Goal: Information Seeking & Learning: Compare options

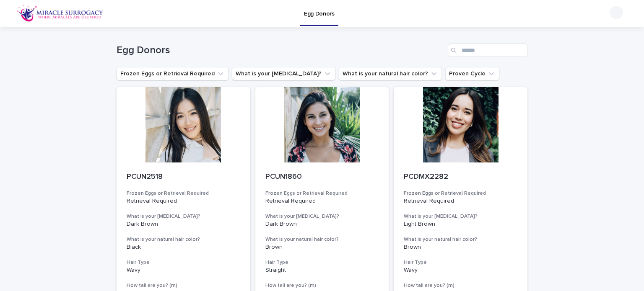
click at [39, 11] on img at bounding box center [60, 13] width 87 height 17
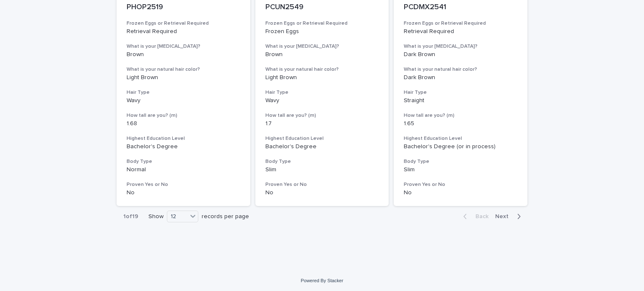
scroll to position [1054, 0]
click at [501, 213] on span "Next" at bounding box center [504, 216] width 18 height 6
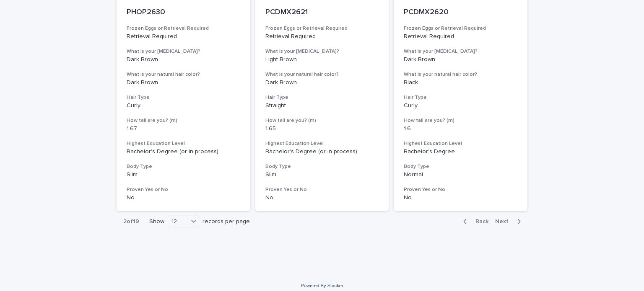
scroll to position [1054, 0]
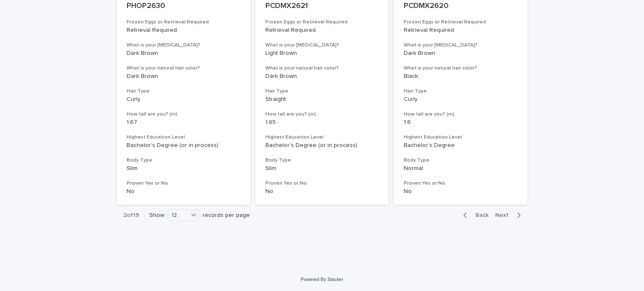
click at [496, 215] on span "Next" at bounding box center [504, 216] width 18 height 6
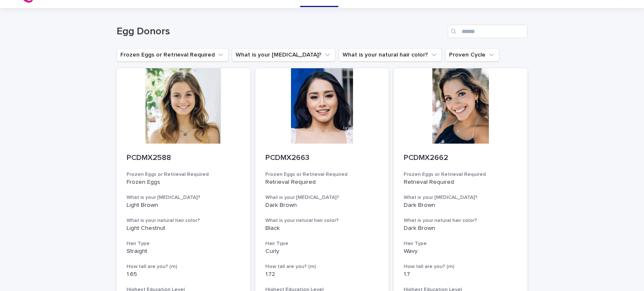
scroll to position [8, 0]
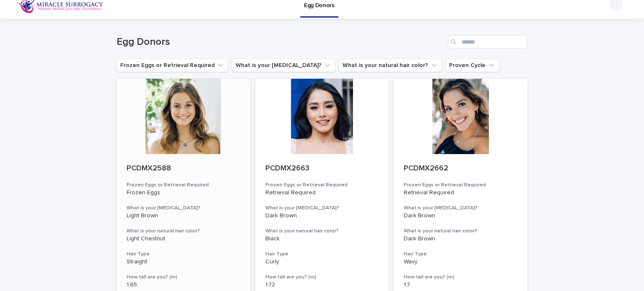
click at [210, 109] on div at bounding box center [184, 116] width 134 height 75
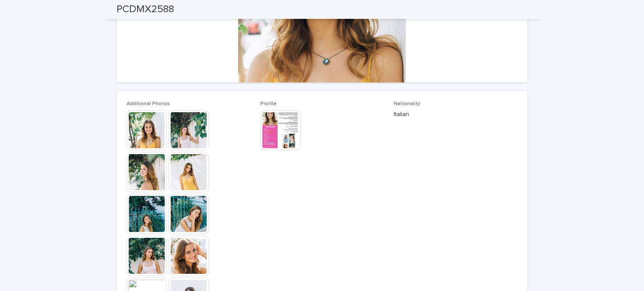
scroll to position [167, 0]
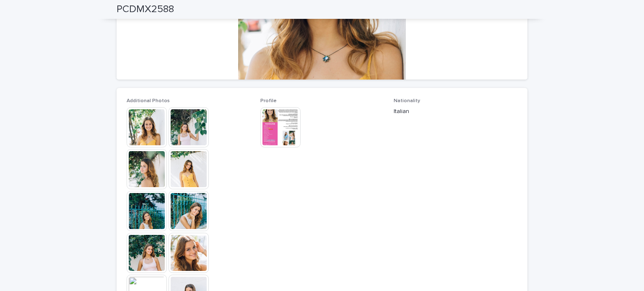
click at [182, 130] on img at bounding box center [189, 127] width 40 height 40
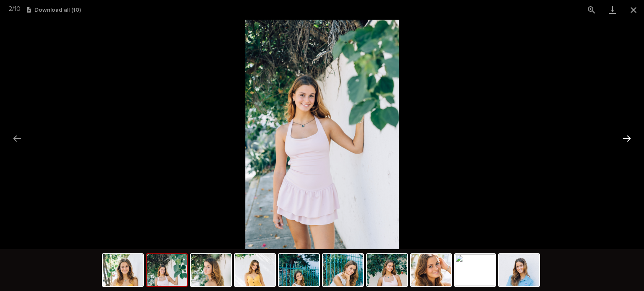
click at [627, 140] on button "Next slide" at bounding box center [627, 138] width 18 height 16
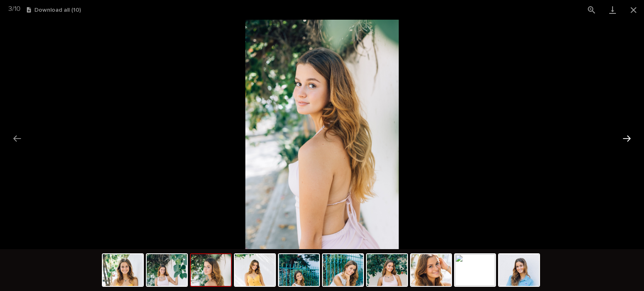
click at [627, 140] on button "Next slide" at bounding box center [627, 138] width 18 height 16
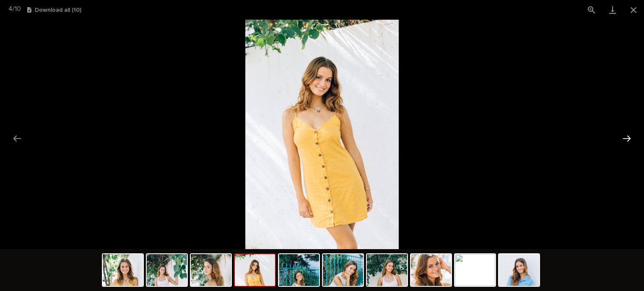
click at [627, 140] on button "Next slide" at bounding box center [627, 138] width 18 height 16
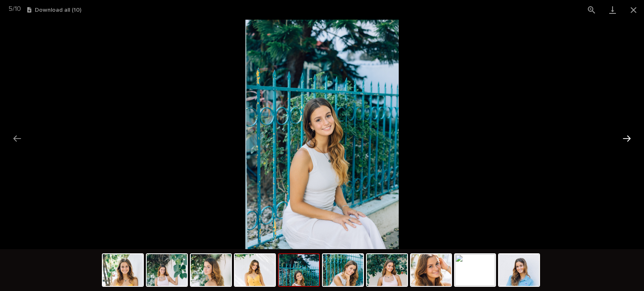
click at [627, 140] on button "Next slide" at bounding box center [627, 138] width 18 height 16
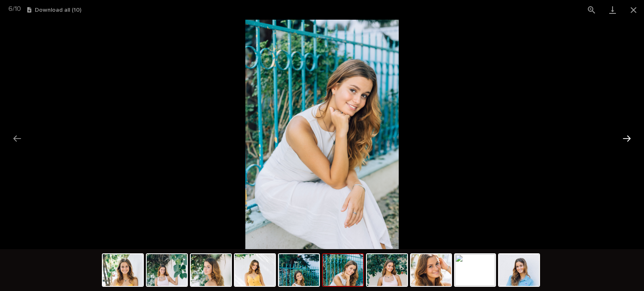
click at [627, 140] on button "Next slide" at bounding box center [627, 138] width 18 height 16
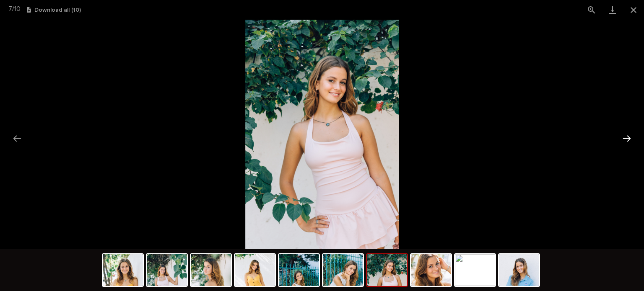
click at [627, 140] on button "Next slide" at bounding box center [627, 138] width 18 height 16
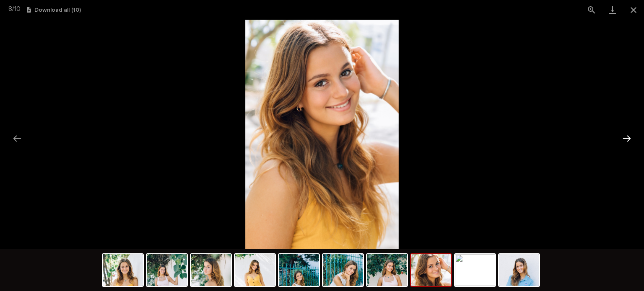
click at [627, 140] on button "Next slide" at bounding box center [627, 138] width 18 height 16
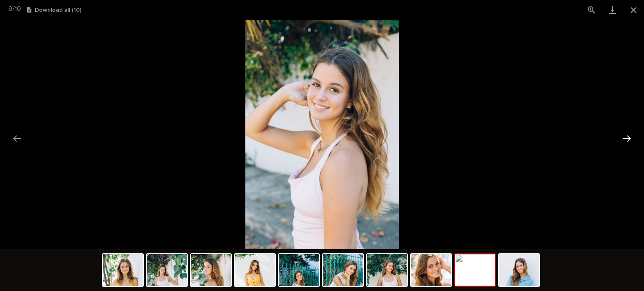
click at [627, 140] on button "Next slide" at bounding box center [627, 138] width 18 height 16
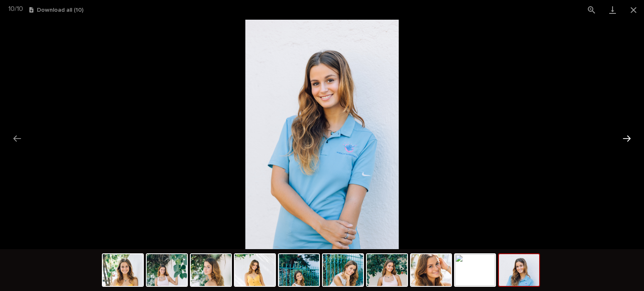
click at [627, 140] on button "Next slide" at bounding box center [627, 138] width 18 height 16
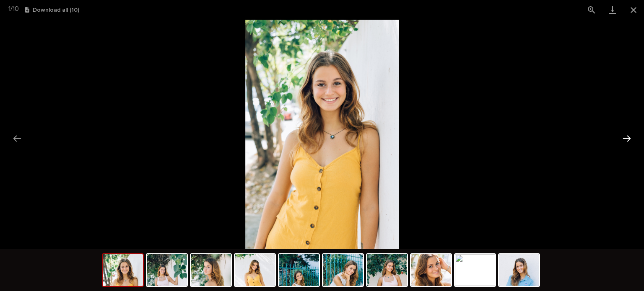
click at [627, 140] on button "Next slide" at bounding box center [627, 138] width 18 height 16
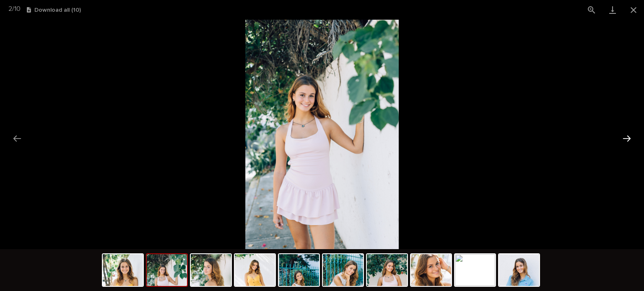
scroll to position [0, 0]
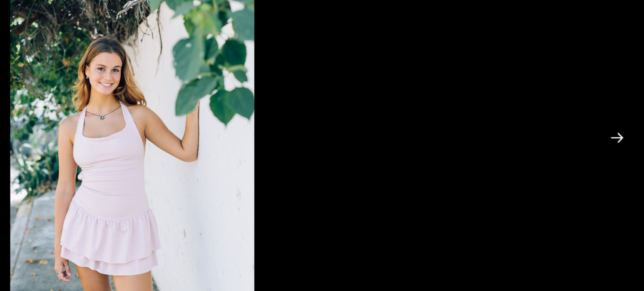
click at [634, 141] on button "Next slide" at bounding box center [627, 138] width 18 height 16
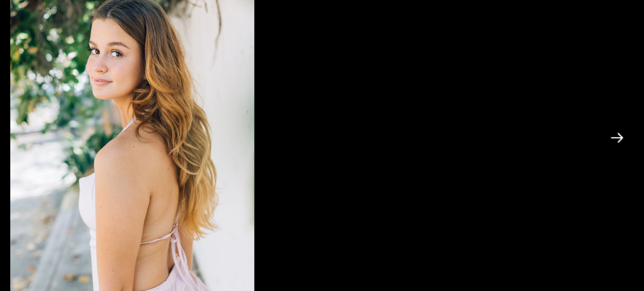
click at [633, 137] on button "Next slide" at bounding box center [627, 138] width 18 height 16
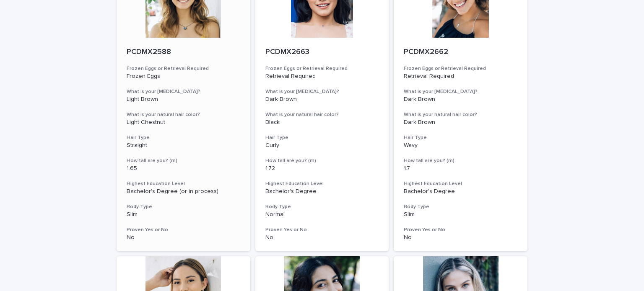
scroll to position [125, 0]
click at [165, 26] on div at bounding box center [184, -1] width 134 height 75
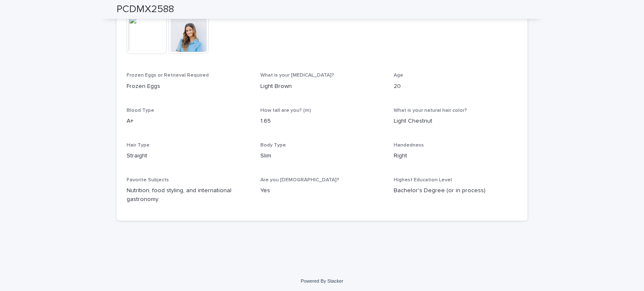
scroll to position [428, 0]
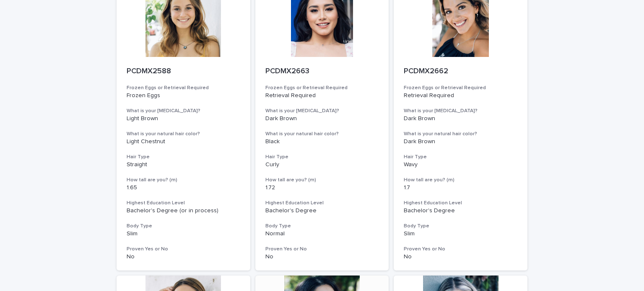
scroll to position [64, 0]
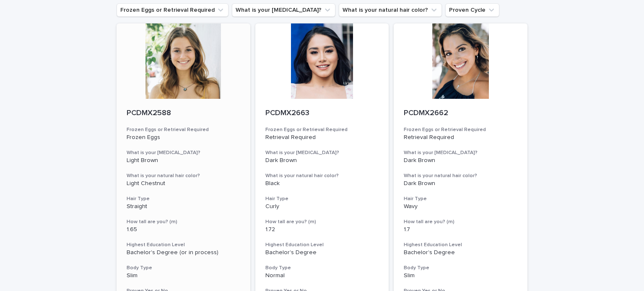
click at [188, 77] on div at bounding box center [184, 60] width 134 height 75
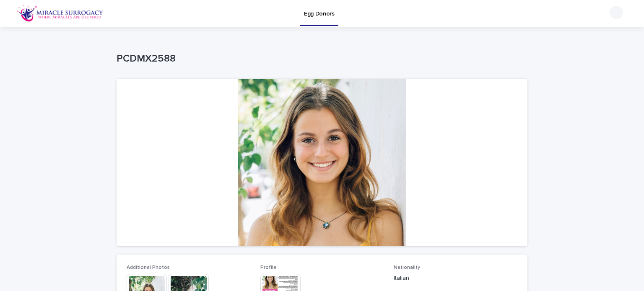
scroll to position [42, 0]
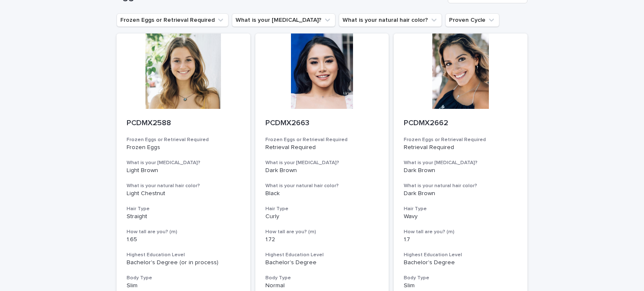
scroll to position [51, 0]
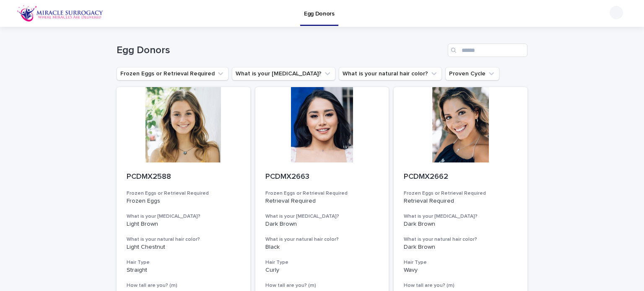
click at [171, 161] on div at bounding box center [184, 124] width 134 height 75
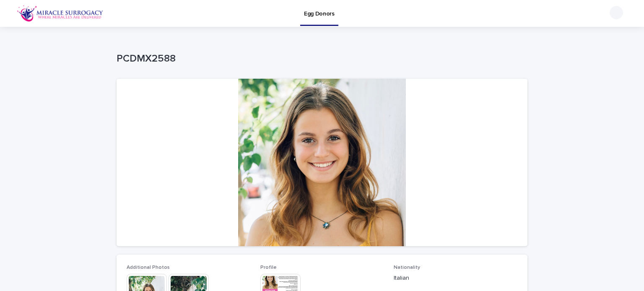
drag, startPoint x: 0, startPoint y: 0, endPoint x: 356, endPoint y: 14, distance: 356.2
click at [356, 14] on div "Egg Donors" at bounding box center [352, 13] width 488 height 27
click at [329, 17] on p "Egg Donors" at bounding box center [319, 9] width 31 height 18
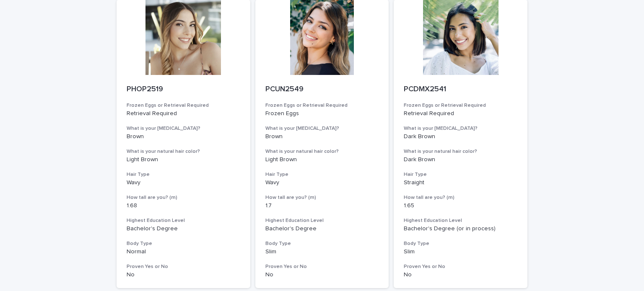
scroll to position [969, 0]
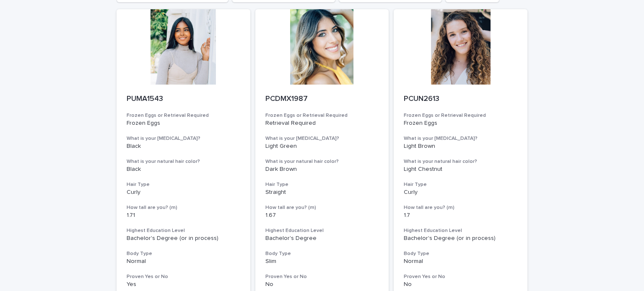
scroll to position [0, 0]
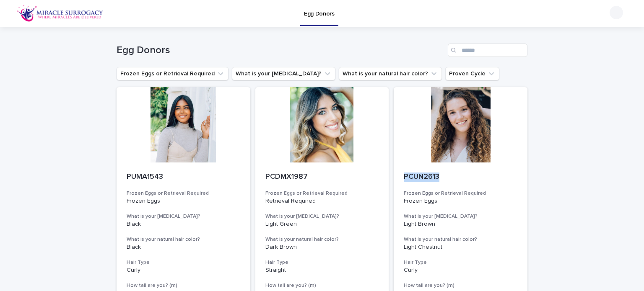
drag, startPoint x: 569, startPoint y: 174, endPoint x: 617, endPoint y: 142, distance: 57.9
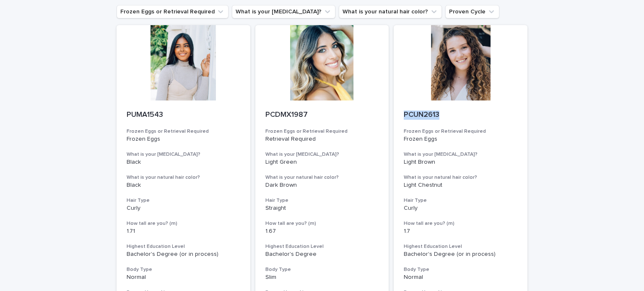
scroll to position [63, 0]
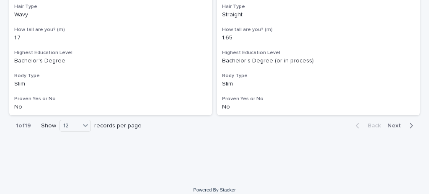
scroll to position [1642, 0]
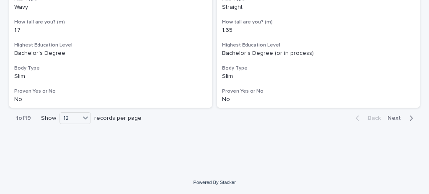
click at [392, 119] on span "Next" at bounding box center [397, 118] width 18 height 6
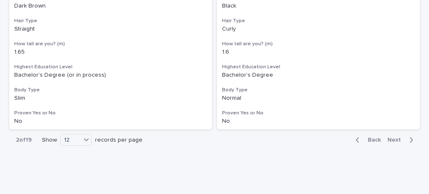
scroll to position [1621, 0]
click at [392, 142] on span "Next" at bounding box center [397, 140] width 18 height 6
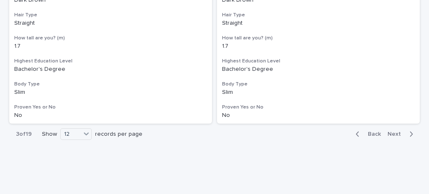
scroll to position [1642, 0]
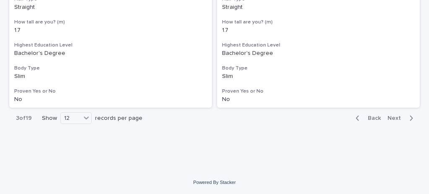
click at [392, 122] on button "Next" at bounding box center [402, 118] width 36 height 8
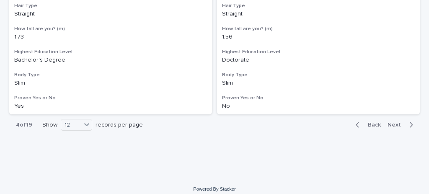
scroll to position [1642, 0]
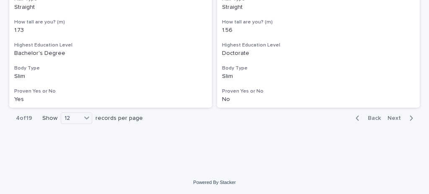
click at [388, 117] on span "Next" at bounding box center [397, 118] width 18 height 6
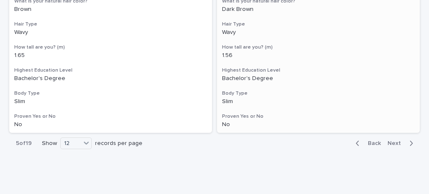
scroll to position [1618, 0]
click at [388, 143] on span "Next" at bounding box center [397, 143] width 18 height 6
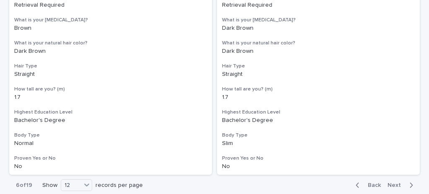
scroll to position [1642, 0]
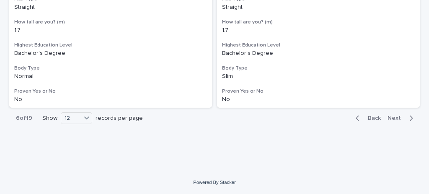
click at [394, 116] on span "Next" at bounding box center [397, 118] width 18 height 6
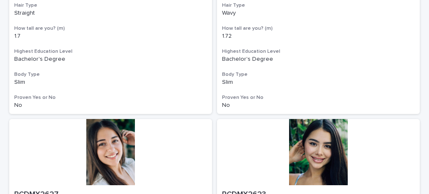
scroll to position [536, 0]
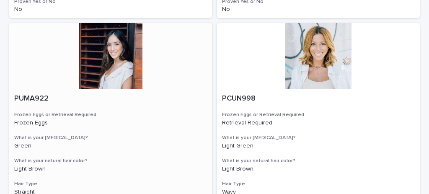
scroll to position [1462, 0]
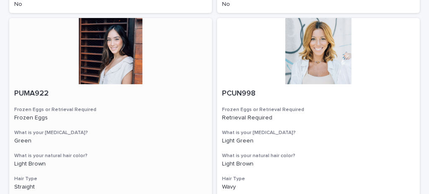
click at [113, 49] on div at bounding box center [110, 51] width 203 height 66
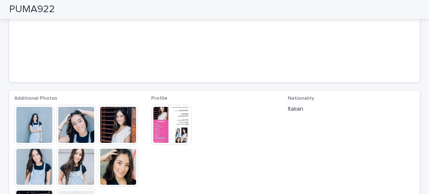
scroll to position [150, 0]
click at [26, 125] on img at bounding box center [34, 124] width 40 height 40
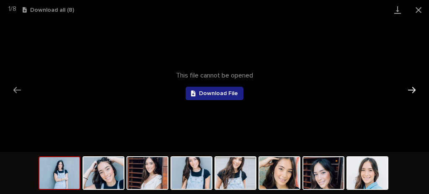
click at [413, 85] on button "Next slide" at bounding box center [412, 90] width 18 height 16
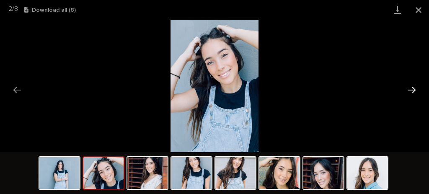
click at [413, 85] on button "Next slide" at bounding box center [412, 90] width 18 height 16
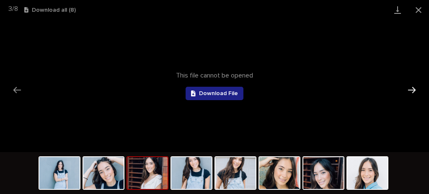
click at [413, 85] on button "Next slide" at bounding box center [412, 90] width 18 height 16
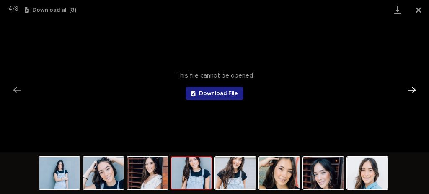
click at [413, 85] on button "Next slide" at bounding box center [412, 90] width 18 height 16
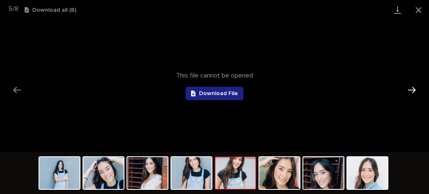
click at [413, 85] on button "Next slide" at bounding box center [412, 90] width 18 height 16
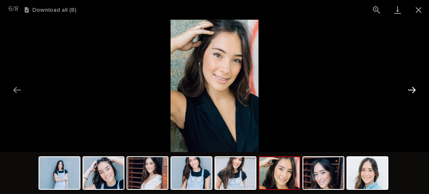
click at [413, 85] on button "Next slide" at bounding box center [412, 90] width 18 height 16
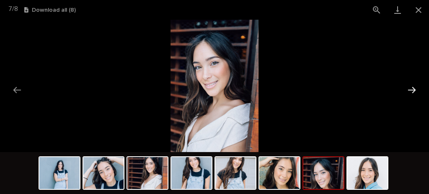
click at [413, 85] on button "Next slide" at bounding box center [412, 90] width 18 height 16
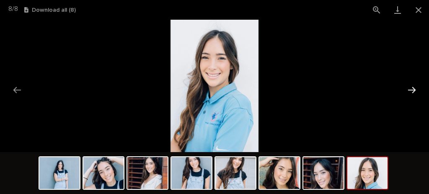
click at [413, 85] on button "Next slide" at bounding box center [412, 90] width 18 height 16
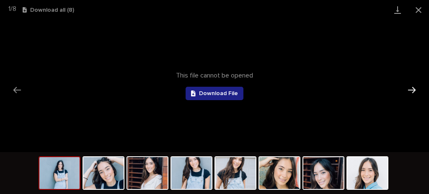
click at [413, 85] on button "Next slide" at bounding box center [412, 90] width 18 height 16
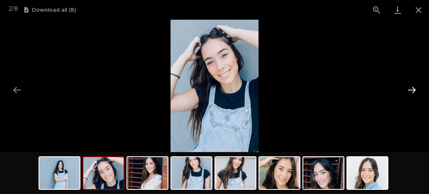
click at [413, 85] on button "Next slide" at bounding box center [412, 90] width 18 height 16
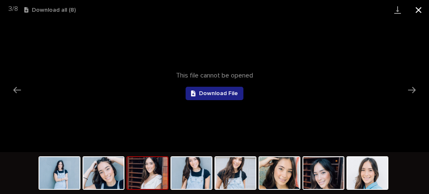
click at [415, 9] on button "Close gallery" at bounding box center [418, 10] width 21 height 20
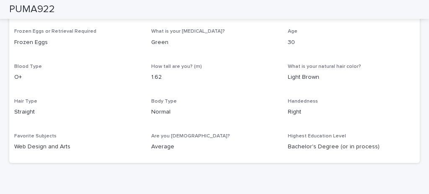
scroll to position [369, 0]
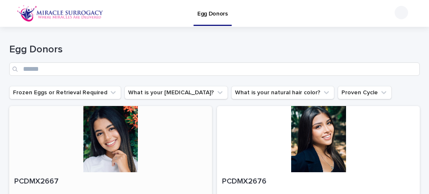
click at [176, 156] on div at bounding box center [110, 139] width 203 height 66
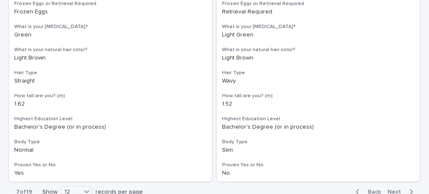
scroll to position [1642, 0]
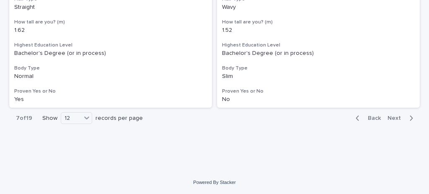
click at [392, 118] on span "Next" at bounding box center [397, 118] width 18 height 6
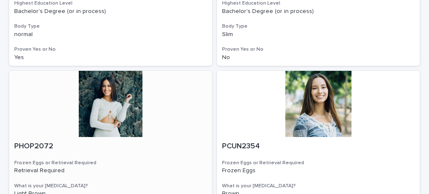
scroll to position [310, 0]
click at [327, 104] on div at bounding box center [318, 104] width 203 height 66
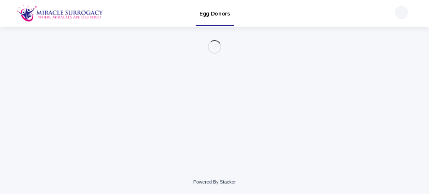
click at [327, 104] on div "Loading... Saving… Loading... Saving…" at bounding box center [214, 88] width 419 height 122
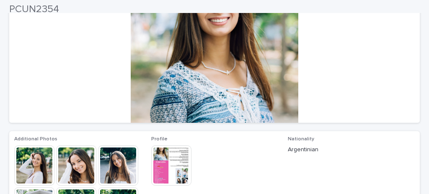
scroll to position [109, 0]
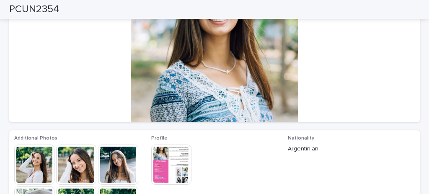
click at [75, 168] on img at bounding box center [76, 165] width 40 height 40
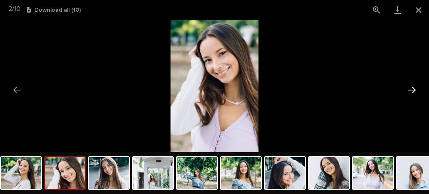
click at [407, 90] on button "Next slide" at bounding box center [412, 90] width 18 height 16
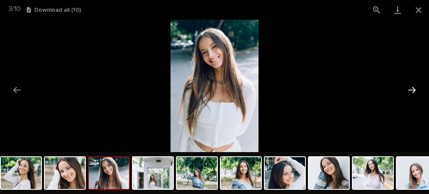
click at [407, 90] on button "Next slide" at bounding box center [412, 90] width 18 height 16
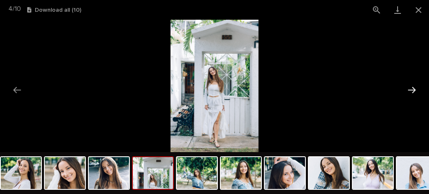
click at [407, 90] on button "Next slide" at bounding box center [412, 90] width 18 height 16
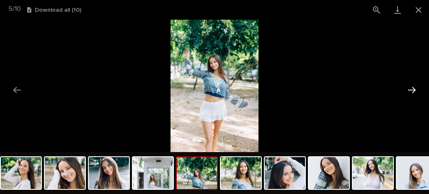
click at [407, 90] on button "Next slide" at bounding box center [412, 90] width 18 height 16
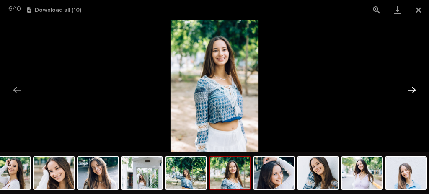
click at [407, 90] on button "Next slide" at bounding box center [412, 90] width 18 height 16
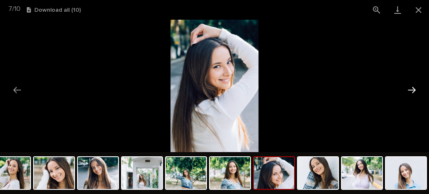
click at [407, 90] on button "Next slide" at bounding box center [412, 90] width 18 height 16
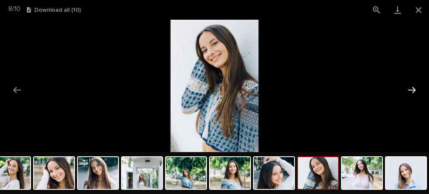
click at [407, 90] on button "Next slide" at bounding box center [412, 90] width 18 height 16
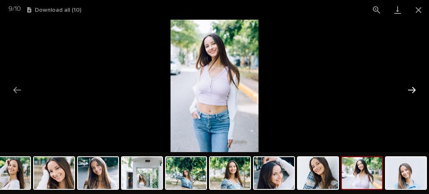
click at [407, 90] on button "Next slide" at bounding box center [412, 90] width 18 height 16
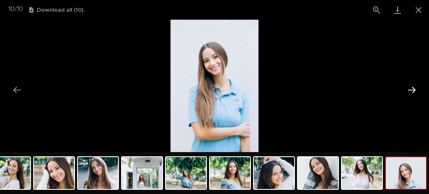
click at [407, 90] on button "Next slide" at bounding box center [412, 90] width 18 height 16
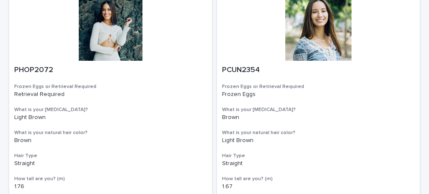
scroll to position [386, 0]
click at [331, 26] on div at bounding box center [318, 28] width 203 height 66
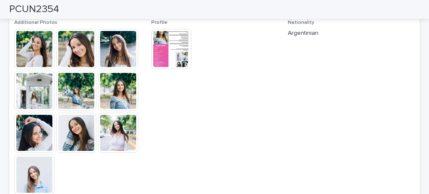
scroll to position [226, 0]
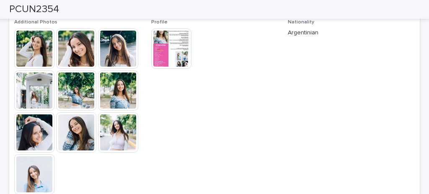
click at [36, 170] on img at bounding box center [34, 174] width 40 height 40
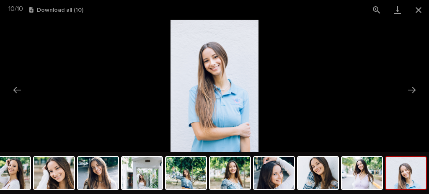
click at [213, 77] on img at bounding box center [215, 86] width 88 height 132
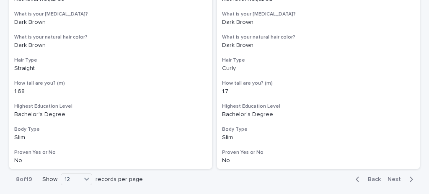
scroll to position [1581, 0]
click at [388, 181] on span "Next" at bounding box center [397, 180] width 18 height 6
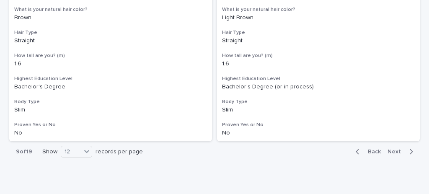
scroll to position [1642, 0]
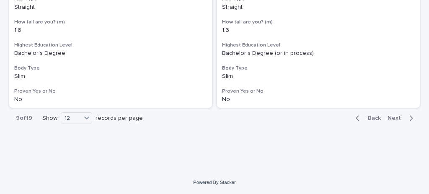
click at [368, 123] on div "Back Next" at bounding box center [384, 118] width 71 height 21
click at [371, 115] on span "Back" at bounding box center [372, 118] width 18 height 6
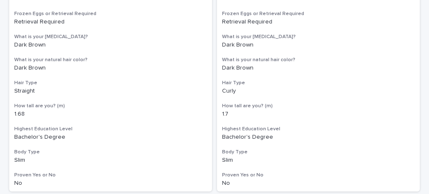
scroll to position [1642, 0]
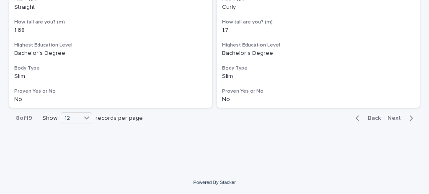
click at [397, 115] on span "Next" at bounding box center [397, 118] width 18 height 6
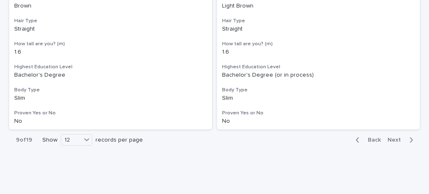
scroll to position [1642, 0]
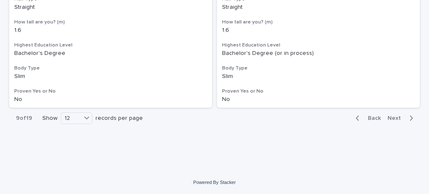
click at [390, 117] on span "Next" at bounding box center [397, 118] width 18 height 6
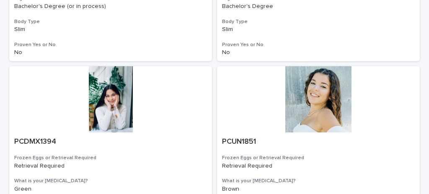
scroll to position [1447, 0]
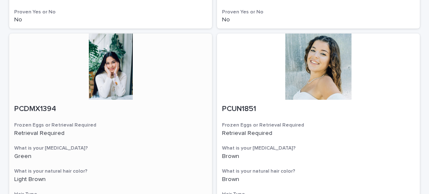
click at [117, 79] on div at bounding box center [110, 67] width 203 height 66
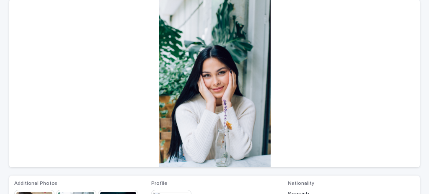
scroll to position [112, 0]
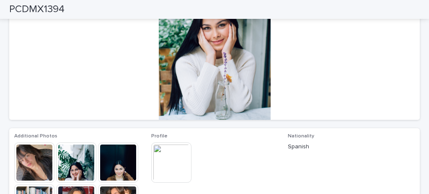
click at [194, 98] on div at bounding box center [214, 36] width 411 height 168
click at [88, 158] on img at bounding box center [76, 163] width 40 height 40
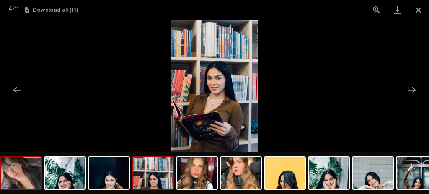
click at [11, 181] on img at bounding box center [21, 173] width 40 height 32
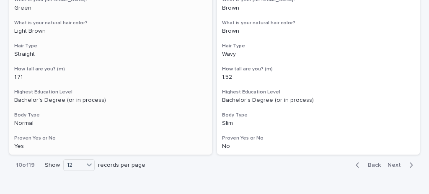
scroll to position [1642, 0]
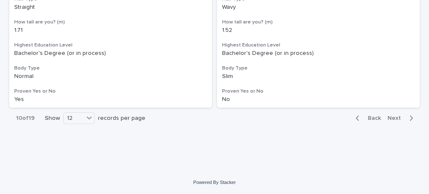
click at [397, 116] on span "Next" at bounding box center [397, 118] width 18 height 6
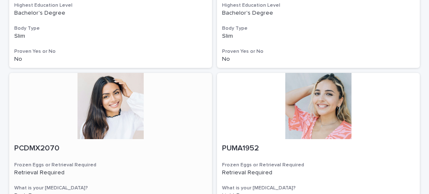
scroll to position [1139, 0]
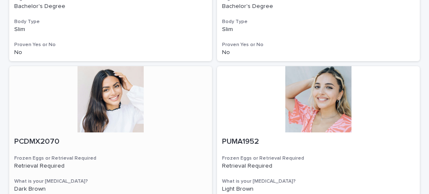
click at [119, 100] on div at bounding box center [110, 99] width 203 height 66
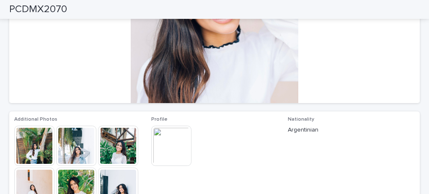
scroll to position [140, 0]
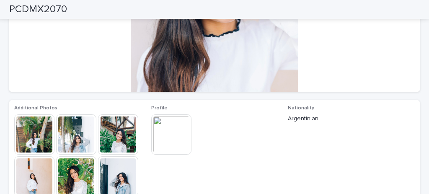
click at [93, 129] on img at bounding box center [76, 134] width 40 height 40
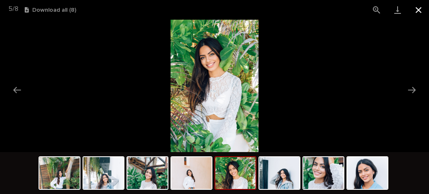
click at [418, 8] on button "Close gallery" at bounding box center [418, 10] width 21 height 20
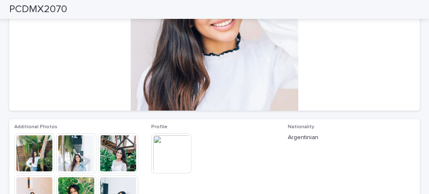
scroll to position [112, 0]
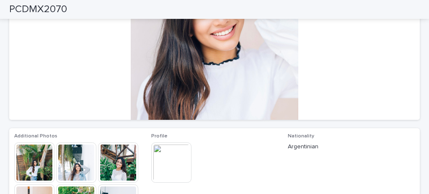
click at [159, 152] on img at bounding box center [171, 163] width 40 height 40
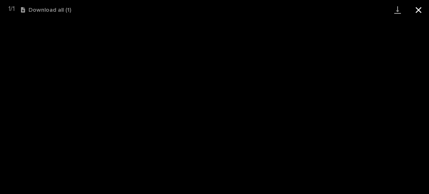
click at [418, 10] on button "Close gallery" at bounding box center [418, 10] width 21 height 20
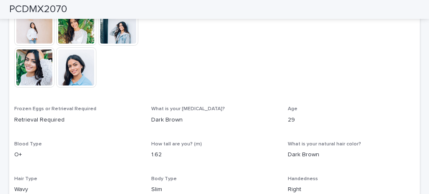
scroll to position [307, 0]
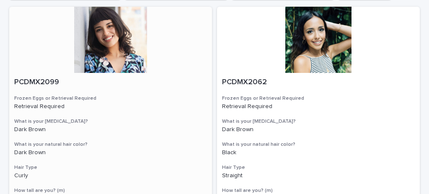
scroll to position [112, 0]
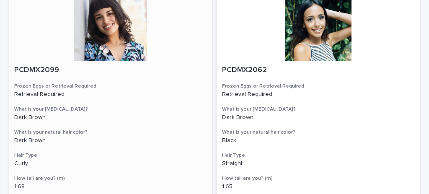
click at [125, 49] on div at bounding box center [110, 28] width 203 height 66
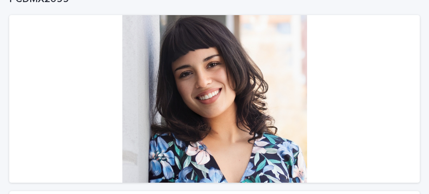
scroll to position [112, 0]
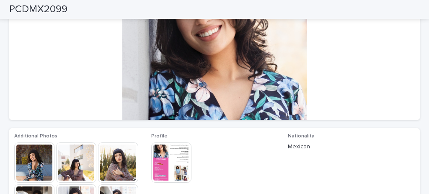
click at [84, 161] on img at bounding box center [76, 163] width 40 height 40
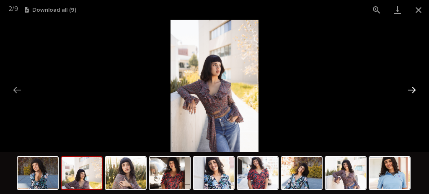
click at [410, 87] on button "Next slide" at bounding box center [412, 90] width 18 height 16
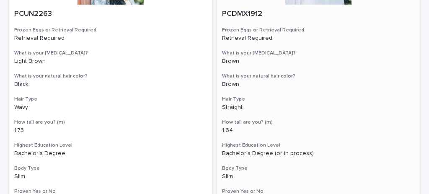
scroll to position [112, 0]
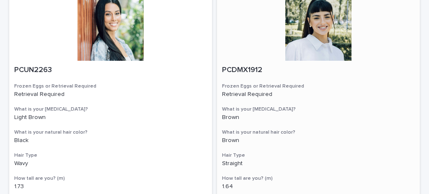
click at [316, 52] on div at bounding box center [318, 28] width 203 height 66
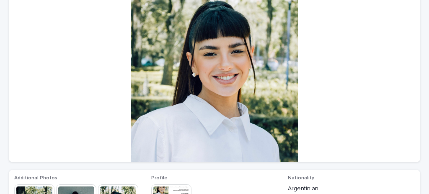
scroll to position [84, 0]
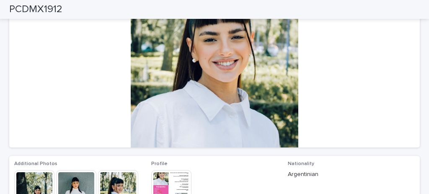
click at [72, 183] on img at bounding box center [76, 190] width 40 height 40
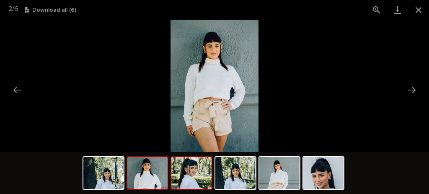
click at [185, 174] on img at bounding box center [191, 173] width 40 height 32
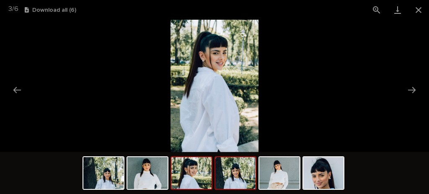
click at [234, 178] on img at bounding box center [236, 173] width 40 height 32
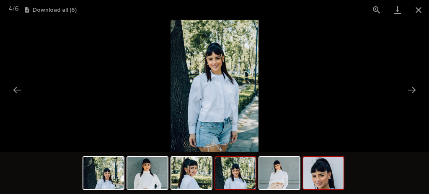
click at [316, 175] on img at bounding box center [324, 173] width 40 height 32
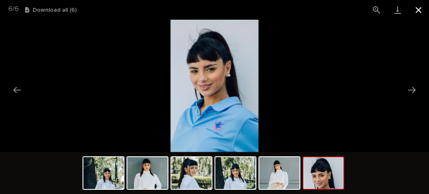
click at [415, 10] on button "Close gallery" at bounding box center [418, 10] width 21 height 20
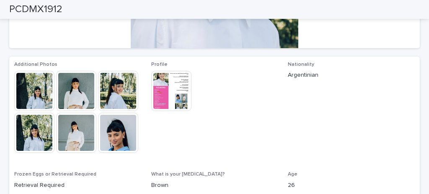
scroll to position [140, 0]
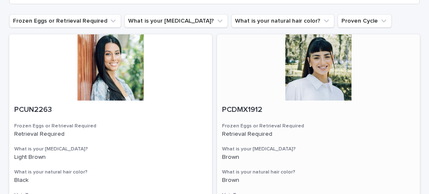
scroll to position [112, 0]
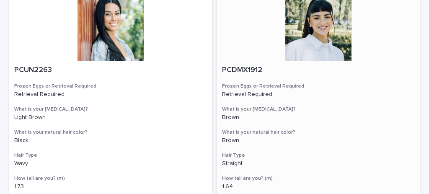
click at [308, 49] on div at bounding box center [318, 28] width 203 height 66
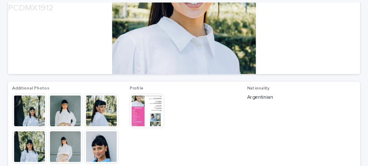
scroll to position [168, 0]
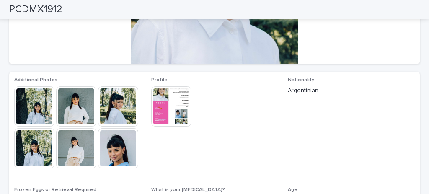
click at [71, 104] on img at bounding box center [76, 106] width 40 height 40
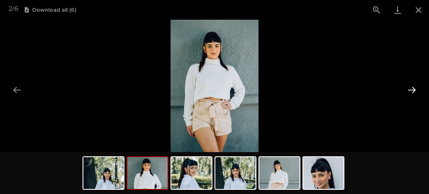
click at [410, 89] on button "Next slide" at bounding box center [412, 90] width 18 height 16
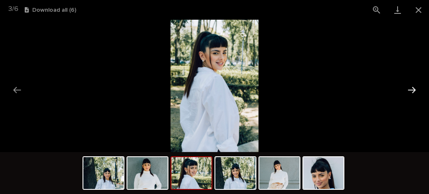
click at [410, 89] on button "Next slide" at bounding box center [412, 90] width 18 height 16
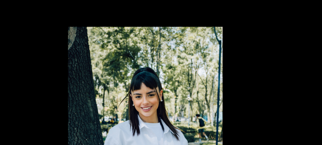
scroll to position [0, 0]
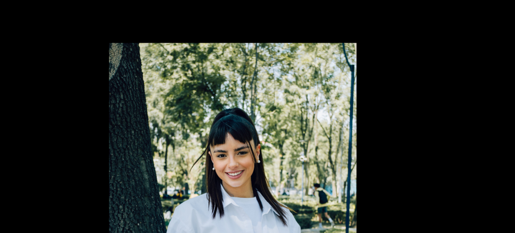
drag, startPoint x: 325, startPoint y: 61, endPoint x: 335, endPoint y: 52, distance: 13.8
click at [335, 52] on picture at bounding box center [257, 105] width 515 height 171
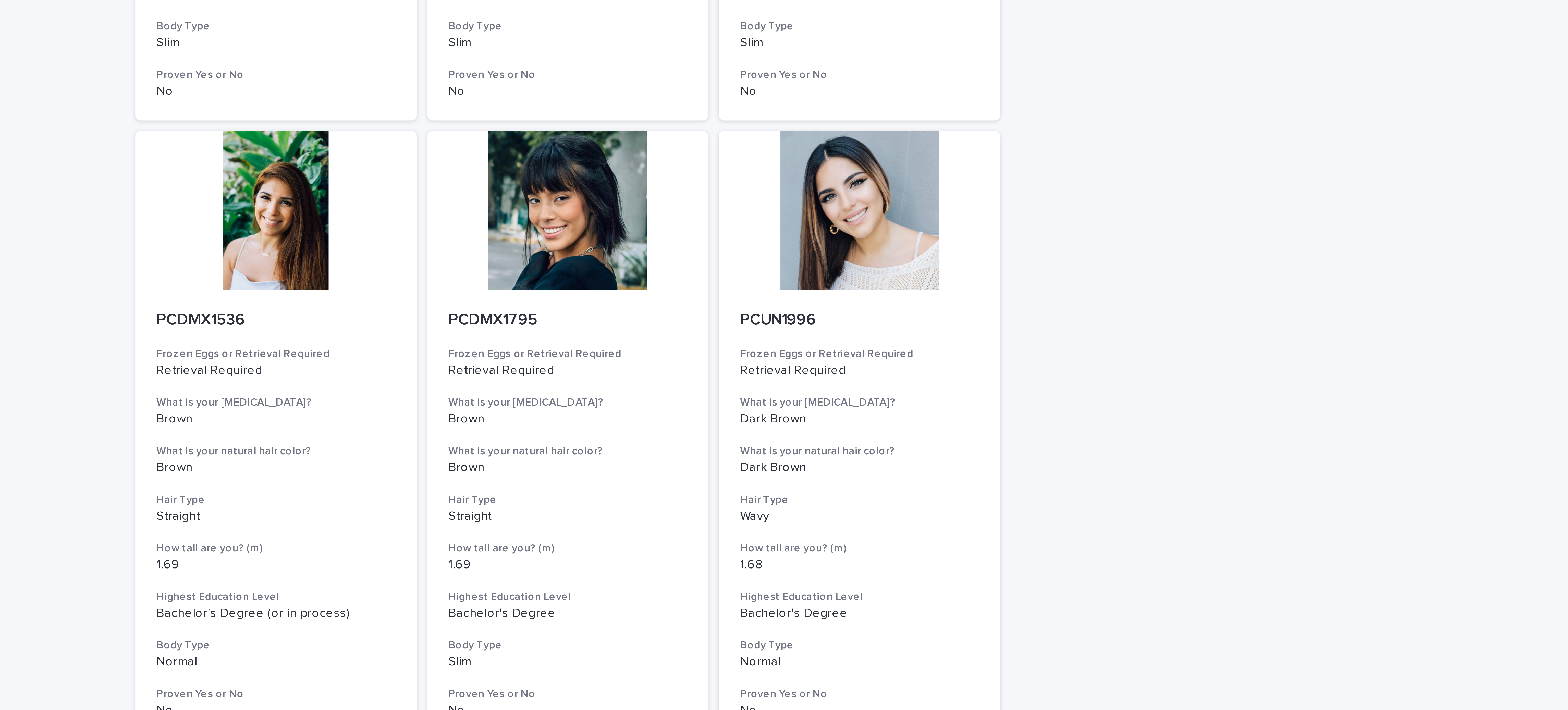
click at [261, 118] on div "Loading... Saving… Loading... Saving… Egg Donors Frozen Eggs or Retrieval Requi…" at bounding box center [784, 410] width 1568 height 789
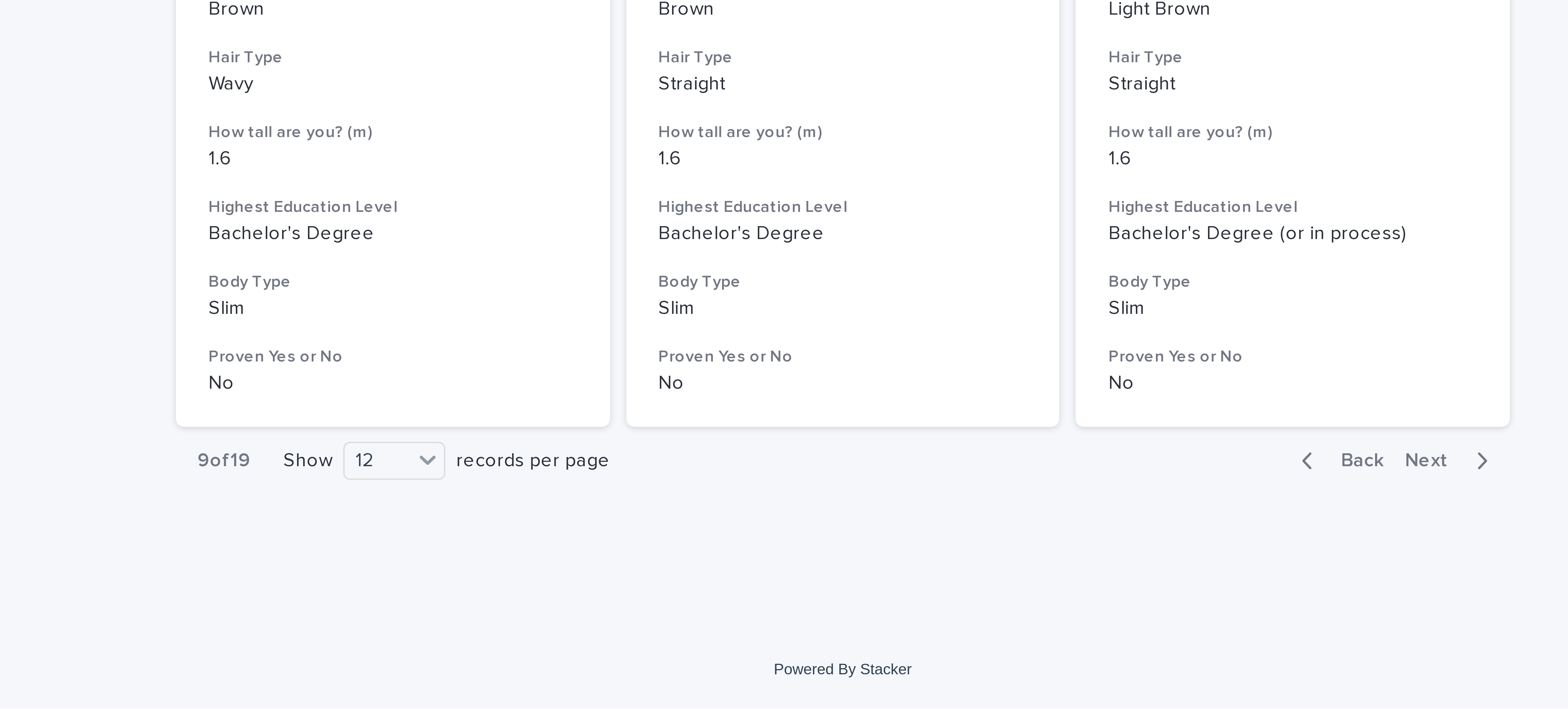
click at [348, 157] on span "Back" at bounding box center [911, 647] width 15 height 5
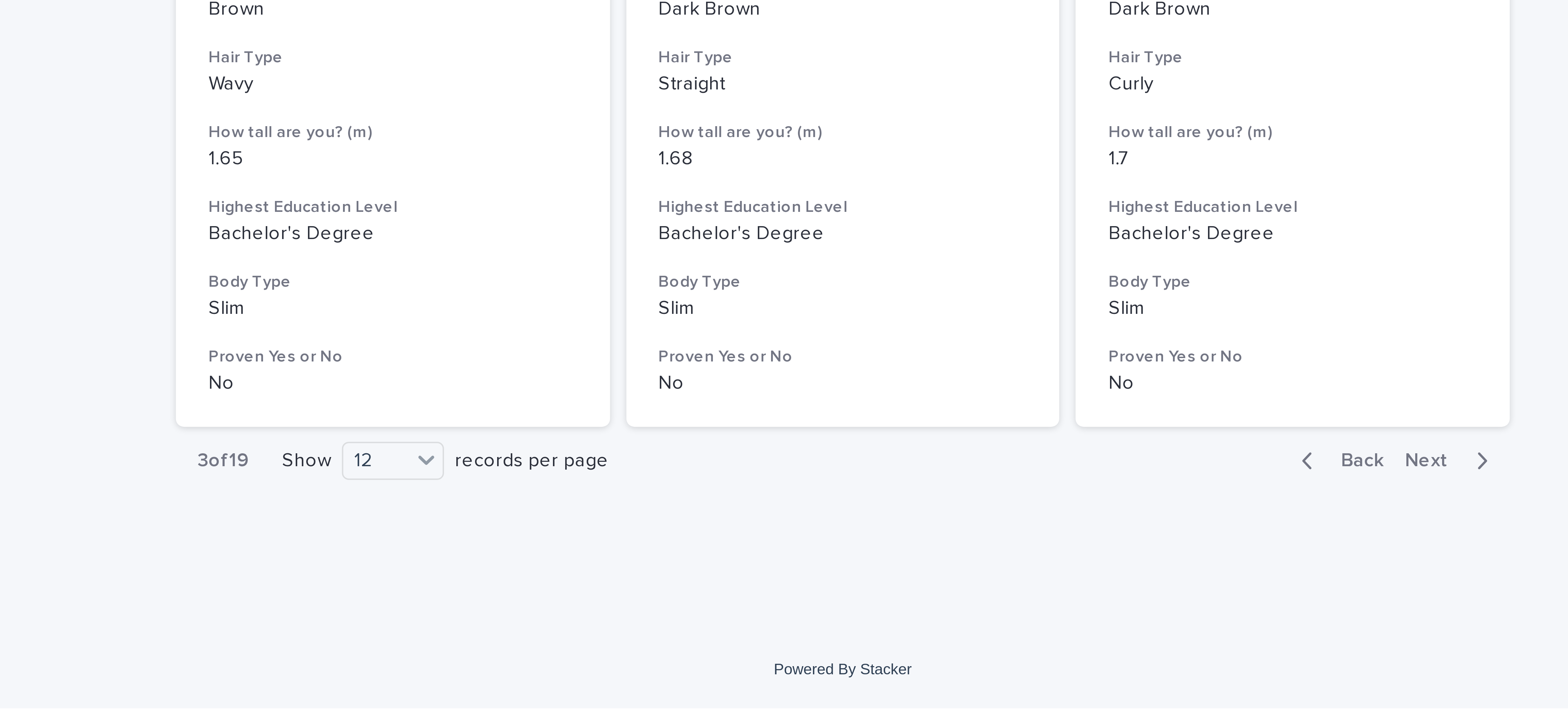
click at [348, 157] on span "Back" at bounding box center [911, 647] width 15 height 5
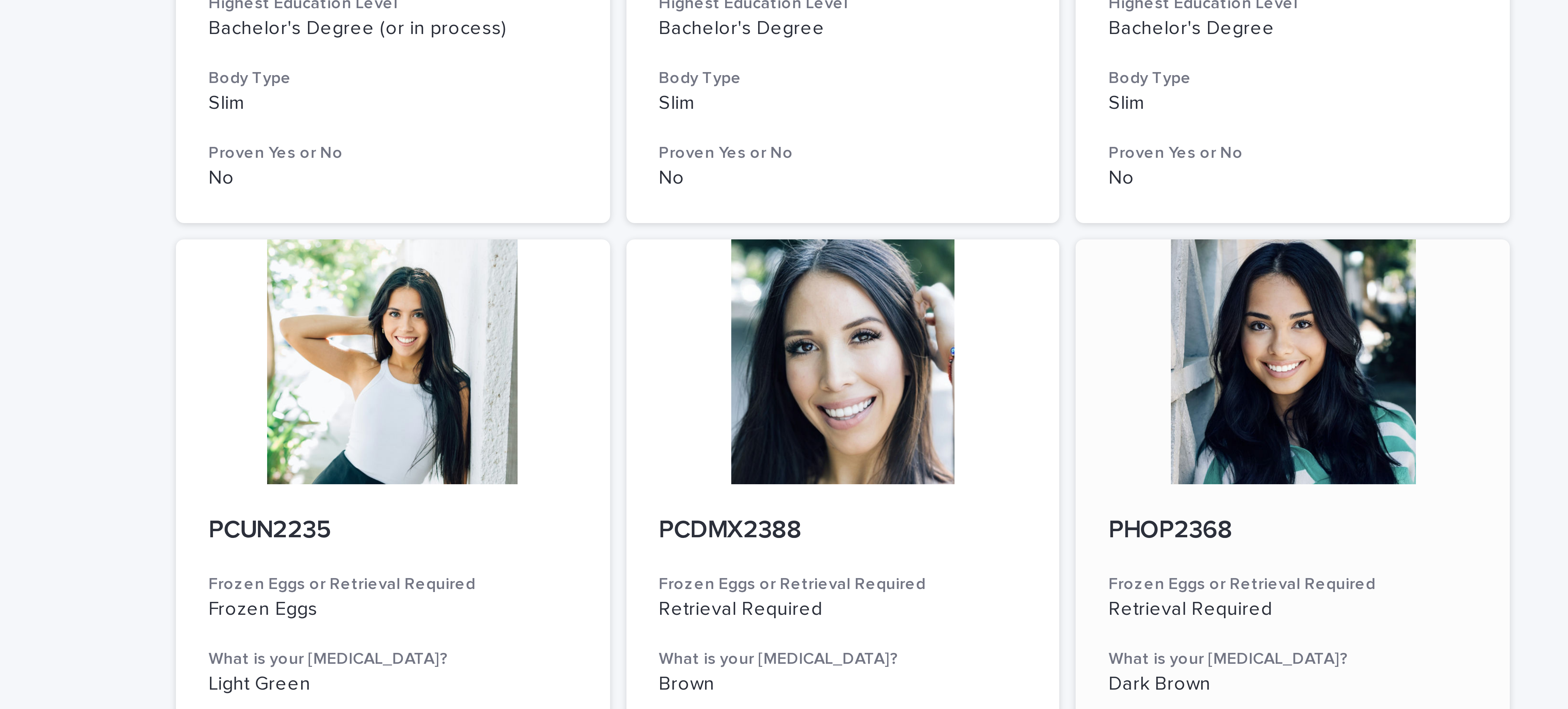
scroll to position [281, 0]
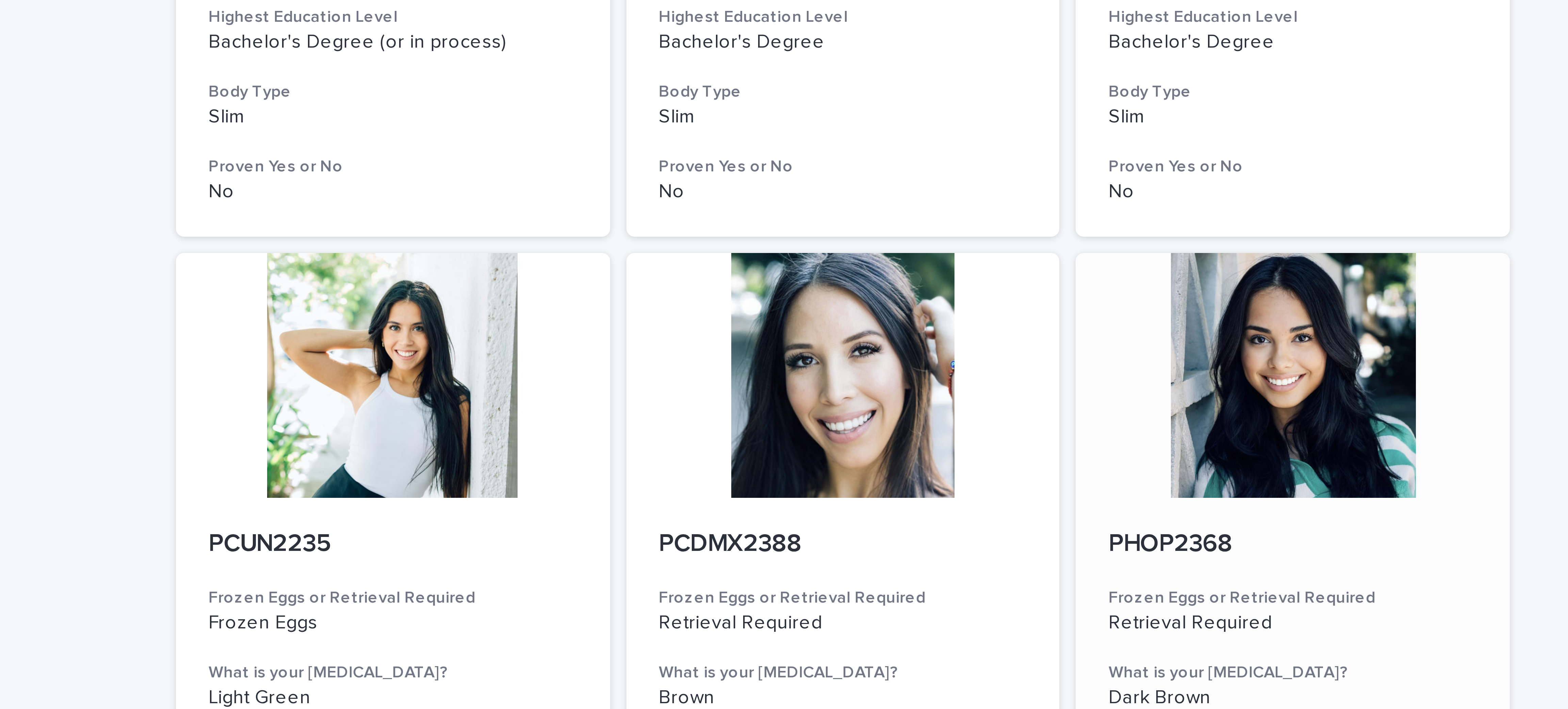
click at [348, 157] on div at bounding box center [897, 298] width 109 height 61
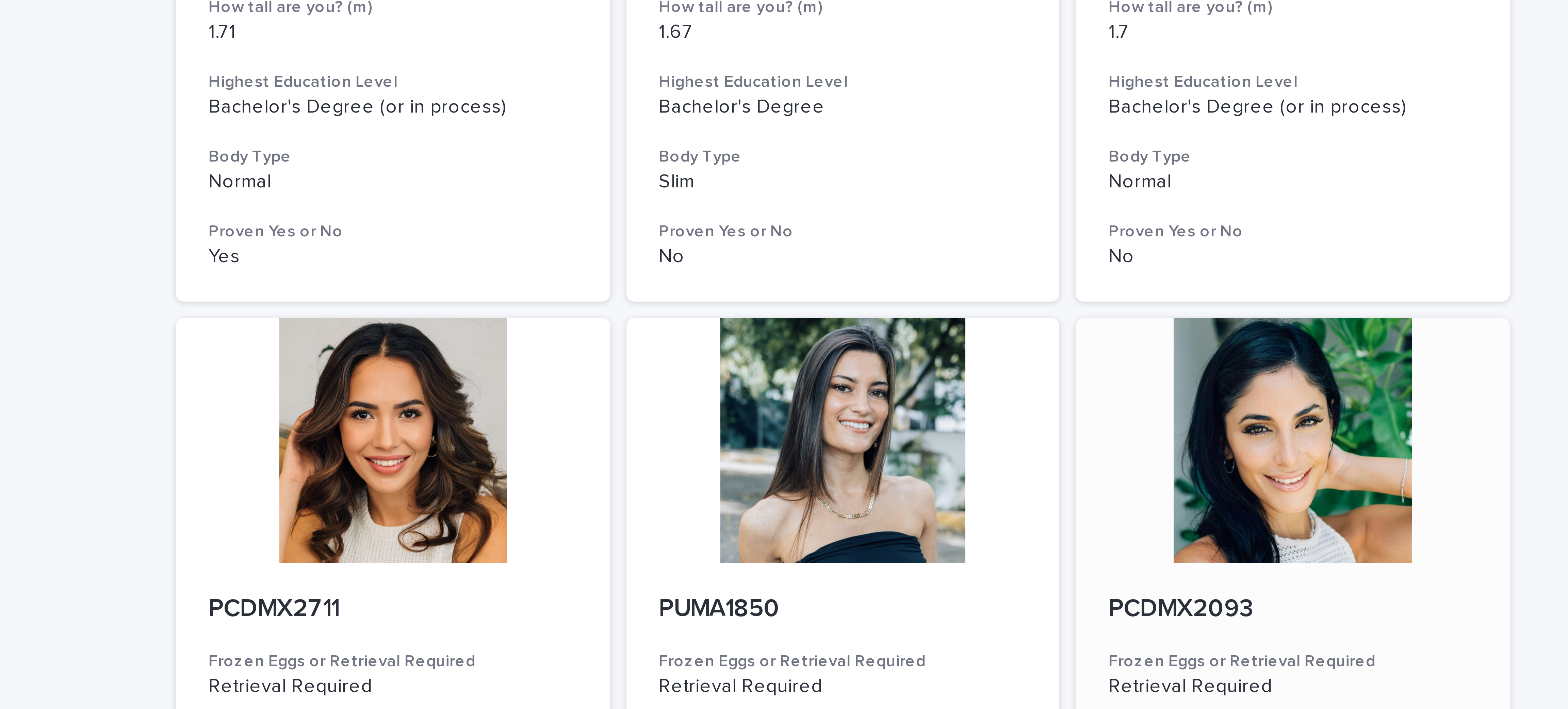
scroll to position [383, 0]
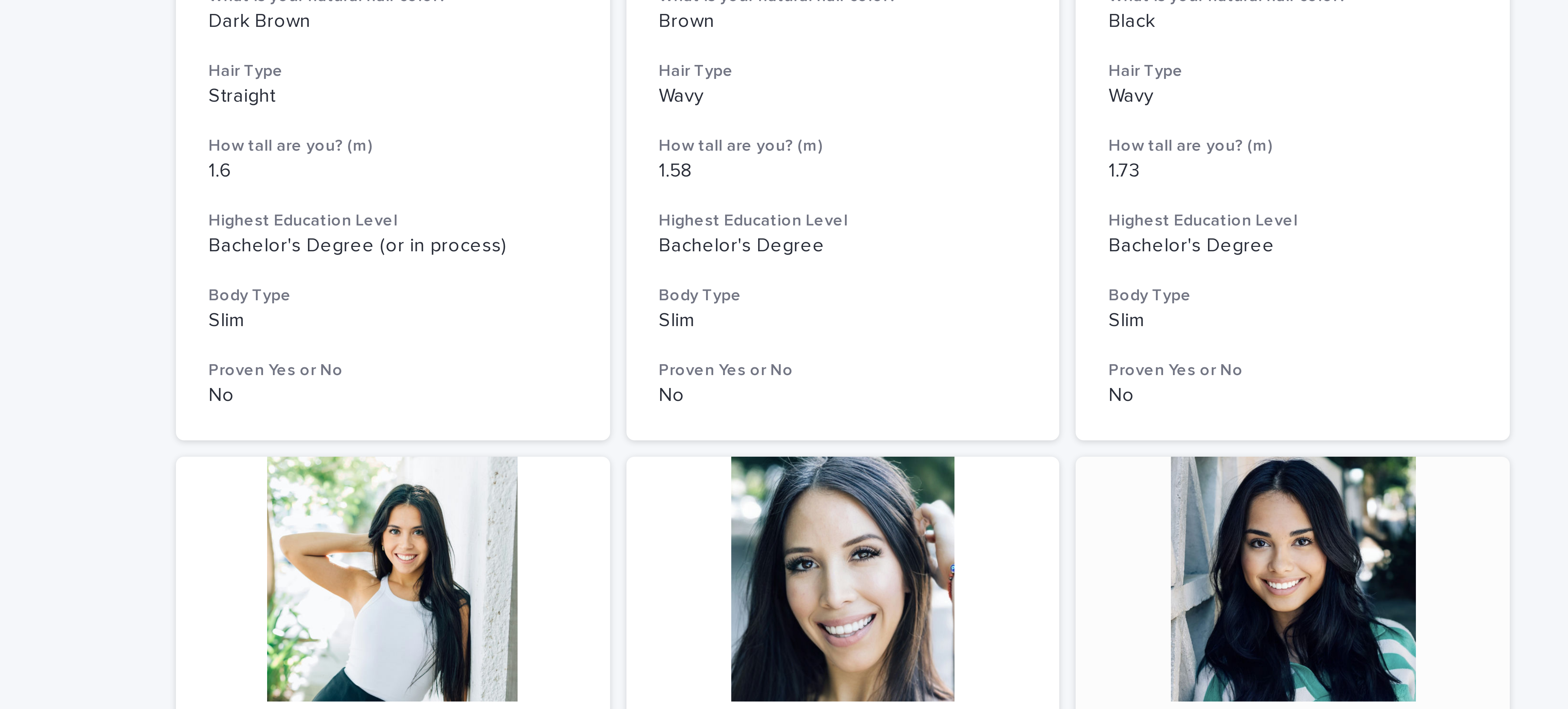
click at [348, 157] on div at bounding box center [897, 196] width 109 height 61
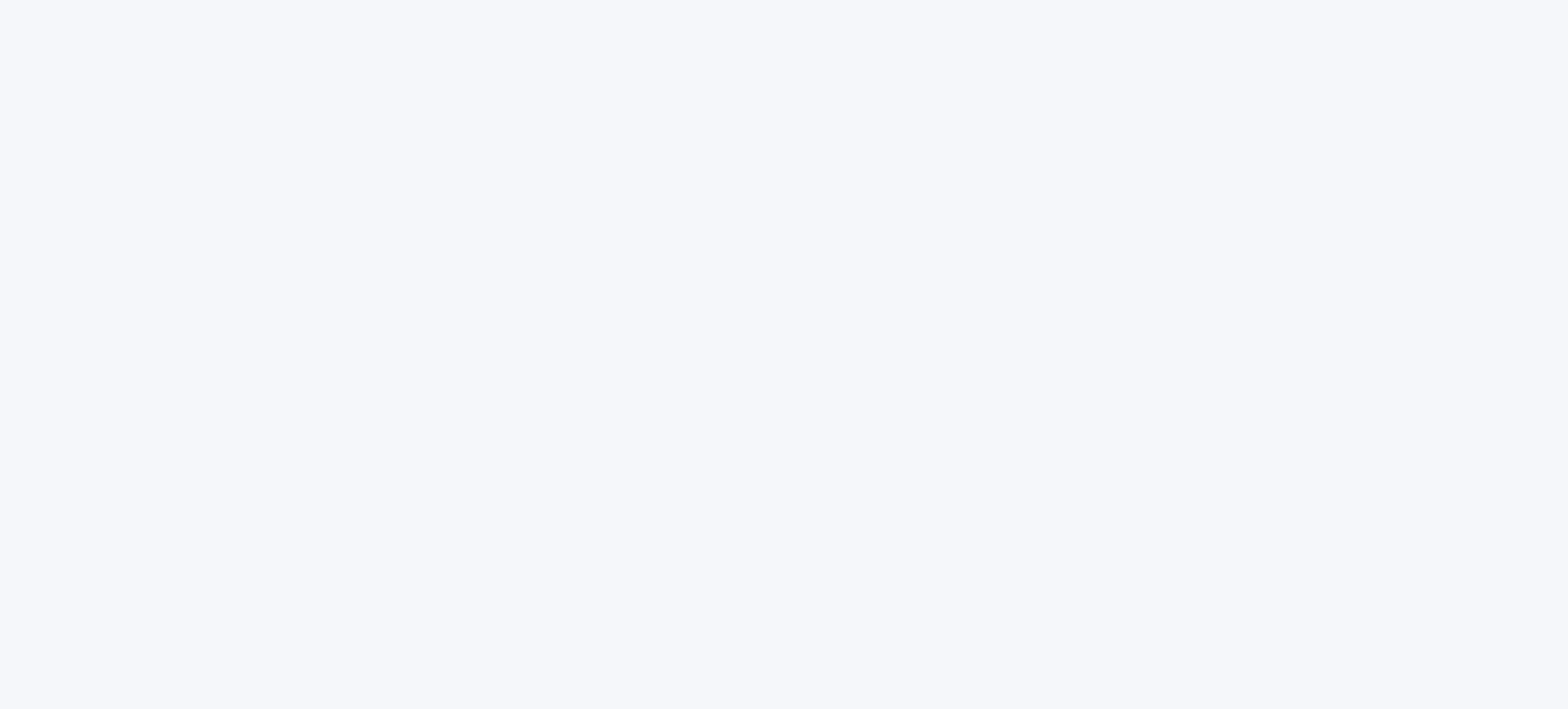
scroll to position [76, 0]
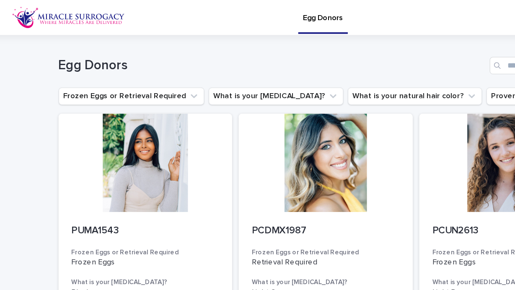
click at [282, 52] on h1 "Egg Donors" at bounding box center [216, 50] width 328 height 12
click at [292, 48] on h1 "Egg Donors" at bounding box center [216, 50] width 328 height 12
click at [340, 36] on div "Egg Donors" at bounding box center [257, 47] width 411 height 40
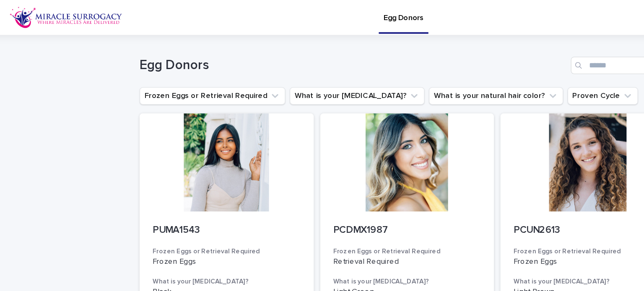
drag, startPoint x: 395, startPoint y: 0, endPoint x: 368, endPoint y: 47, distance: 54.3
click at [368, 47] on h1 "Egg Donors" at bounding box center [281, 50] width 328 height 12
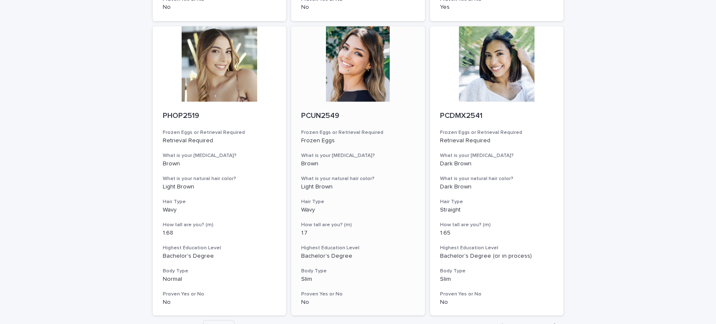
scroll to position [932, 0]
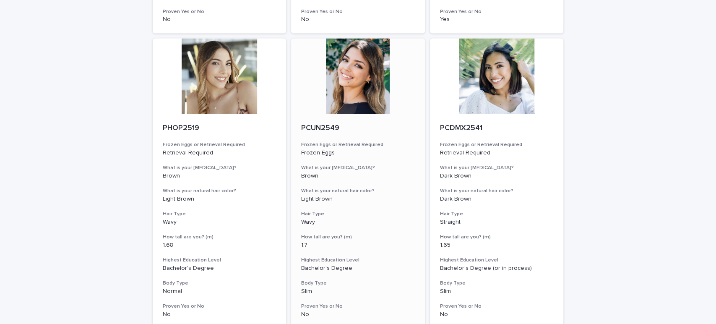
click at [373, 106] on div at bounding box center [358, 75] width 134 height 75
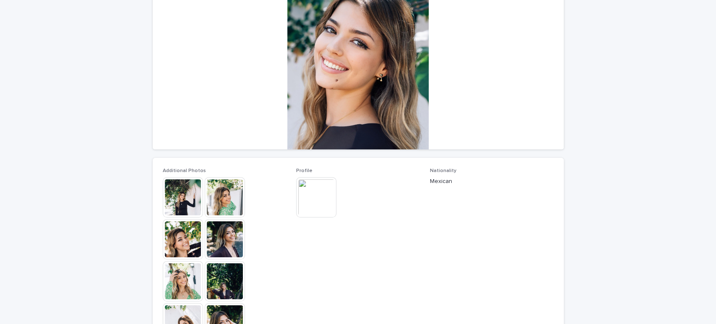
scroll to position [233, 0]
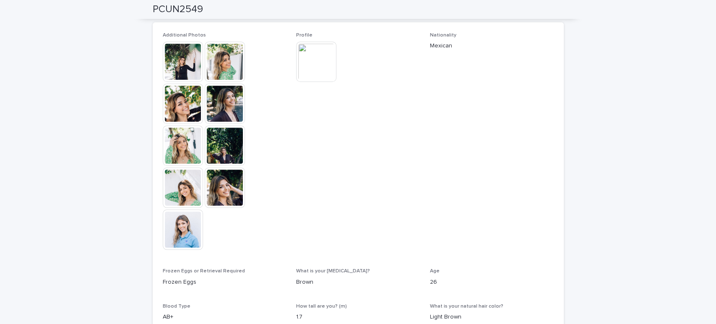
click at [184, 60] on img at bounding box center [183, 62] width 40 height 40
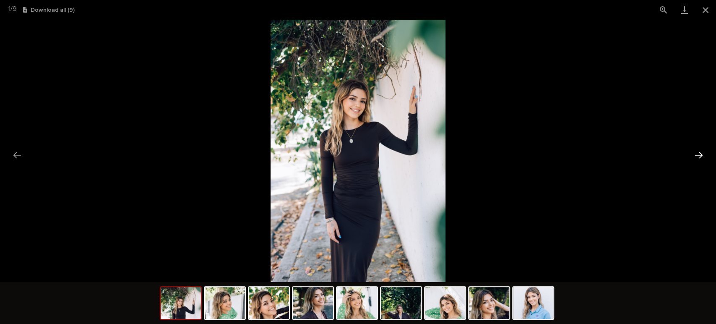
click at [696, 148] on button "Next slide" at bounding box center [699, 155] width 18 height 16
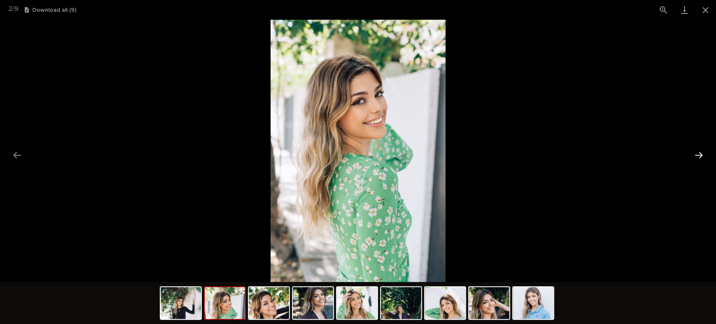
click at [696, 148] on button "Next slide" at bounding box center [699, 155] width 18 height 16
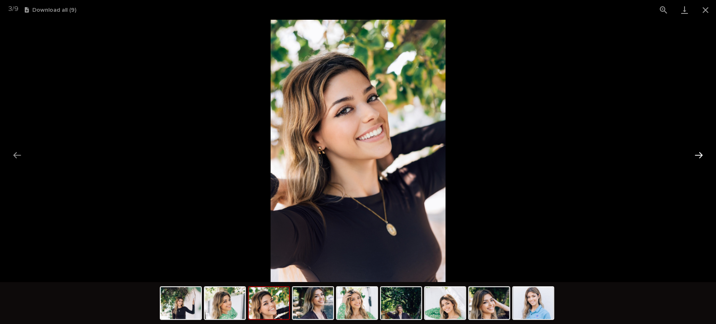
click at [696, 148] on button "Next slide" at bounding box center [699, 155] width 18 height 16
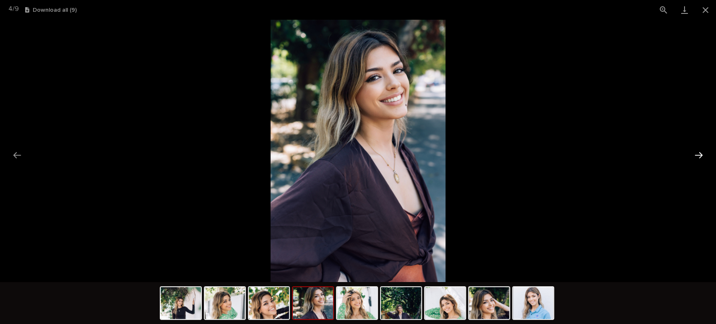
click at [696, 148] on button "Next slide" at bounding box center [699, 155] width 18 height 16
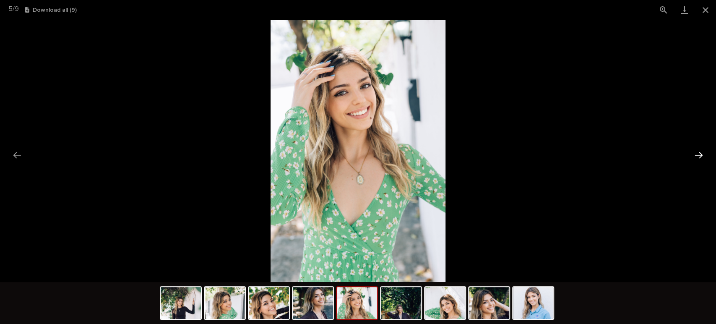
click at [696, 148] on button "Next slide" at bounding box center [699, 155] width 18 height 16
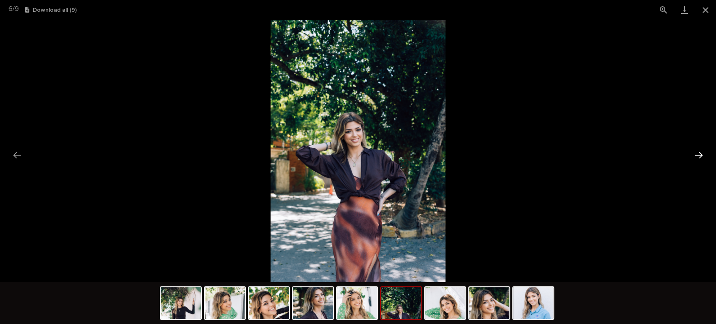
click at [696, 148] on button "Next slide" at bounding box center [699, 155] width 18 height 16
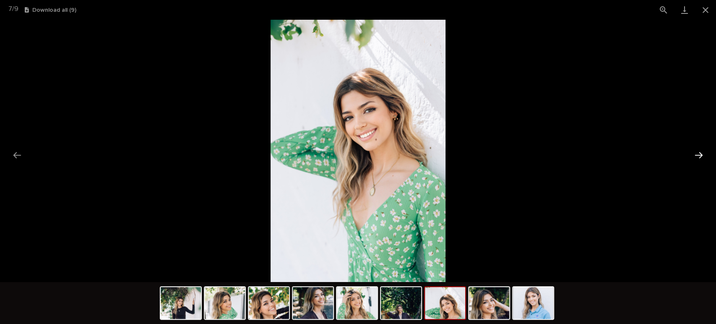
click at [696, 148] on button "Next slide" at bounding box center [699, 155] width 18 height 16
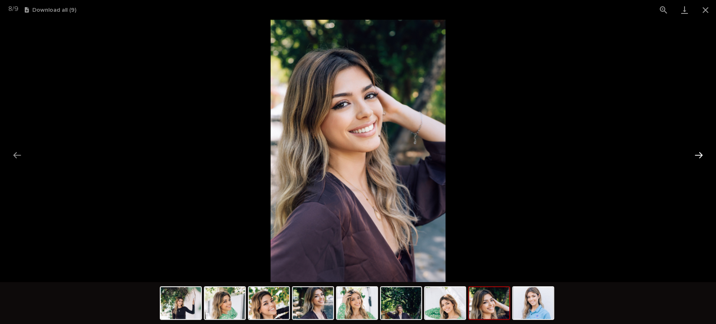
click at [696, 148] on button "Next slide" at bounding box center [699, 155] width 18 height 16
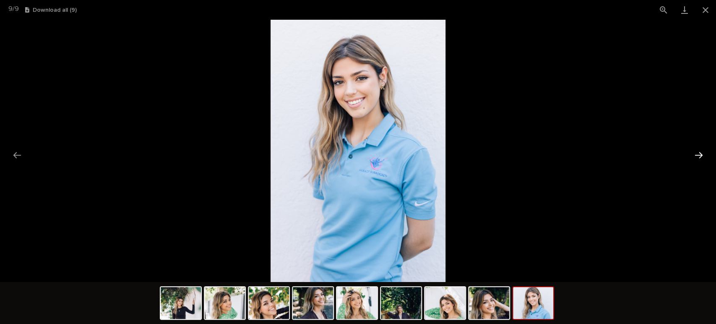
click at [696, 148] on button "Next slide" at bounding box center [699, 155] width 18 height 16
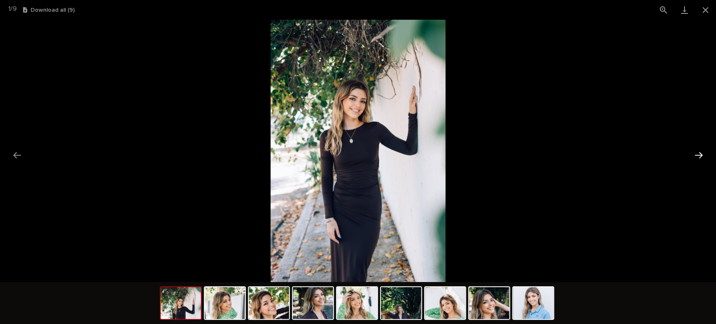
click at [696, 148] on button "Next slide" at bounding box center [699, 155] width 18 height 16
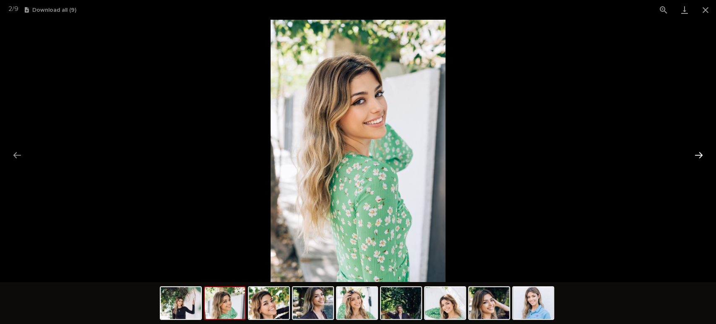
click at [696, 148] on button "Next slide" at bounding box center [699, 155] width 18 height 16
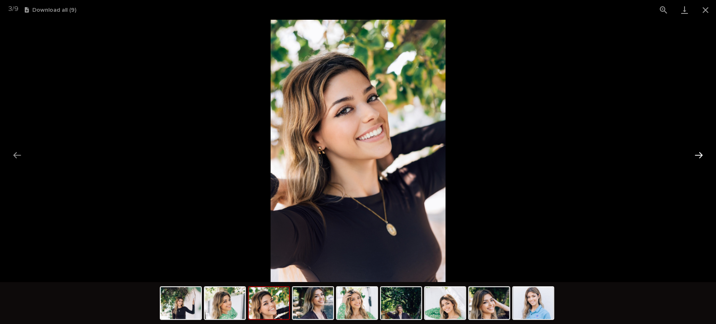
click at [696, 148] on button "Next slide" at bounding box center [699, 155] width 18 height 16
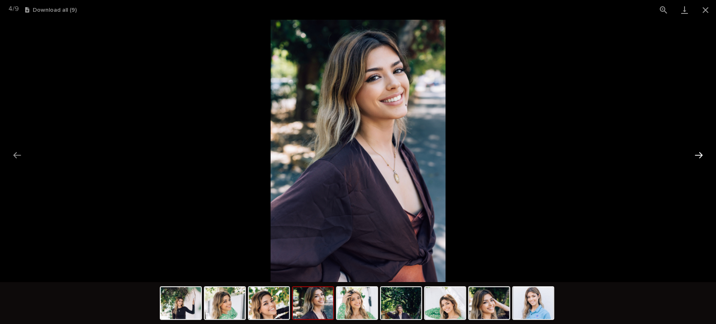
click at [696, 148] on button "Next slide" at bounding box center [699, 155] width 18 height 16
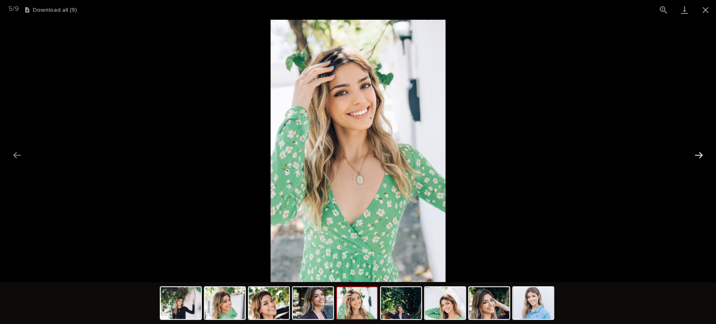
click at [696, 148] on button "Next slide" at bounding box center [699, 155] width 18 height 16
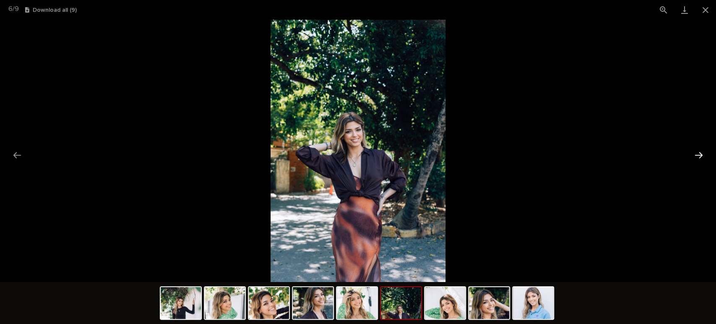
click at [696, 148] on button "Next slide" at bounding box center [699, 155] width 18 height 16
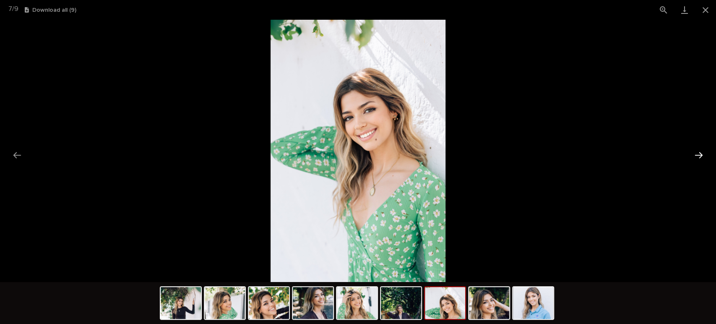
click at [696, 148] on button "Next slide" at bounding box center [699, 155] width 18 height 16
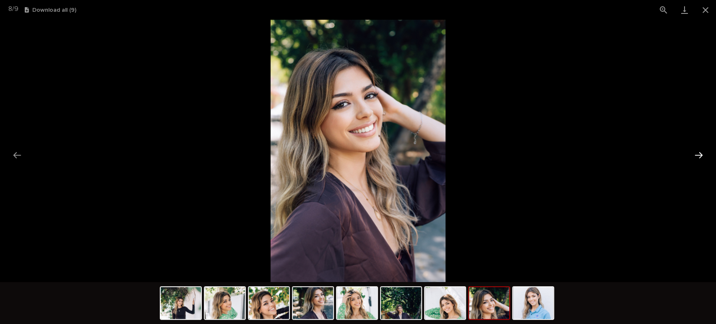
click at [696, 148] on button "Next slide" at bounding box center [699, 155] width 18 height 16
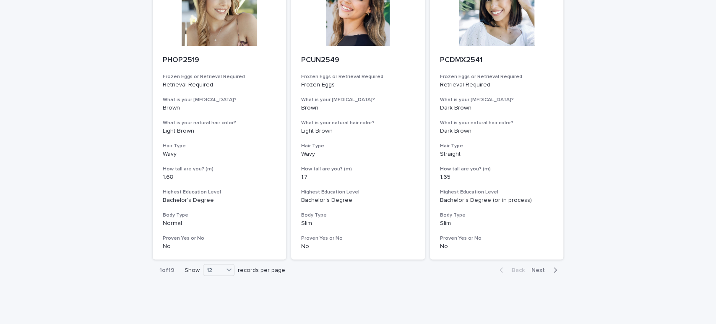
scroll to position [1021, 0]
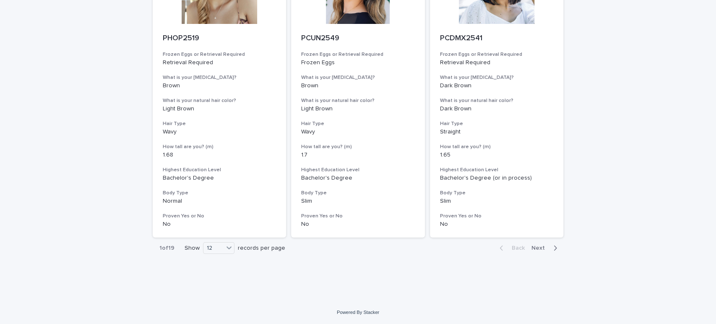
click at [539, 249] on span "Next" at bounding box center [540, 248] width 18 height 6
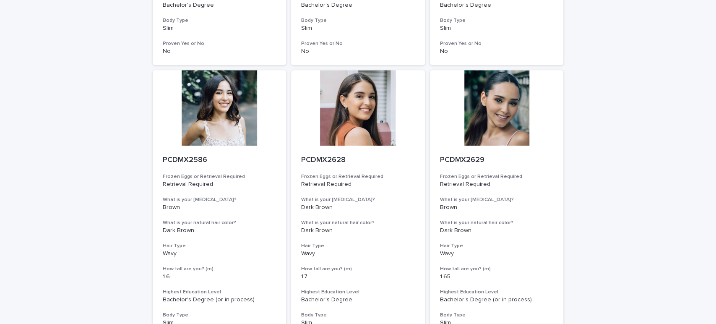
scroll to position [652, 0]
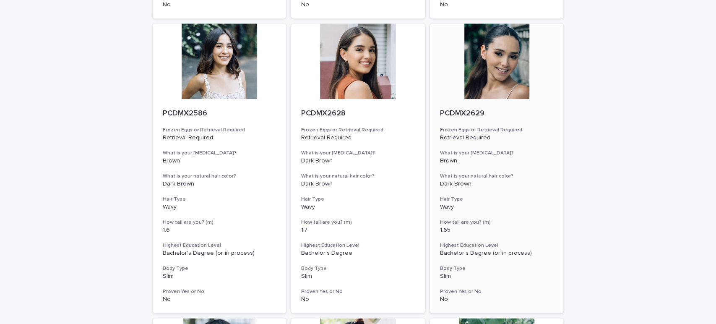
click at [483, 85] on div at bounding box center [497, 60] width 134 height 75
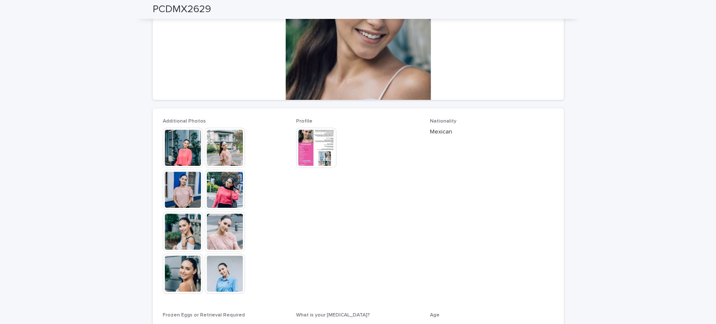
scroll to position [186, 0]
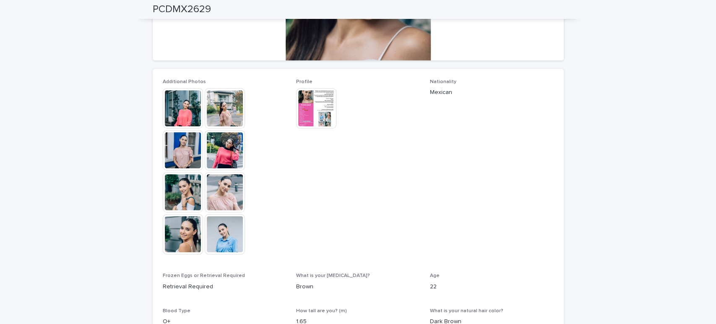
click at [175, 104] on img at bounding box center [183, 108] width 40 height 40
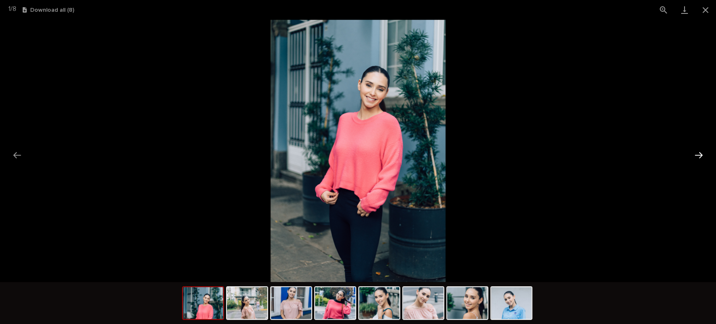
click at [705, 151] on button "Next slide" at bounding box center [699, 155] width 18 height 16
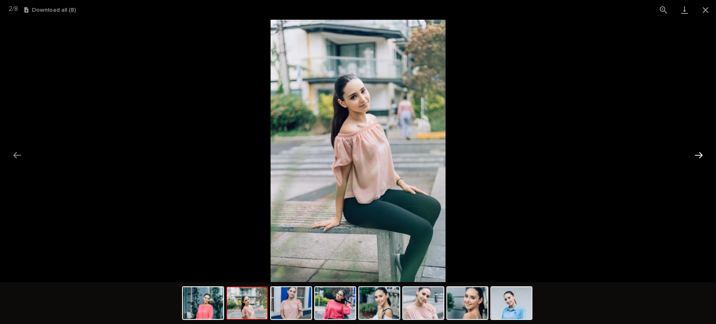
click at [705, 151] on button "Next slide" at bounding box center [699, 155] width 18 height 16
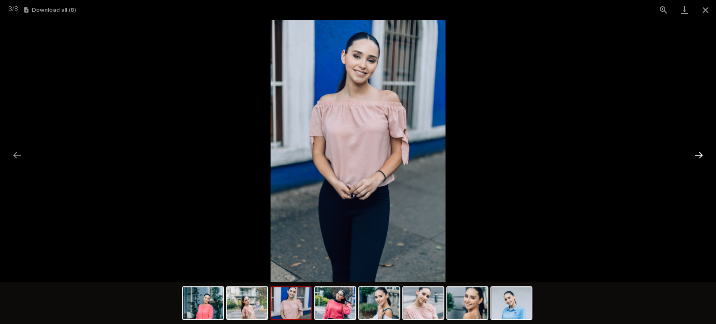
click at [705, 151] on button "Next slide" at bounding box center [699, 155] width 18 height 16
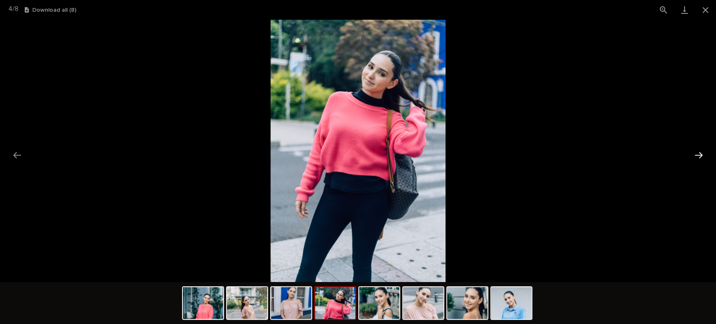
click at [705, 151] on button "Next slide" at bounding box center [699, 155] width 18 height 16
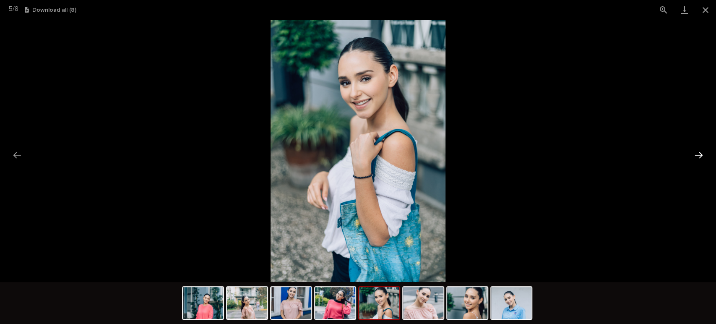
click at [701, 155] on button "Next slide" at bounding box center [699, 155] width 18 height 16
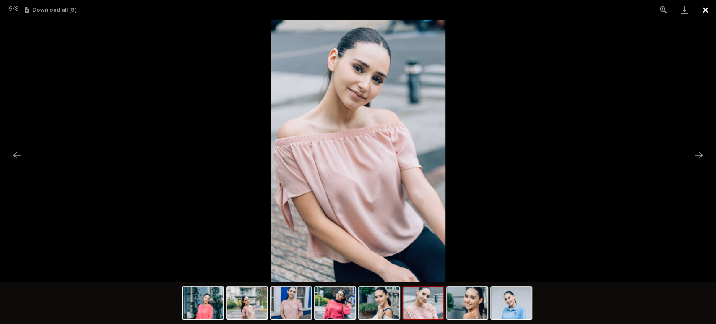
click at [702, 7] on button "Close gallery" at bounding box center [705, 10] width 21 height 20
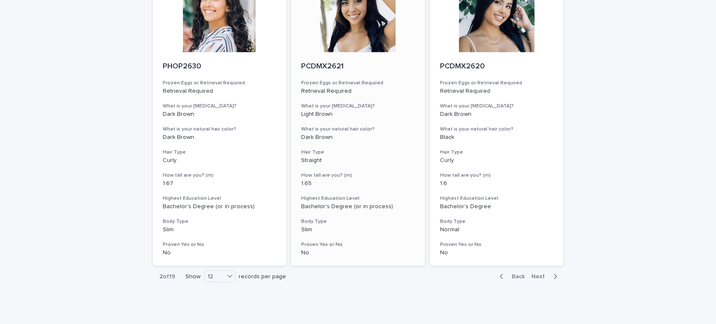
scroll to position [1021, 0]
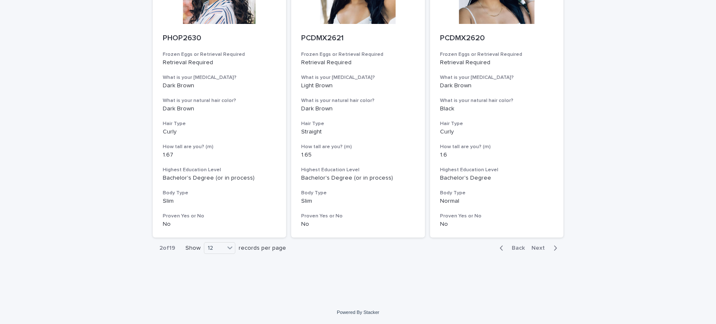
click at [535, 248] on span "Next" at bounding box center [540, 248] width 18 height 6
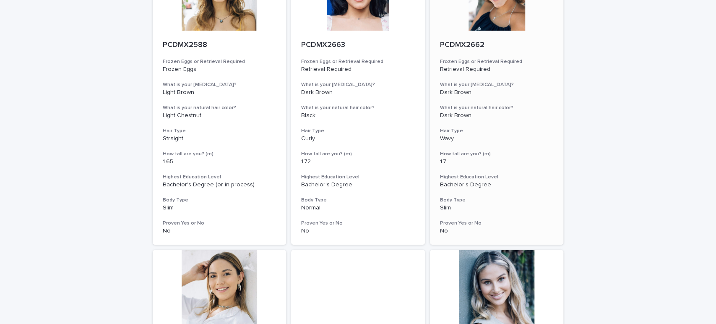
scroll to position [47, 0]
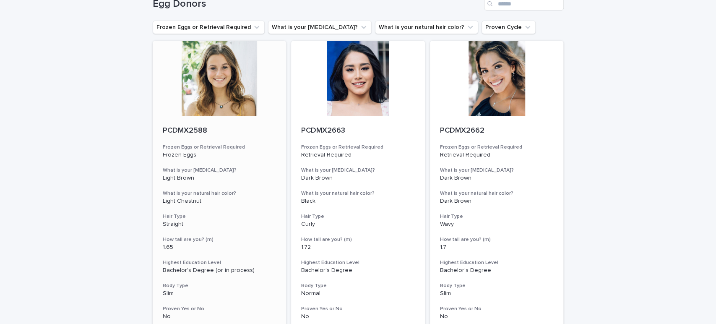
click at [231, 101] on div at bounding box center [220, 78] width 134 height 75
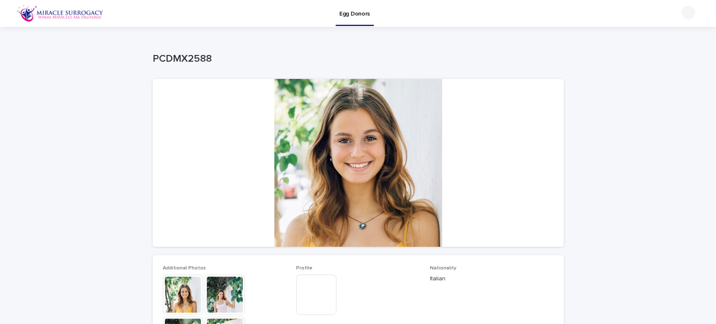
scroll to position [47, 0]
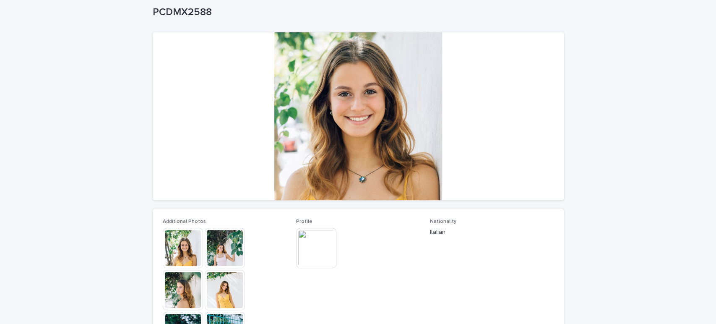
click at [186, 241] on img at bounding box center [183, 248] width 40 height 40
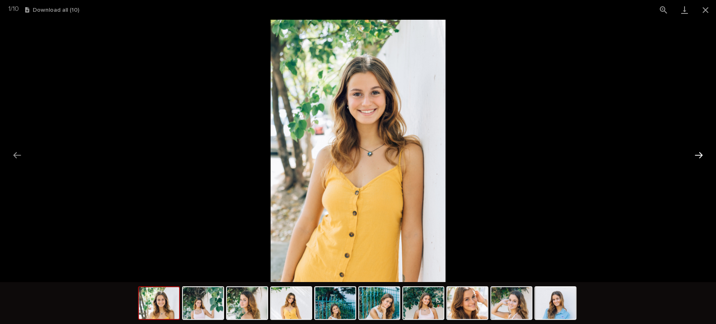
click at [701, 153] on button "Next slide" at bounding box center [699, 155] width 18 height 16
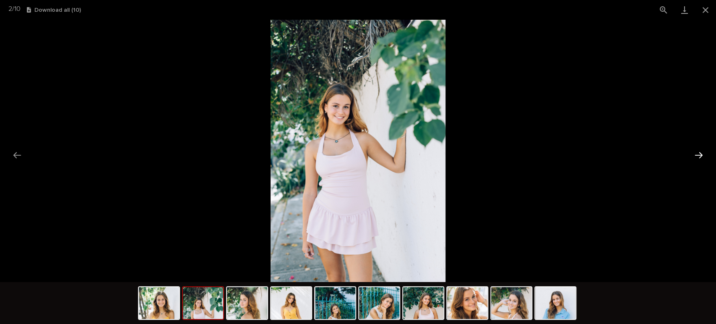
click at [701, 153] on button "Next slide" at bounding box center [699, 155] width 18 height 16
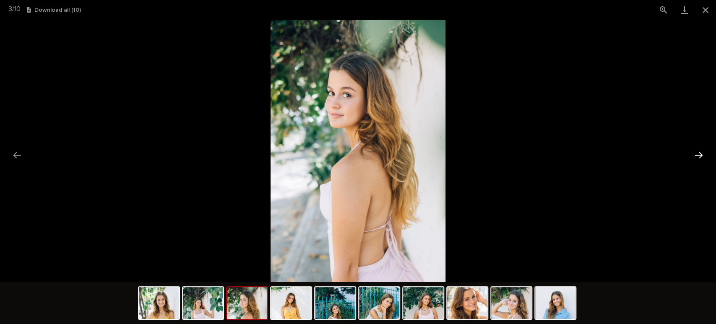
click at [701, 153] on button "Next slide" at bounding box center [699, 155] width 18 height 16
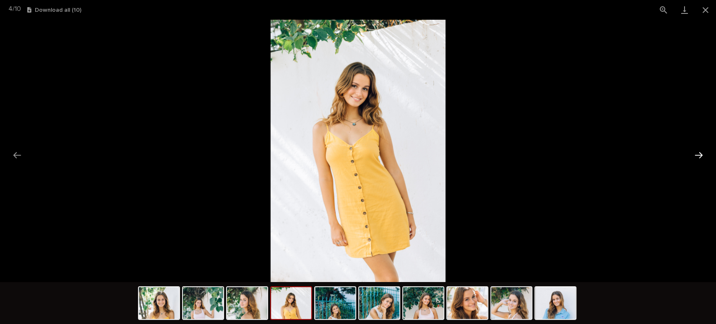
click at [701, 153] on button "Next slide" at bounding box center [699, 155] width 18 height 16
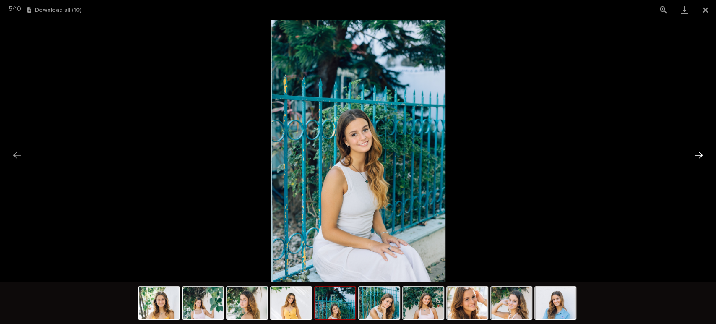
click at [701, 153] on button "Next slide" at bounding box center [699, 155] width 18 height 16
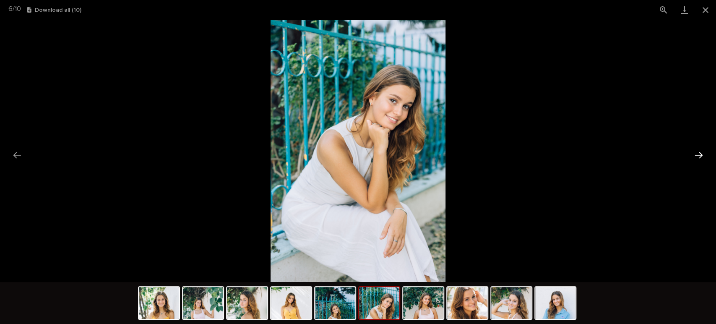
click at [701, 153] on button "Next slide" at bounding box center [699, 155] width 18 height 16
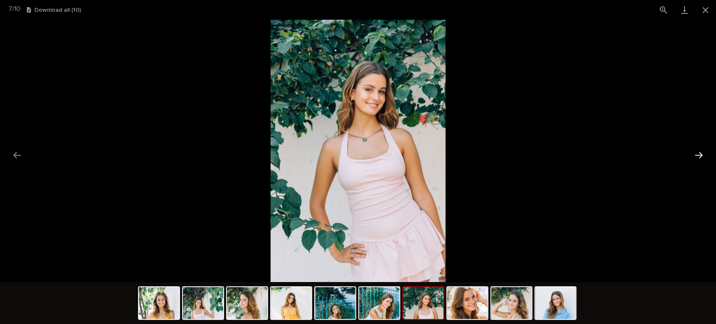
click at [701, 153] on button "Next slide" at bounding box center [699, 155] width 18 height 16
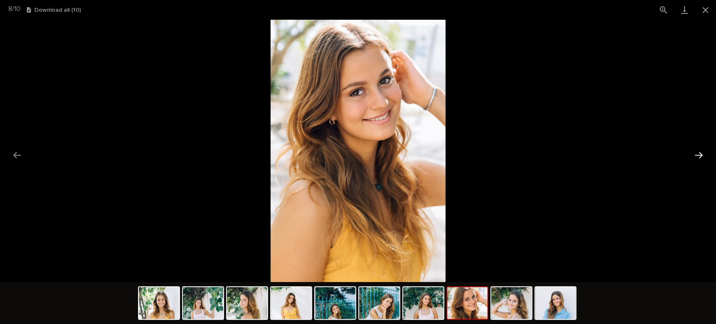
click at [701, 153] on button "Next slide" at bounding box center [699, 155] width 18 height 16
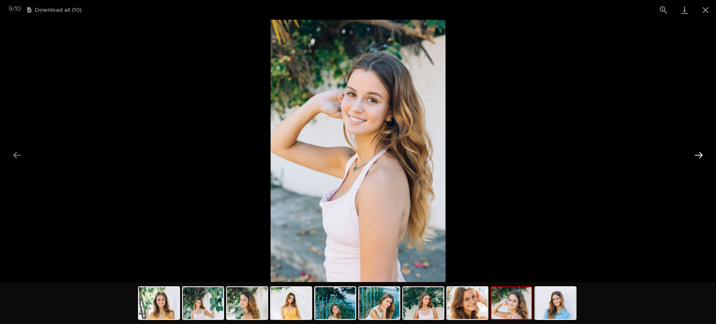
click at [701, 153] on button "Next slide" at bounding box center [699, 155] width 18 height 16
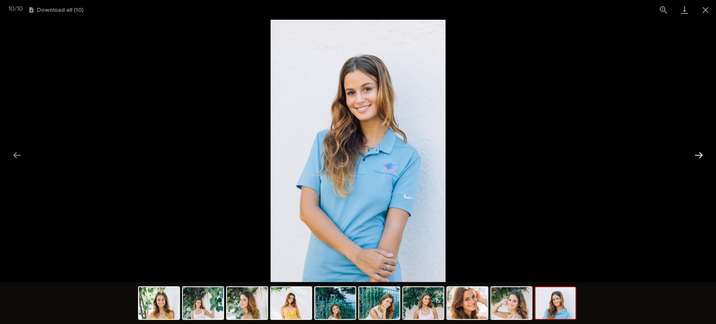
click at [701, 153] on button "Next slide" at bounding box center [699, 155] width 18 height 16
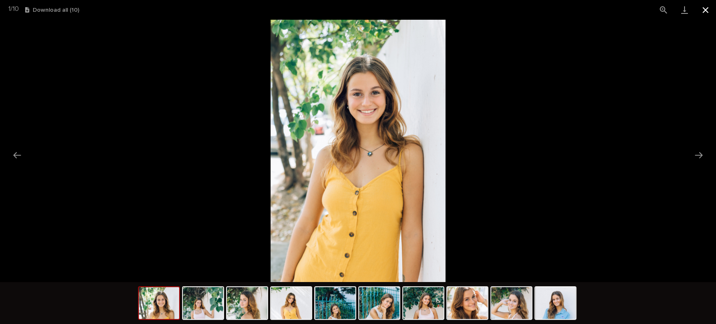
click at [705, 13] on button "Close gallery" at bounding box center [705, 10] width 21 height 20
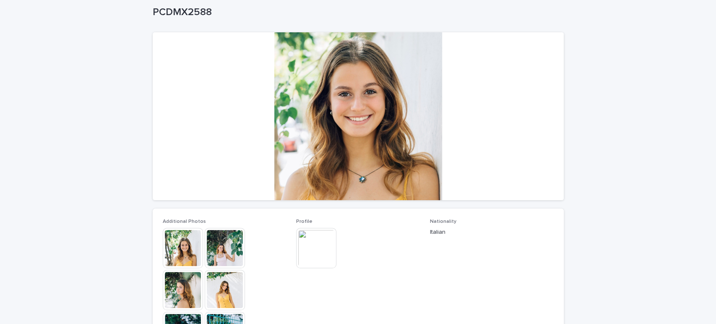
click at [309, 236] on img at bounding box center [316, 248] width 40 height 40
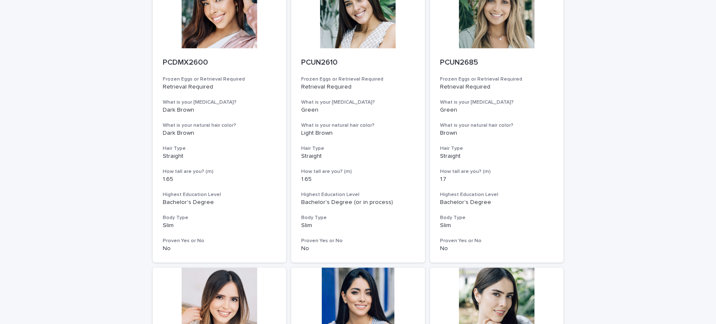
scroll to position [652, 0]
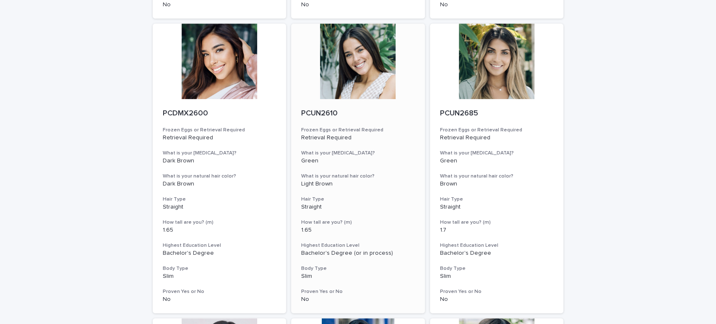
click at [361, 89] on div at bounding box center [358, 60] width 134 height 75
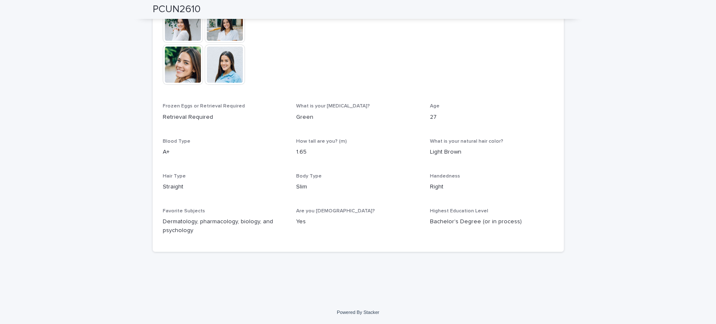
scroll to position [164, 0]
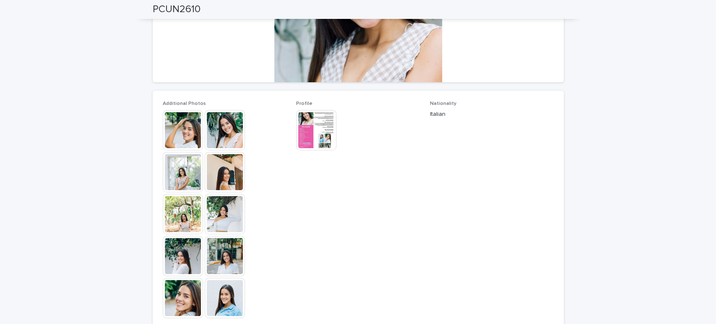
click at [186, 132] on img at bounding box center [183, 130] width 40 height 40
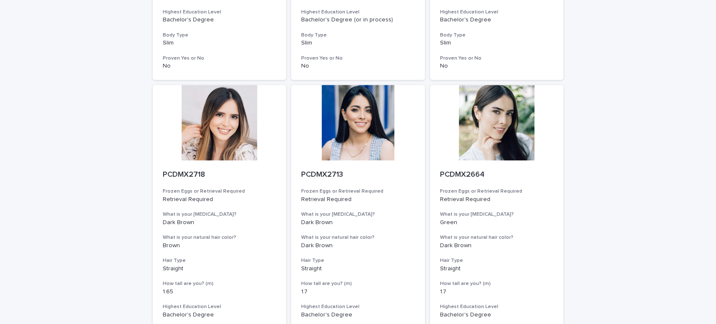
scroll to position [932, 0]
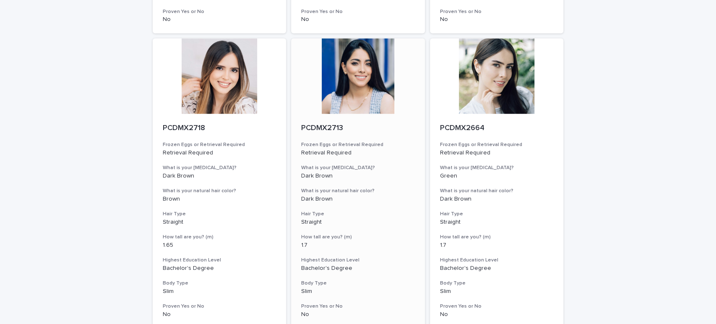
click at [369, 99] on div at bounding box center [358, 75] width 134 height 75
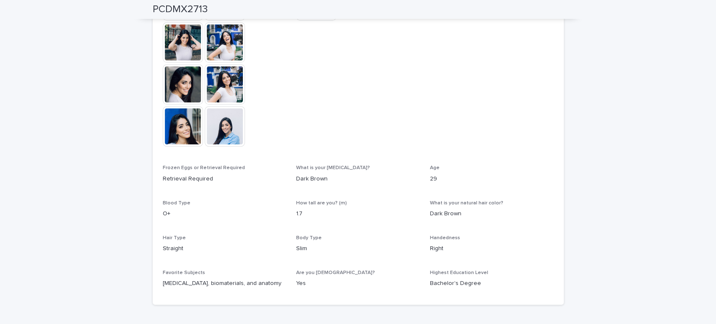
scroll to position [279, 0]
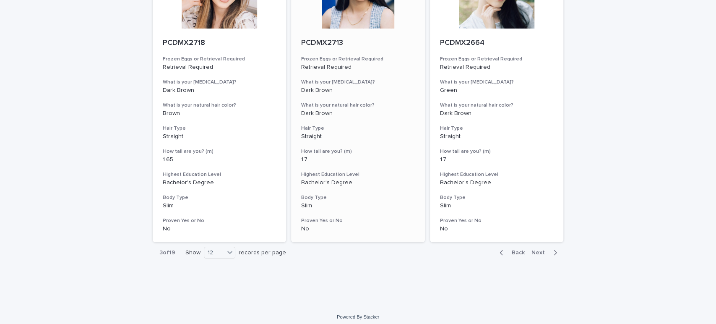
scroll to position [1021, 0]
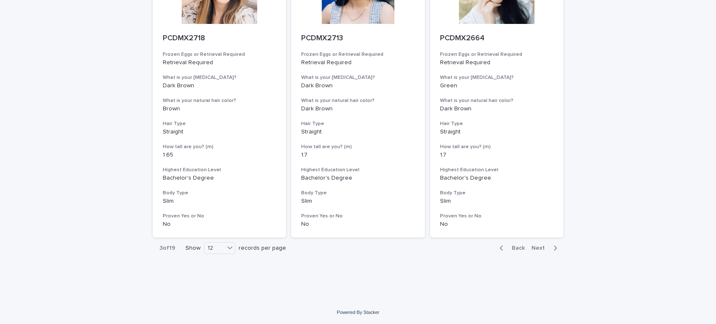
click at [536, 245] on span "Next" at bounding box center [540, 248] width 18 height 6
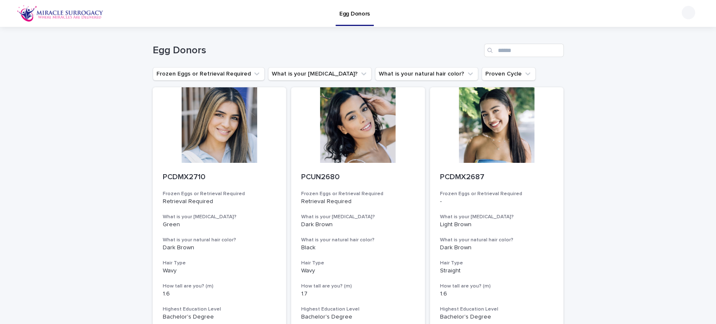
scroll to position [47, 0]
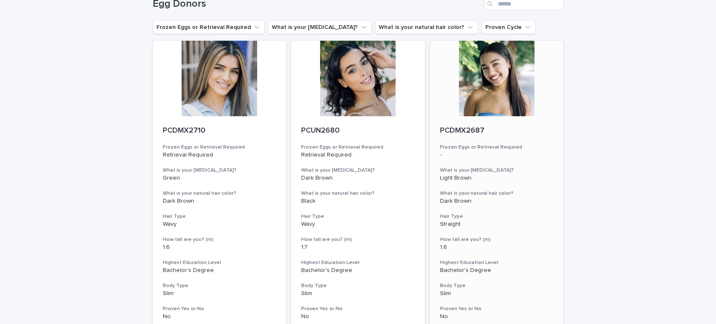
click at [494, 87] on div at bounding box center [497, 78] width 134 height 75
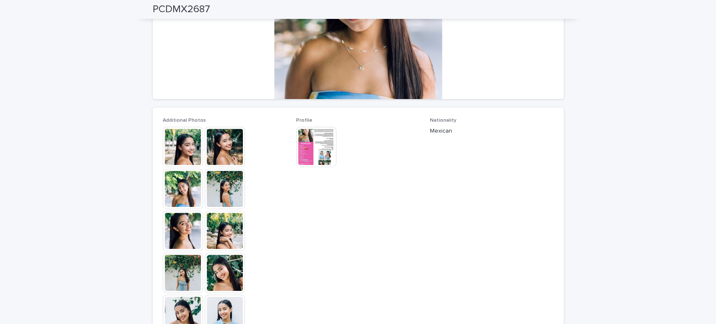
scroll to position [140, 0]
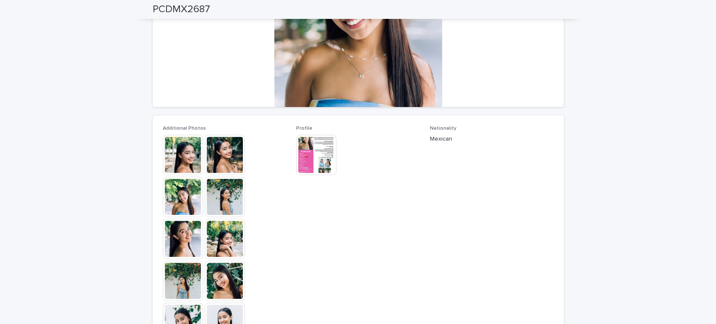
click at [184, 154] on img at bounding box center [183, 155] width 40 height 40
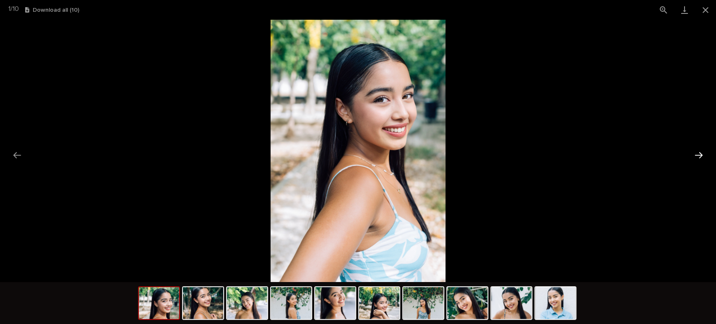
click at [696, 152] on button "Next slide" at bounding box center [699, 155] width 18 height 16
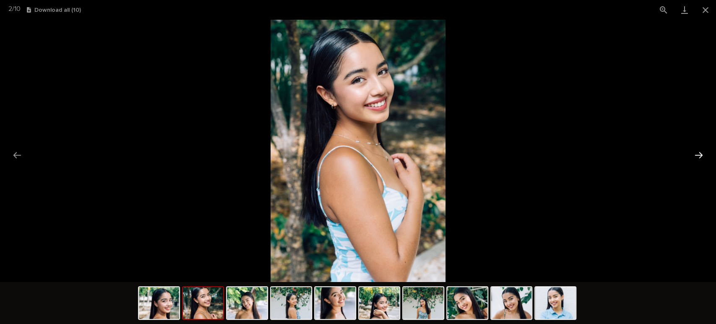
click at [696, 152] on button "Next slide" at bounding box center [699, 155] width 18 height 16
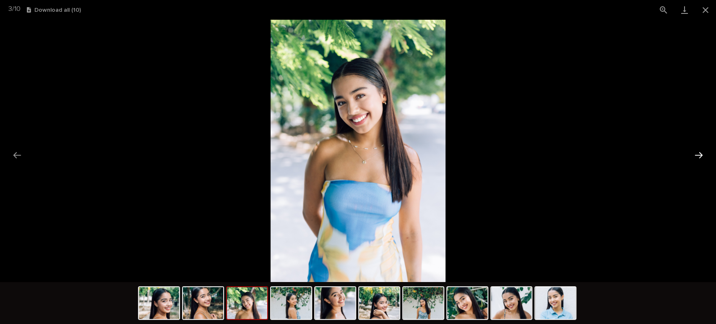
click at [696, 152] on button "Next slide" at bounding box center [699, 155] width 18 height 16
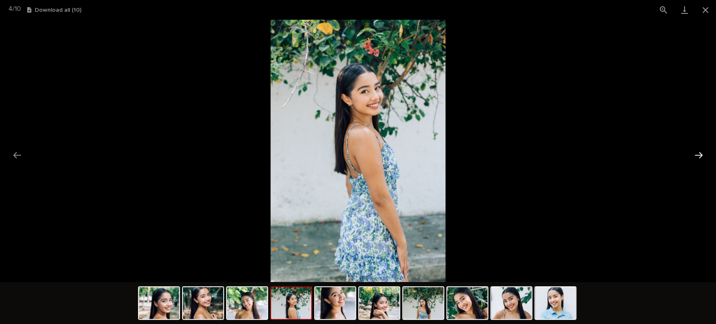
click at [696, 152] on button "Next slide" at bounding box center [699, 155] width 18 height 16
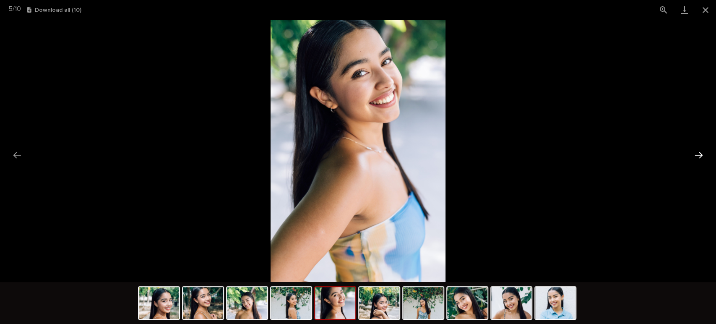
click at [696, 152] on button "Next slide" at bounding box center [699, 155] width 18 height 16
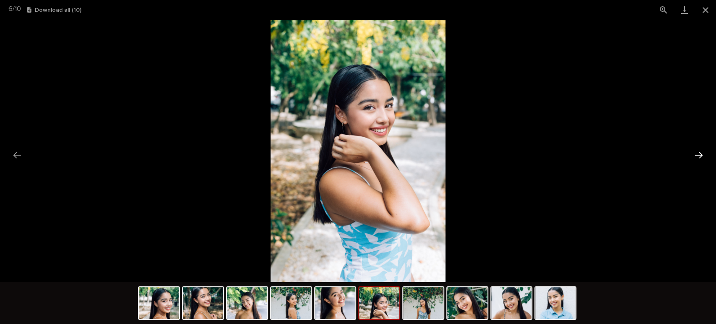
click at [696, 152] on button "Next slide" at bounding box center [699, 155] width 18 height 16
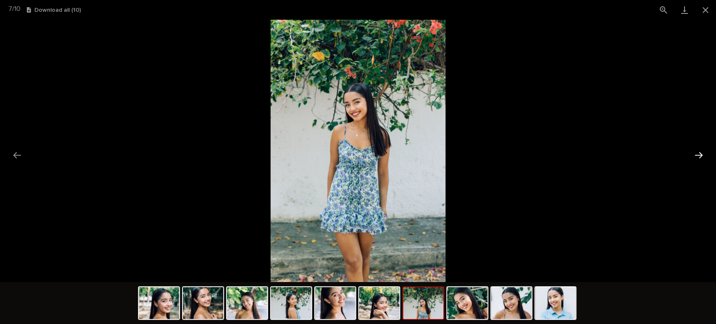
click at [696, 152] on button "Next slide" at bounding box center [699, 155] width 18 height 16
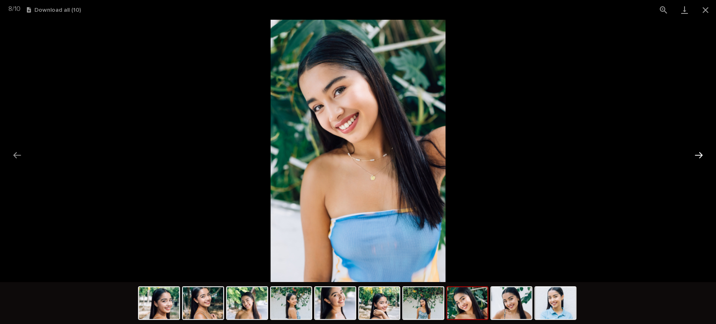
click at [696, 152] on button "Next slide" at bounding box center [699, 155] width 18 height 16
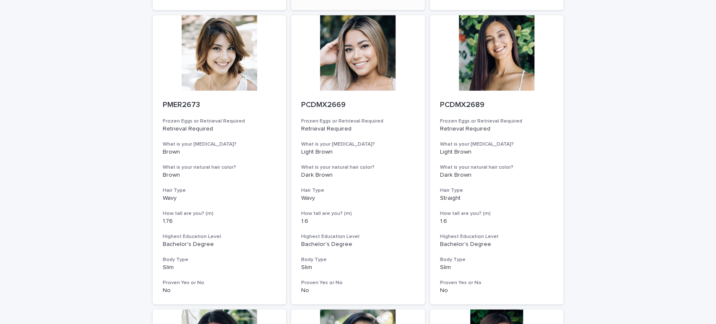
scroll to position [372, 0]
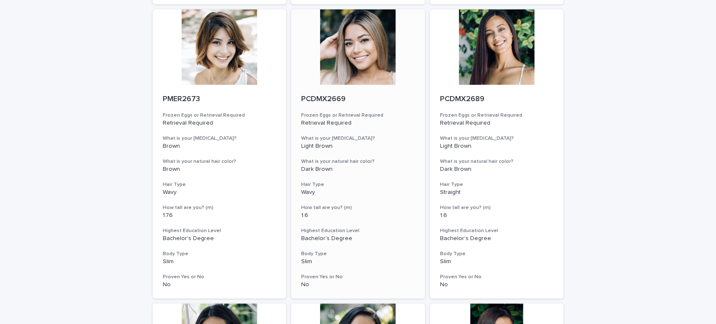
click at [368, 48] on div at bounding box center [358, 46] width 134 height 75
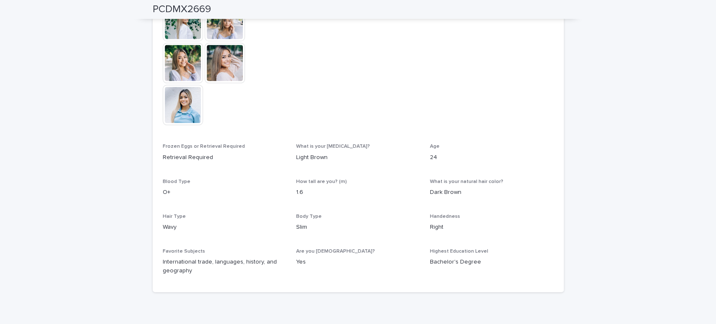
scroll to position [164, 0]
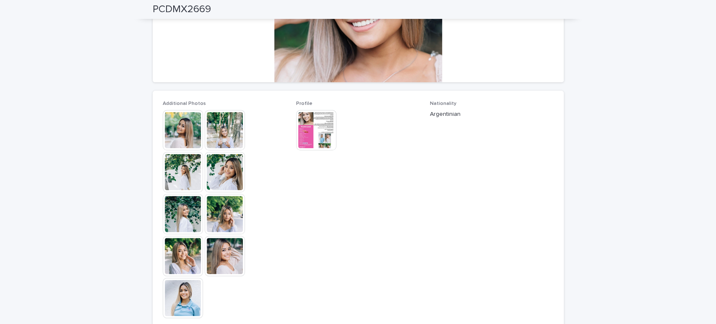
click at [179, 133] on img at bounding box center [183, 130] width 40 height 40
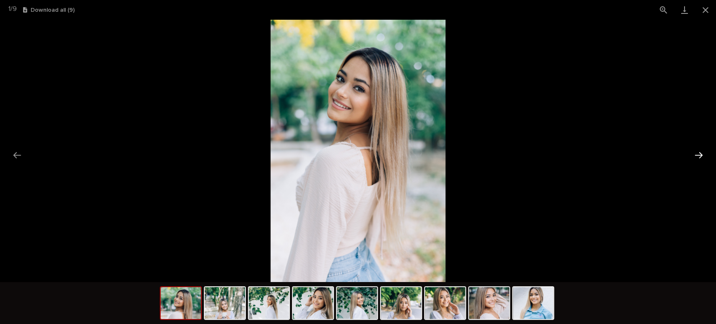
click at [701, 155] on button "Next slide" at bounding box center [699, 155] width 18 height 16
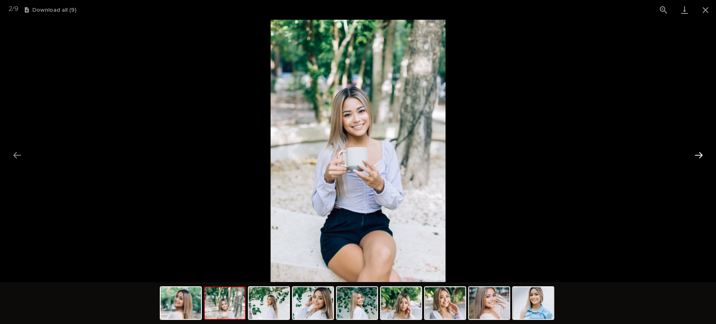
click at [701, 155] on button "Next slide" at bounding box center [699, 155] width 18 height 16
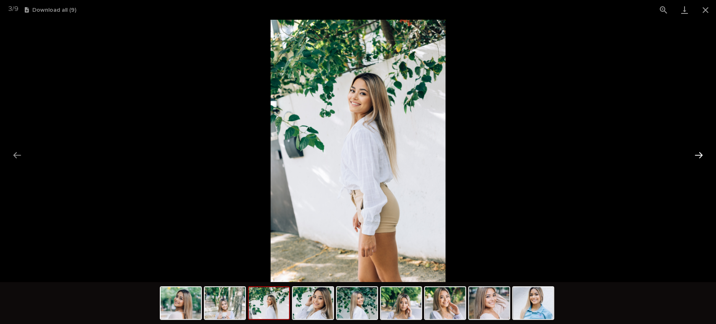
click at [701, 155] on button "Next slide" at bounding box center [699, 155] width 18 height 16
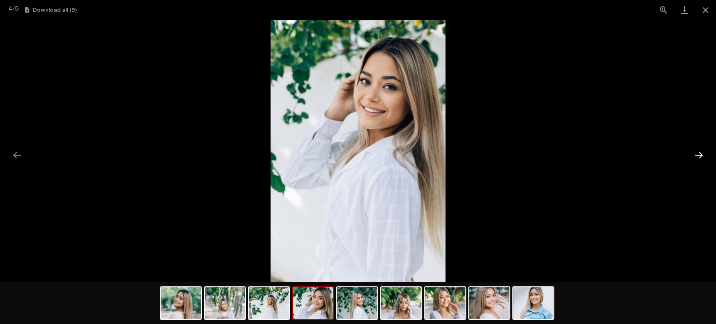
click at [701, 155] on button "Next slide" at bounding box center [699, 155] width 18 height 16
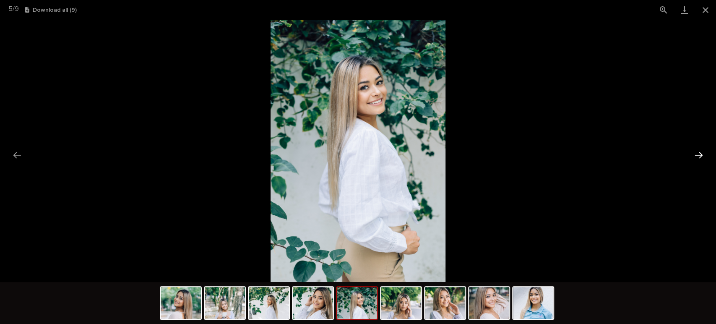
click at [701, 155] on button "Next slide" at bounding box center [699, 155] width 18 height 16
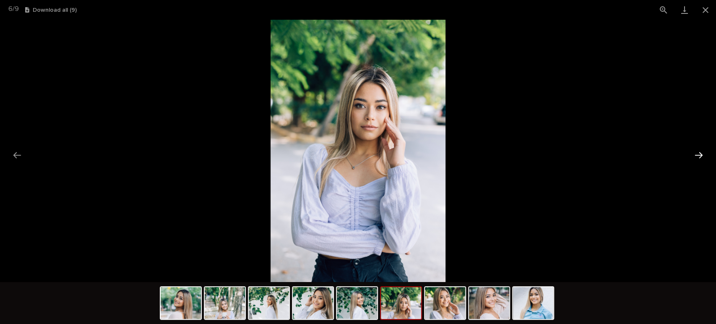
click at [701, 155] on button "Next slide" at bounding box center [699, 155] width 18 height 16
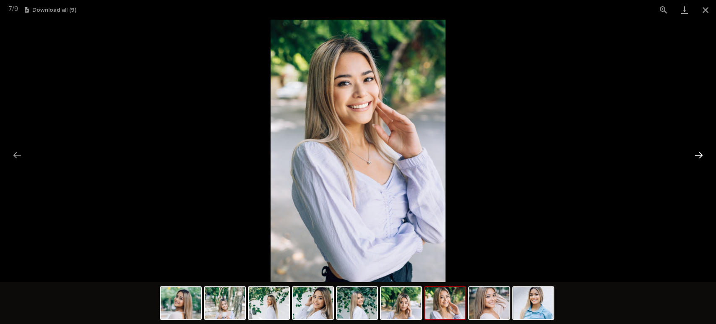
click at [701, 155] on button "Next slide" at bounding box center [699, 155] width 18 height 16
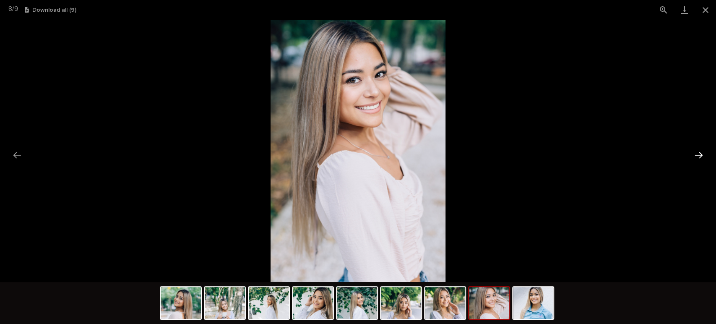
click at [701, 155] on button "Next slide" at bounding box center [699, 155] width 18 height 16
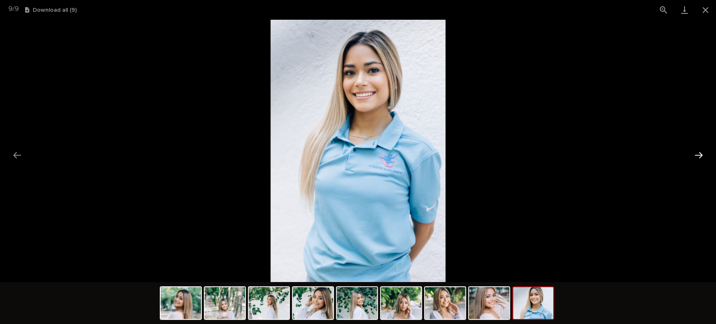
click at [697, 156] on button "Next slide" at bounding box center [699, 155] width 18 height 16
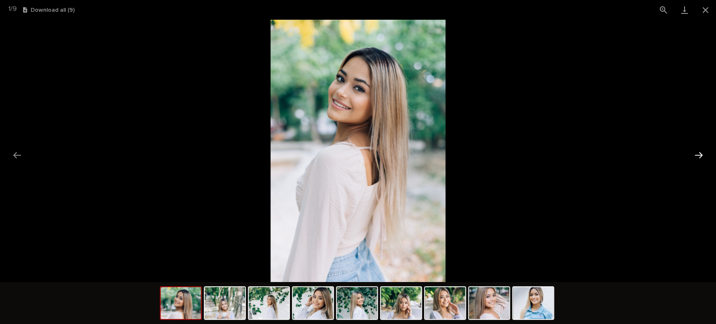
click at [697, 156] on button "Next slide" at bounding box center [699, 155] width 18 height 16
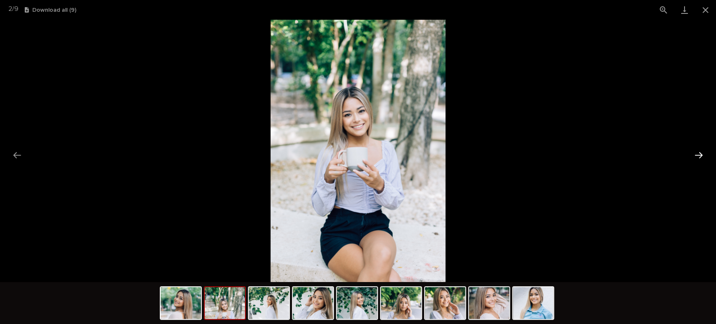
click at [697, 156] on button "Next slide" at bounding box center [699, 155] width 18 height 16
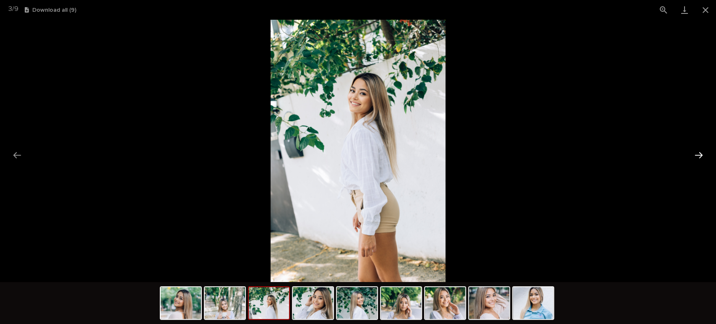
click at [697, 156] on button "Next slide" at bounding box center [699, 155] width 18 height 16
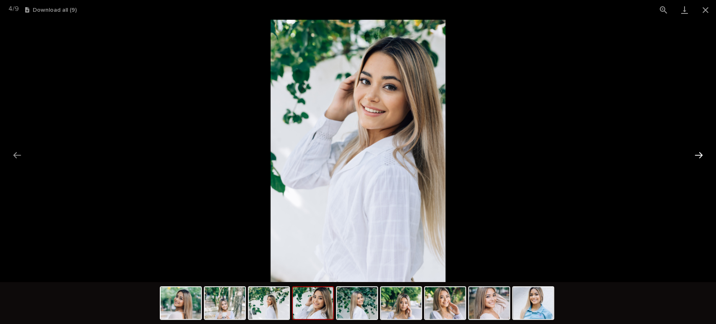
click at [697, 156] on button "Next slide" at bounding box center [699, 155] width 18 height 16
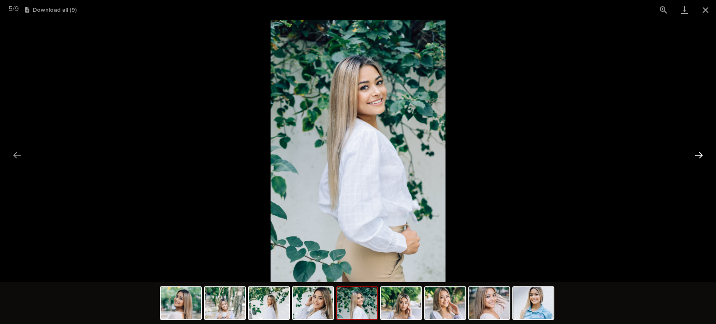
click at [697, 156] on button "Next slide" at bounding box center [699, 155] width 18 height 16
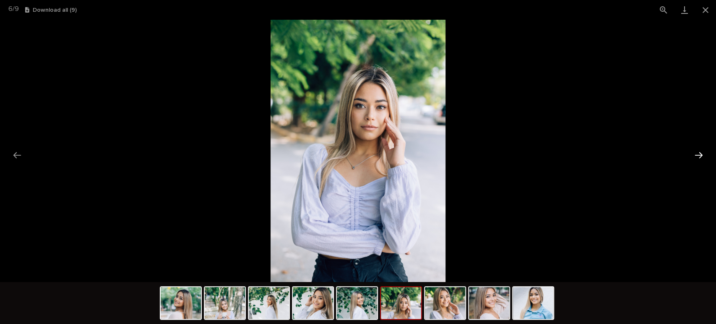
click at [697, 156] on button "Next slide" at bounding box center [699, 155] width 18 height 16
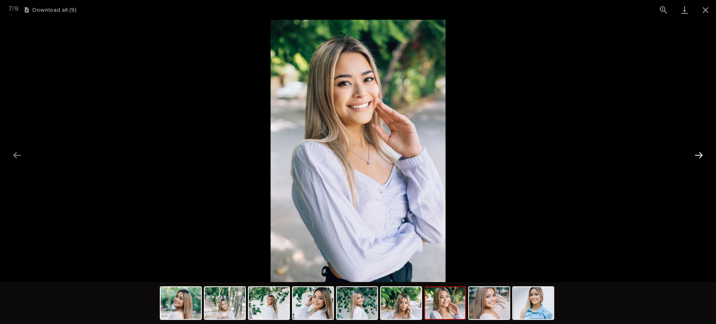
click at [697, 156] on button "Next slide" at bounding box center [699, 155] width 18 height 16
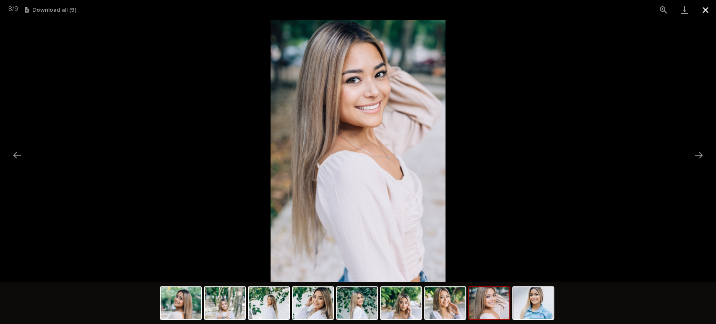
click at [709, 9] on button "Close gallery" at bounding box center [705, 10] width 21 height 20
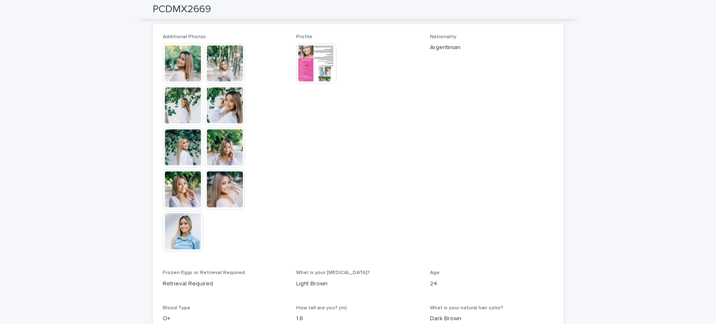
scroll to position [397, 0]
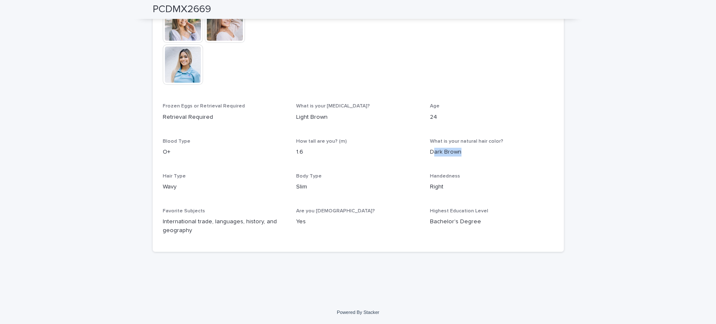
drag, startPoint x: 456, startPoint y: 154, endPoint x: 429, endPoint y: 153, distance: 27.3
click at [430, 153] on p "Dark Brown" at bounding box center [492, 152] width 124 height 9
click at [434, 116] on p "24" at bounding box center [492, 117] width 124 height 9
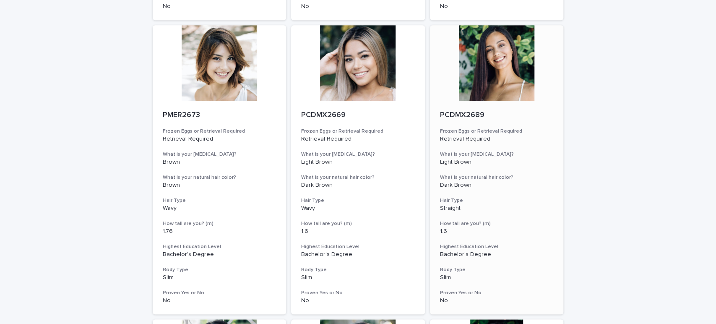
scroll to position [372, 0]
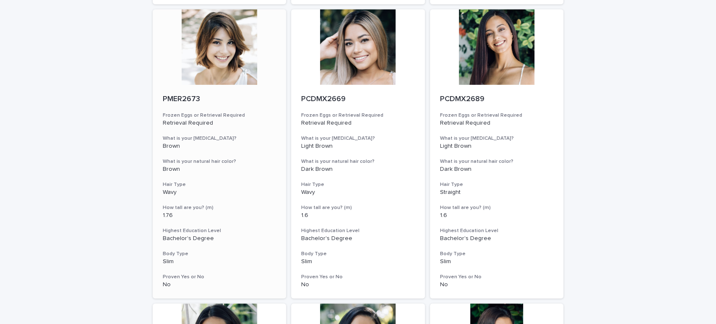
click at [215, 76] on div at bounding box center [220, 46] width 134 height 75
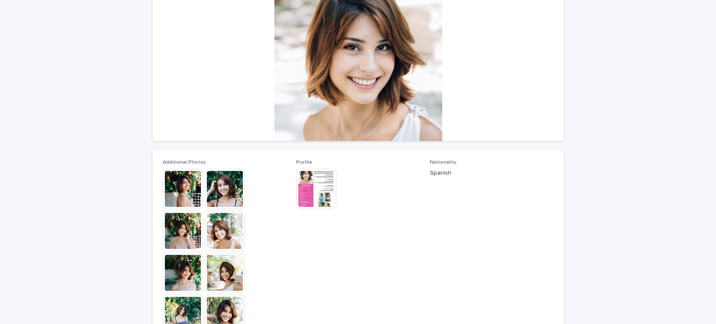
scroll to position [186, 0]
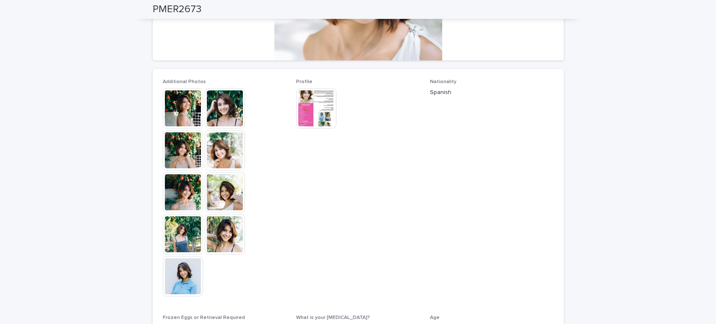
click at [186, 109] on img at bounding box center [183, 108] width 40 height 40
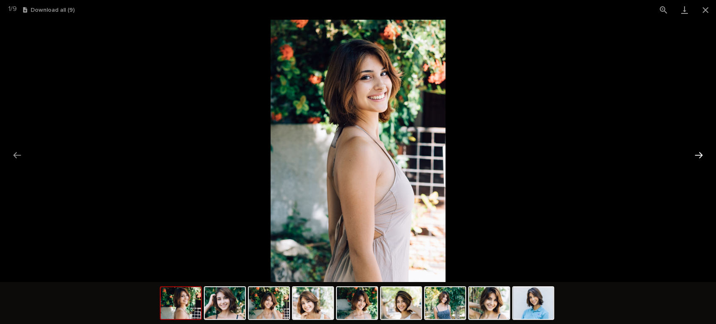
click at [702, 152] on button "Next slide" at bounding box center [699, 155] width 18 height 16
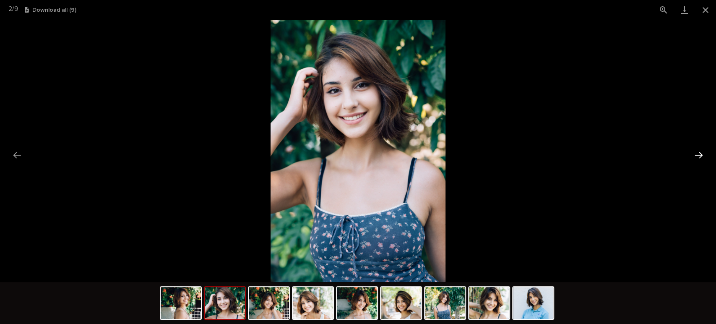
click at [702, 152] on button "Next slide" at bounding box center [699, 155] width 18 height 16
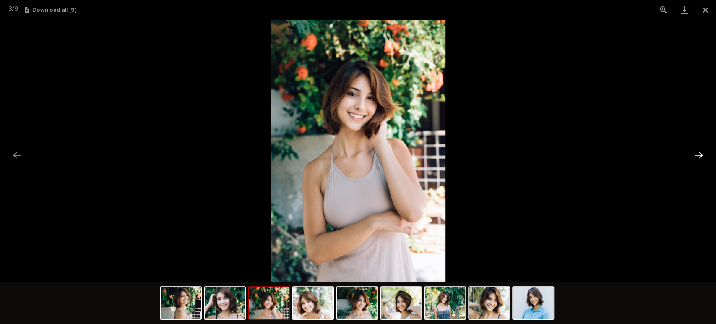
click at [702, 152] on button "Next slide" at bounding box center [699, 155] width 18 height 16
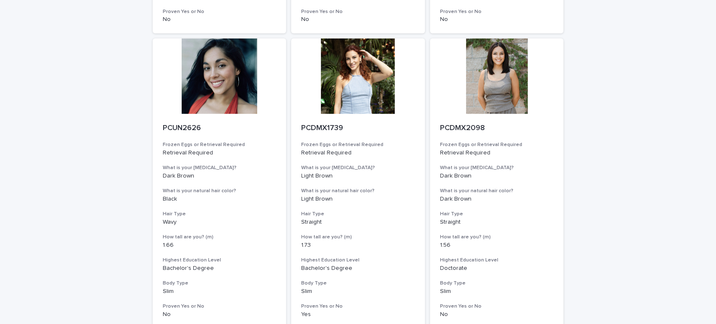
scroll to position [1021, 0]
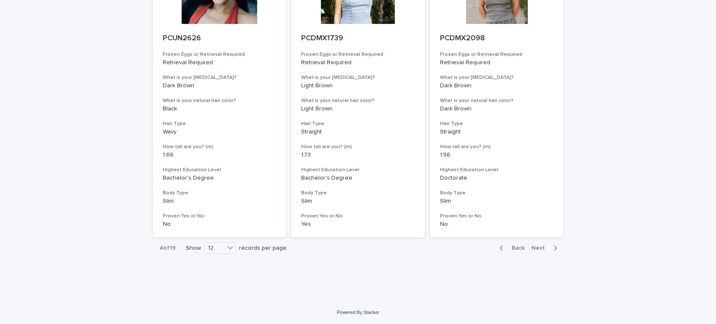
click at [538, 246] on span "Next" at bounding box center [540, 248] width 18 height 6
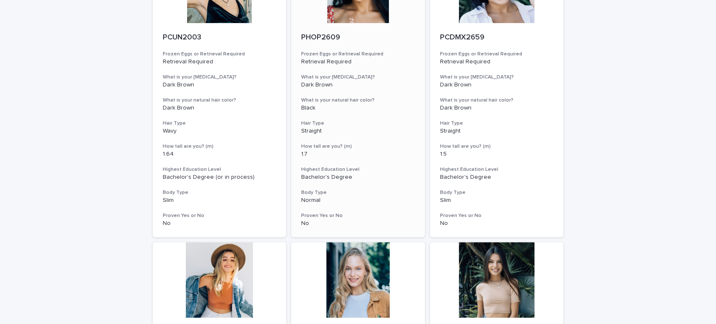
scroll to position [47, 0]
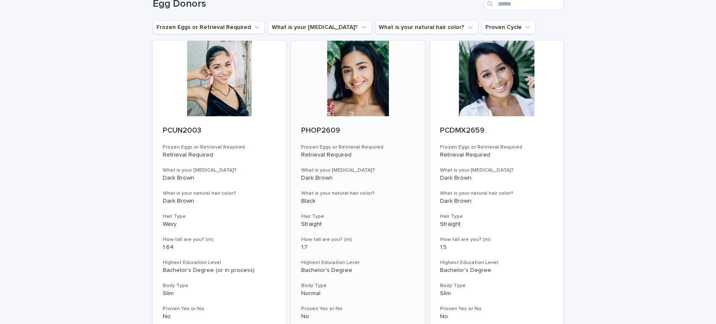
click at [380, 107] on div at bounding box center [358, 78] width 134 height 75
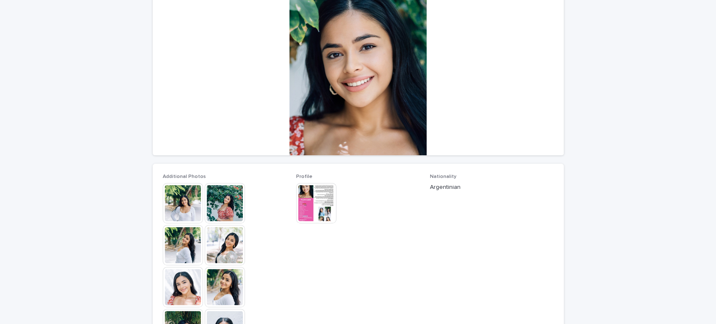
scroll to position [93, 0]
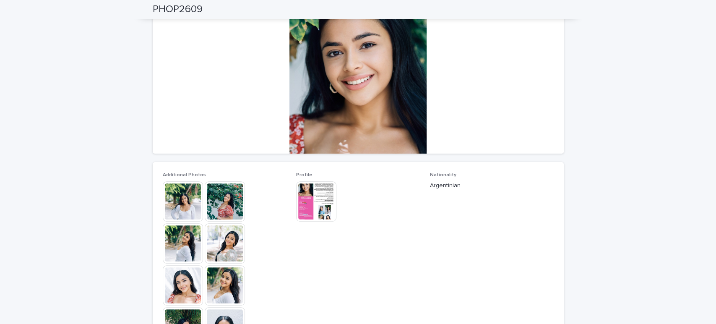
click at [180, 205] on img at bounding box center [183, 201] width 40 height 40
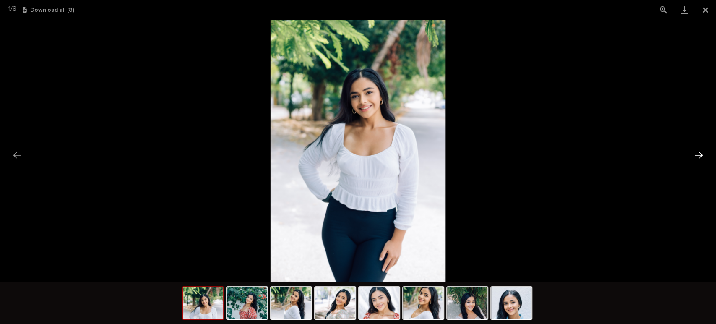
click at [697, 155] on button "Next slide" at bounding box center [699, 155] width 18 height 16
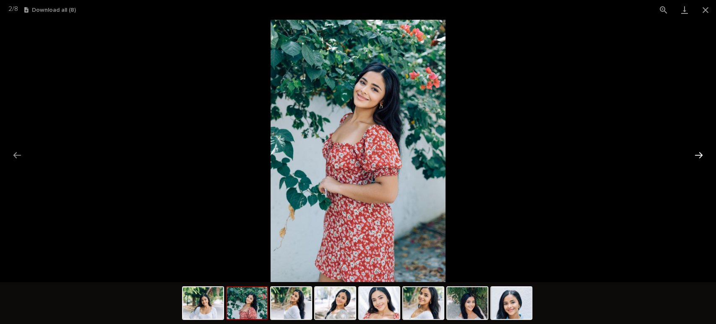
click at [697, 155] on button "Next slide" at bounding box center [699, 155] width 18 height 16
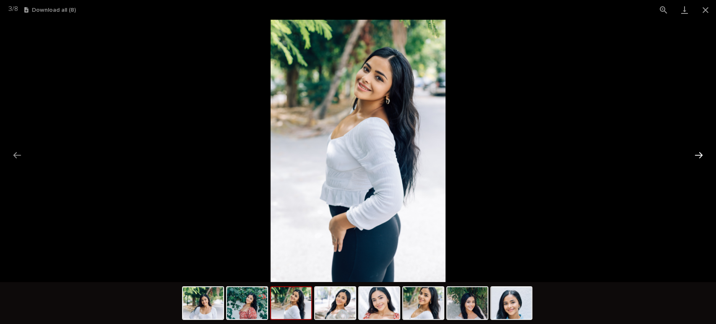
click at [697, 155] on button "Next slide" at bounding box center [699, 155] width 18 height 16
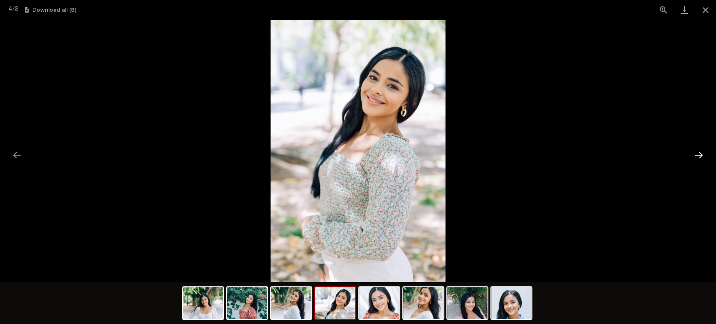
click at [697, 155] on button "Next slide" at bounding box center [699, 155] width 18 height 16
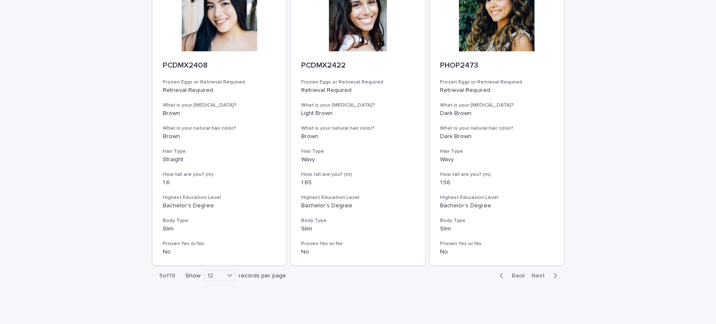
scroll to position [1021, 0]
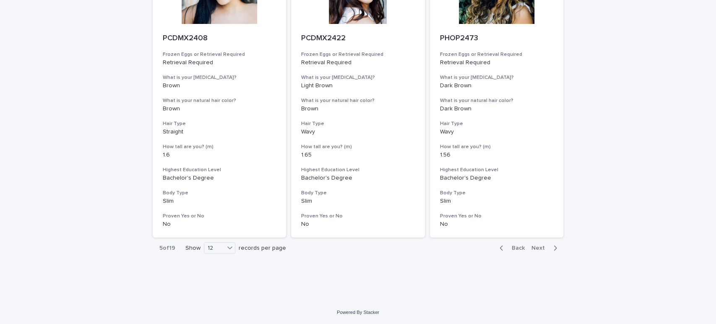
click at [540, 249] on span "Next" at bounding box center [540, 248] width 18 height 6
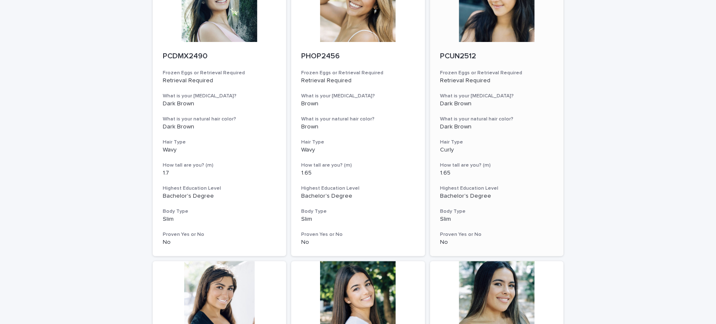
scroll to position [279, 0]
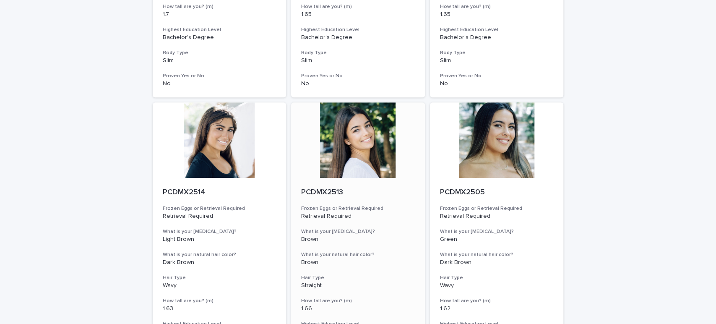
click at [379, 169] on div at bounding box center [358, 139] width 134 height 75
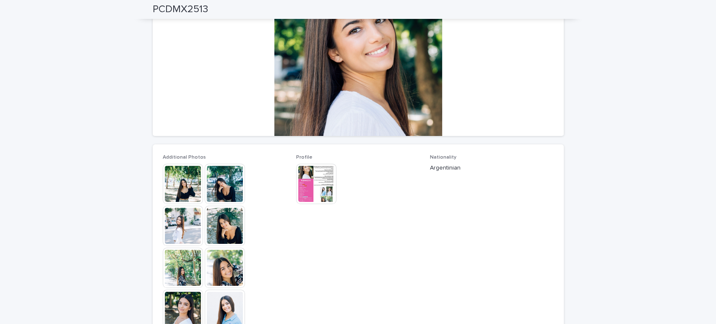
scroll to position [93, 0]
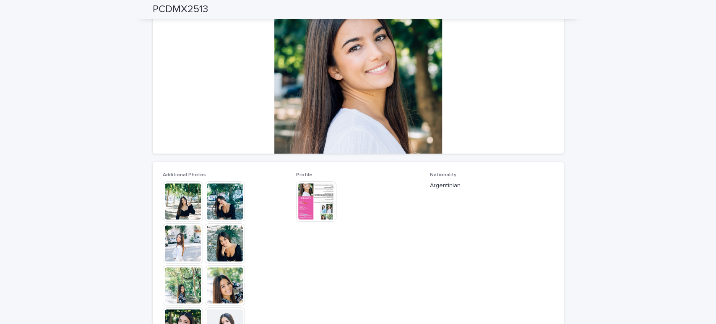
click at [195, 212] on img at bounding box center [183, 201] width 40 height 40
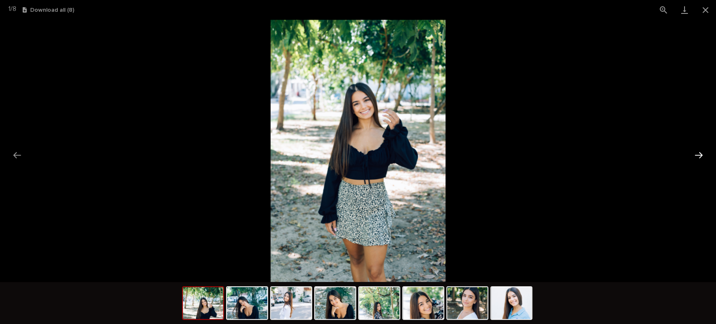
click at [701, 159] on button "Next slide" at bounding box center [699, 155] width 18 height 16
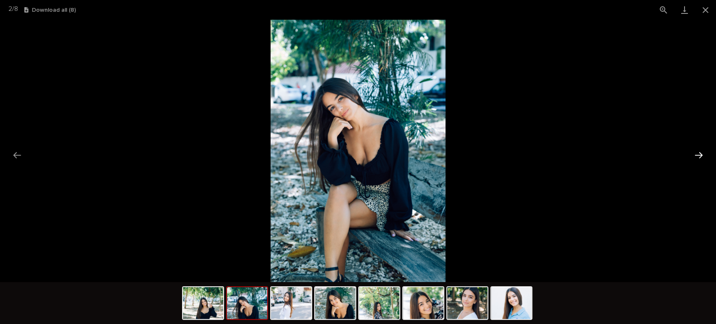
click at [701, 159] on button "Next slide" at bounding box center [699, 155] width 18 height 16
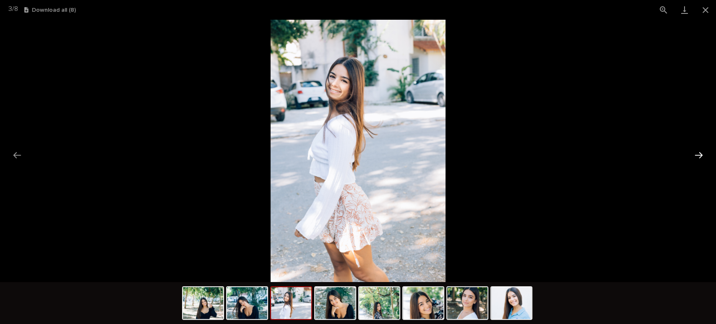
click at [701, 159] on button "Next slide" at bounding box center [699, 155] width 18 height 16
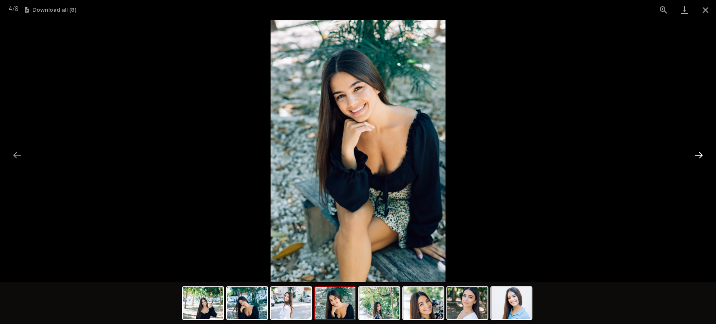
click at [701, 159] on button "Next slide" at bounding box center [699, 155] width 18 height 16
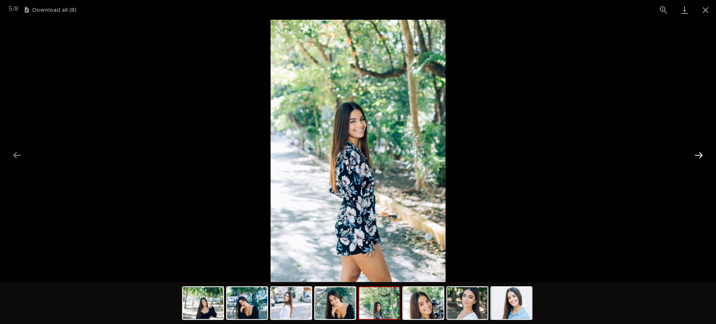
click at [701, 159] on button "Next slide" at bounding box center [699, 155] width 18 height 16
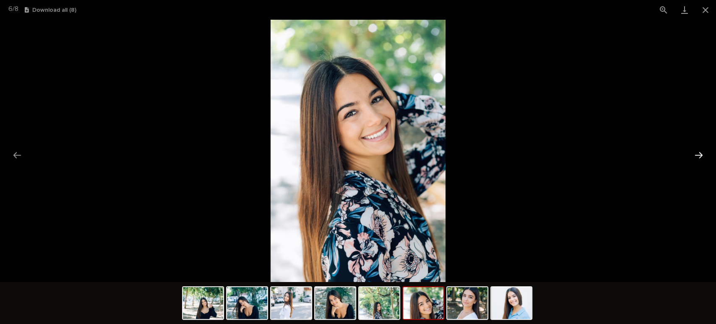
click at [701, 159] on button "Next slide" at bounding box center [699, 155] width 18 height 16
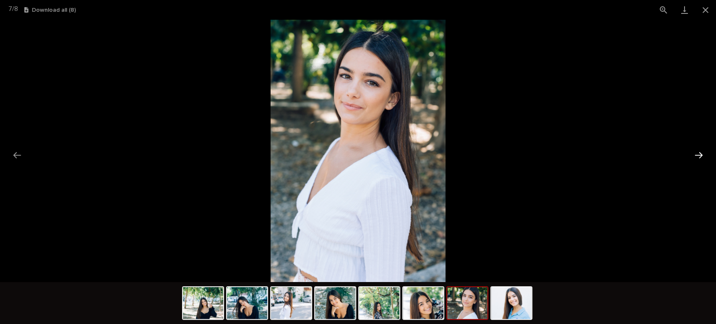
click at [701, 159] on button "Next slide" at bounding box center [699, 155] width 18 height 16
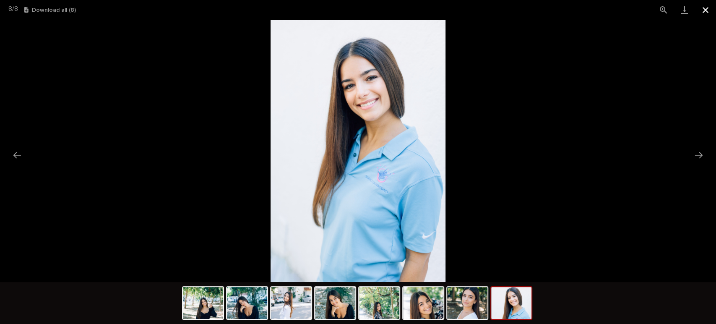
click at [705, 9] on button "Close gallery" at bounding box center [705, 10] width 21 height 20
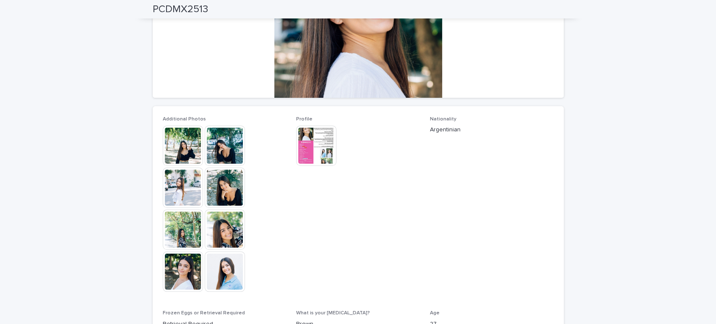
scroll to position [21, 0]
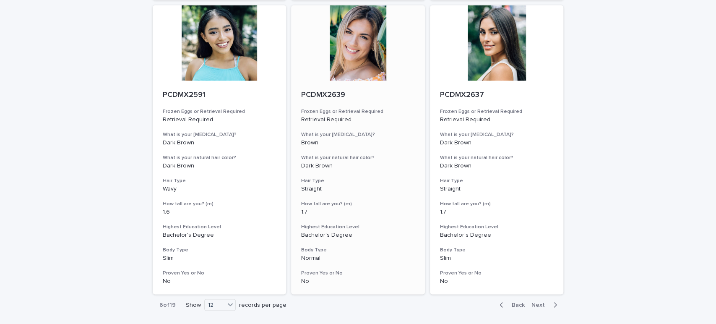
scroll to position [1021, 0]
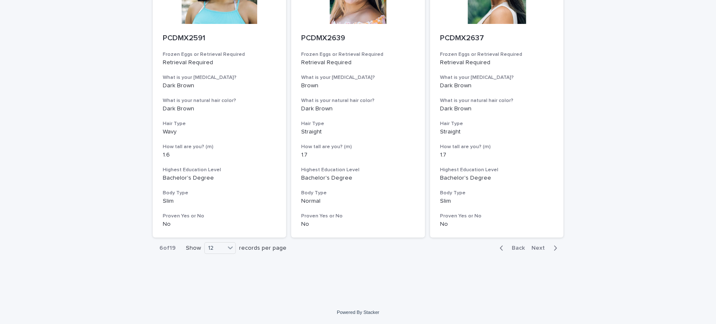
click at [534, 246] on span "Next" at bounding box center [540, 248] width 18 height 6
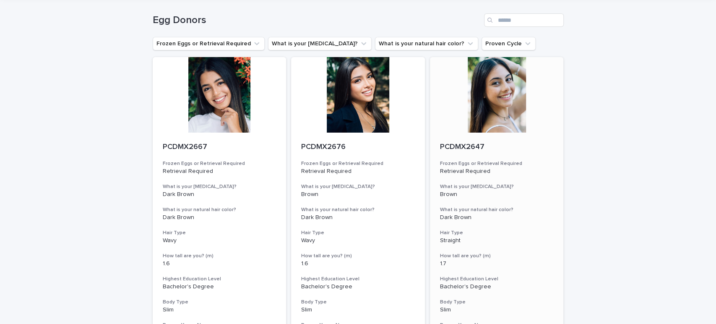
scroll to position [47, 0]
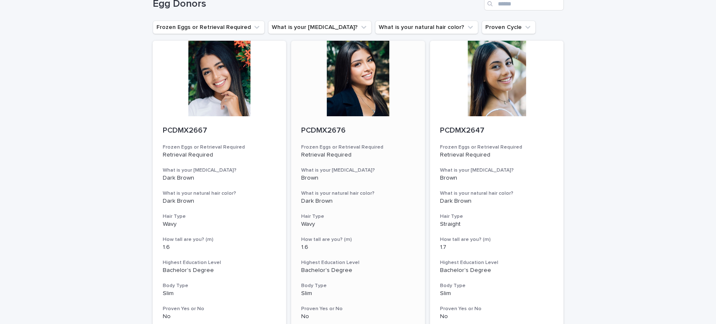
click at [376, 104] on div at bounding box center [358, 78] width 134 height 75
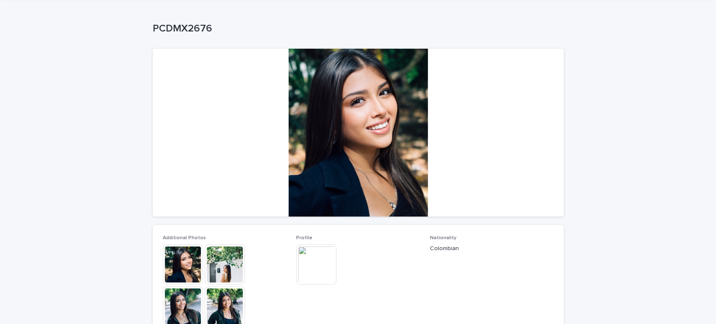
scroll to position [47, 0]
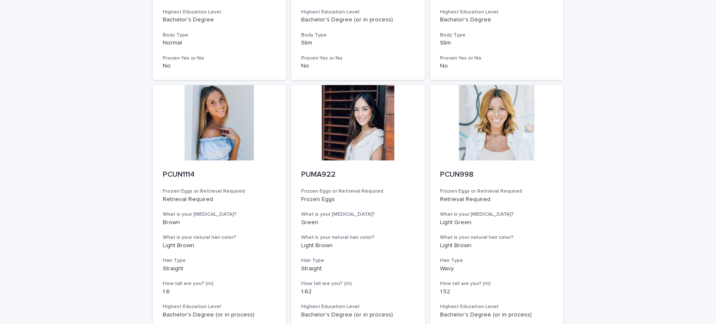
scroll to position [1021, 0]
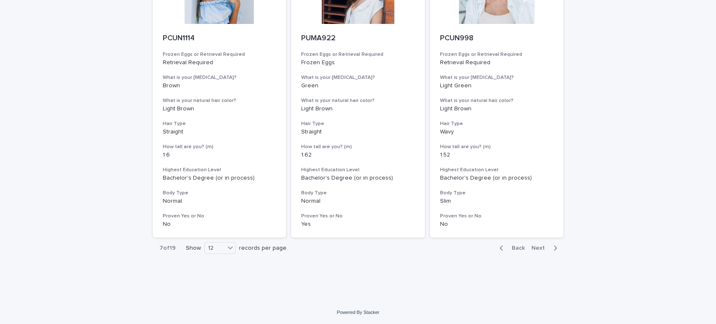
click at [541, 244] on button "Next" at bounding box center [546, 248] width 36 height 8
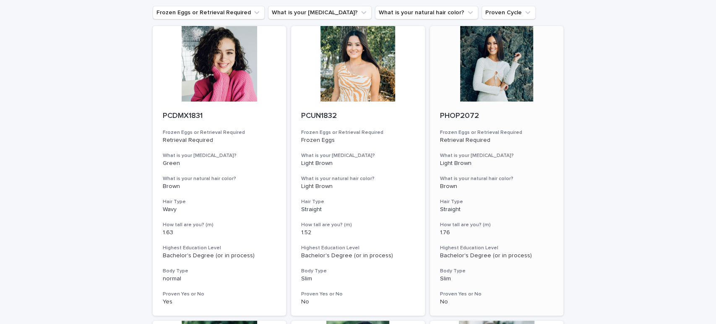
scroll to position [47, 0]
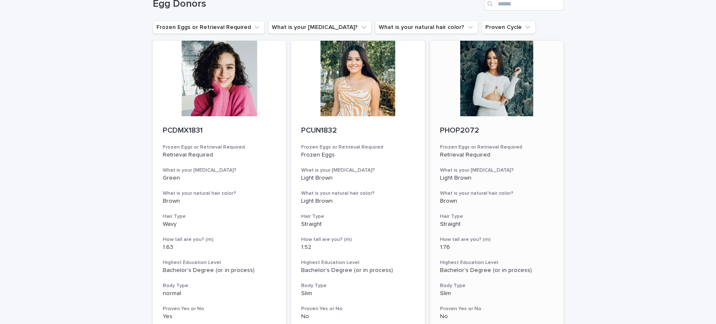
click at [508, 98] on div at bounding box center [497, 78] width 134 height 75
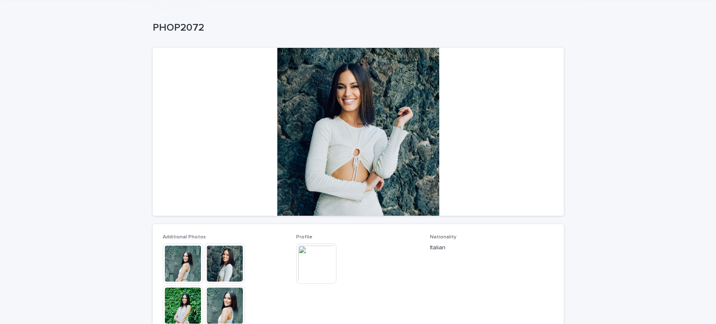
scroll to position [93, 0]
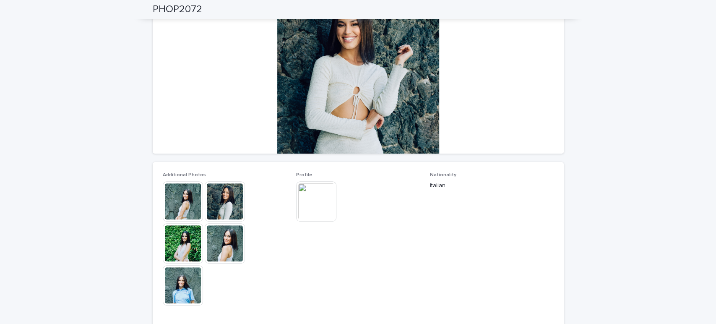
click at [184, 208] on img at bounding box center [183, 201] width 40 height 40
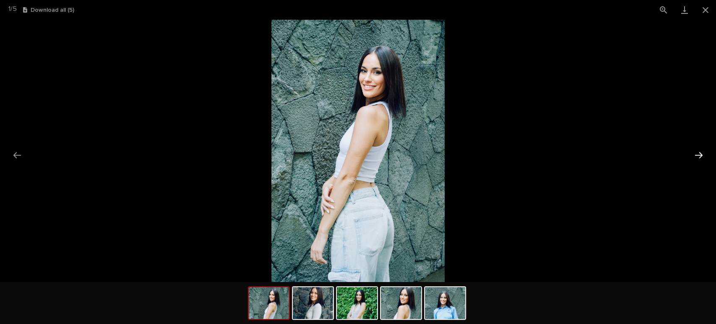
click at [701, 157] on button "Next slide" at bounding box center [699, 155] width 18 height 16
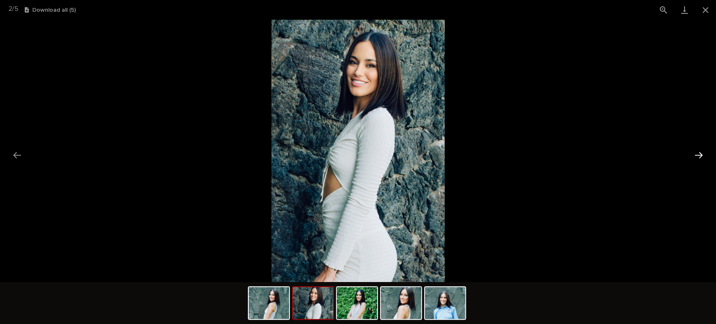
click at [701, 157] on button "Next slide" at bounding box center [699, 155] width 18 height 16
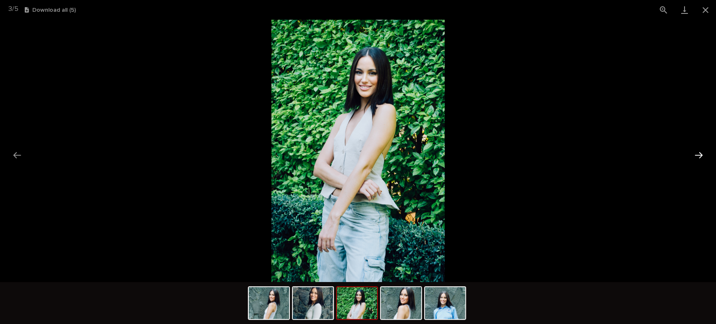
click at [701, 157] on button "Next slide" at bounding box center [699, 155] width 18 height 16
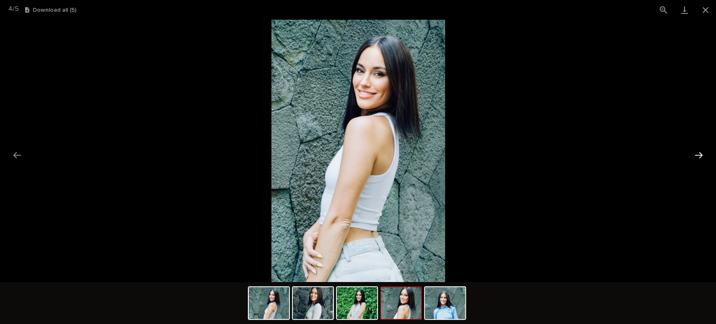
click at [701, 157] on button "Next slide" at bounding box center [699, 155] width 18 height 16
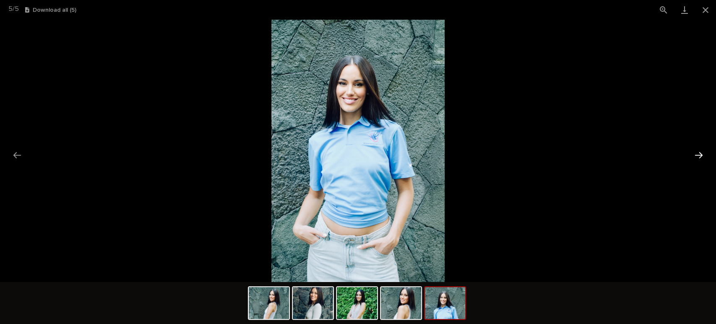
click at [701, 157] on button "Next slide" at bounding box center [699, 155] width 18 height 16
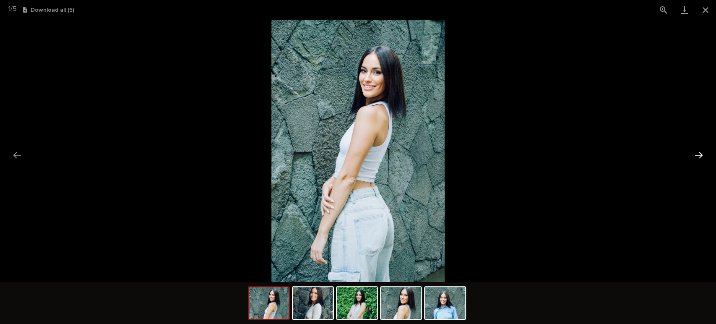
click at [701, 157] on button "Next slide" at bounding box center [699, 155] width 18 height 16
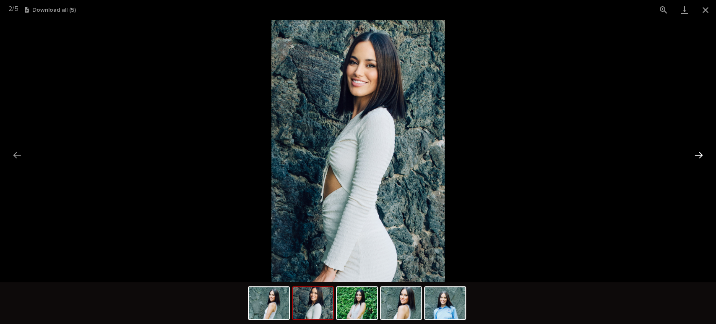
click at [701, 157] on button "Next slide" at bounding box center [699, 155] width 18 height 16
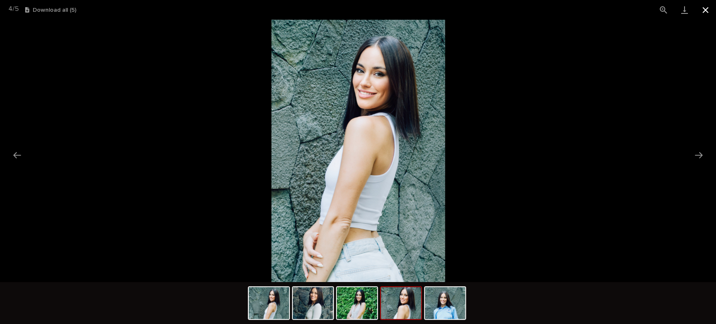
click at [707, 12] on button "Close gallery" at bounding box center [705, 10] width 21 height 20
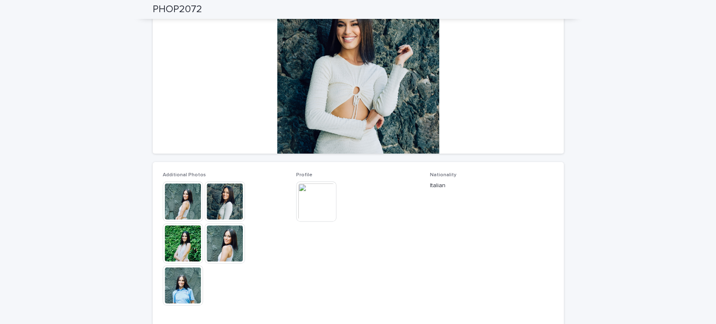
scroll to position [140, 0]
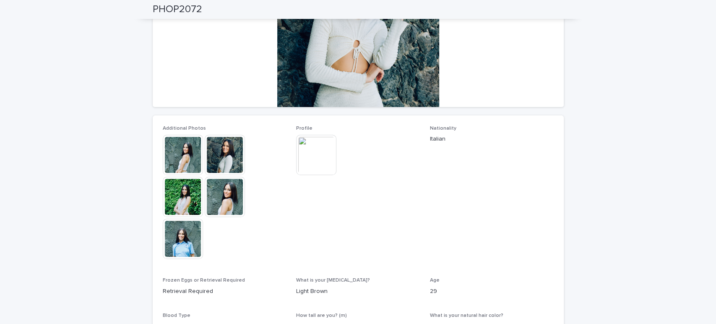
click at [309, 153] on img at bounding box center [316, 155] width 40 height 40
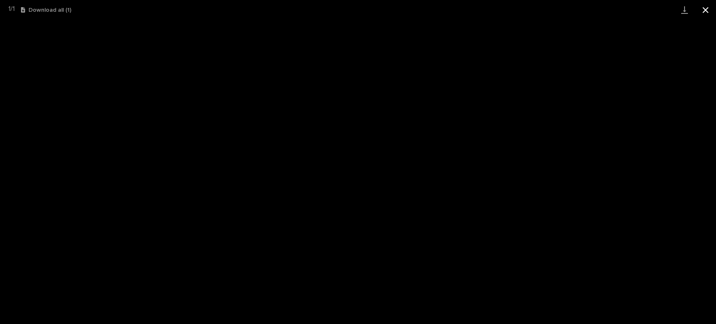
click at [708, 10] on button "Close gallery" at bounding box center [705, 10] width 21 height 20
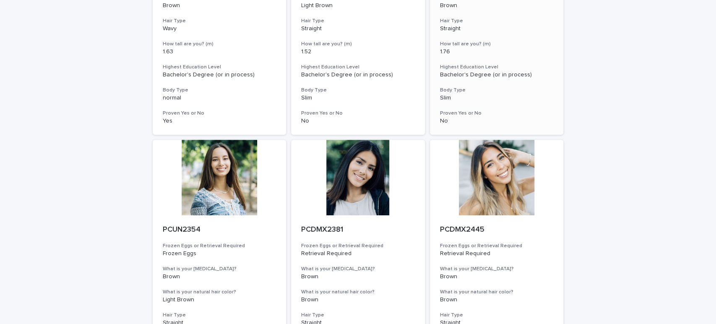
scroll to position [326, 0]
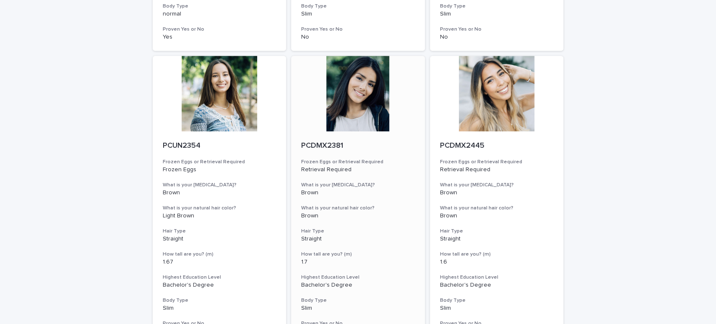
click at [371, 114] on div at bounding box center [358, 93] width 134 height 75
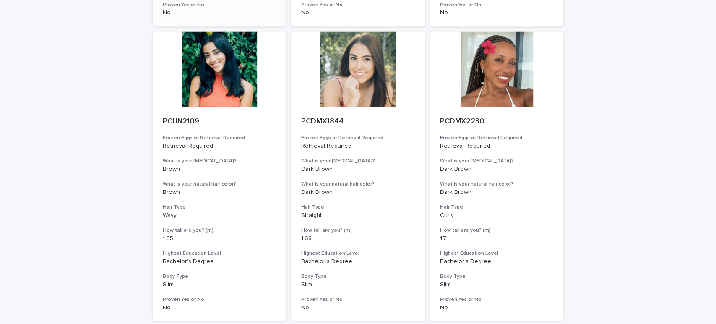
scroll to position [1021, 0]
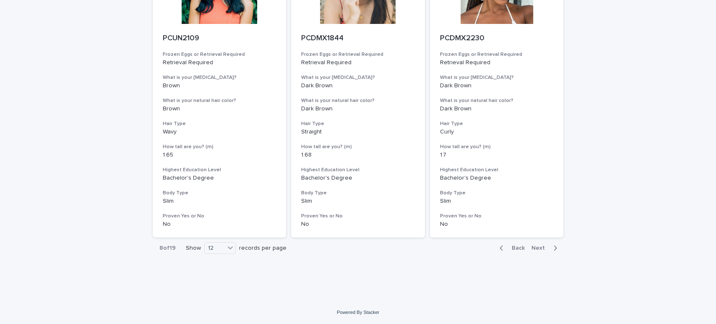
click at [536, 245] on span "Next" at bounding box center [540, 248] width 18 height 6
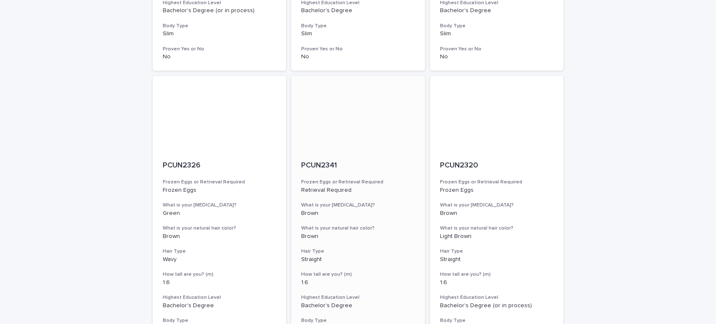
scroll to position [978, 0]
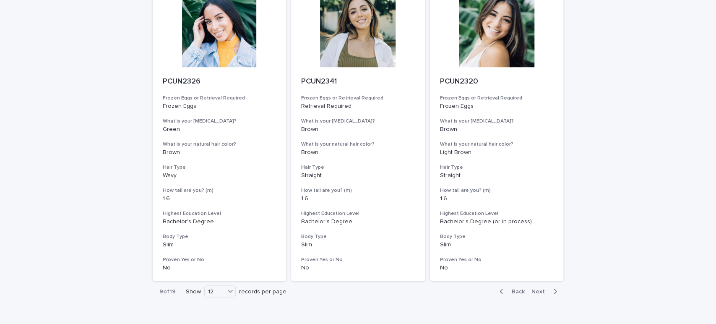
click at [531, 291] on span "Next" at bounding box center [540, 291] width 18 height 6
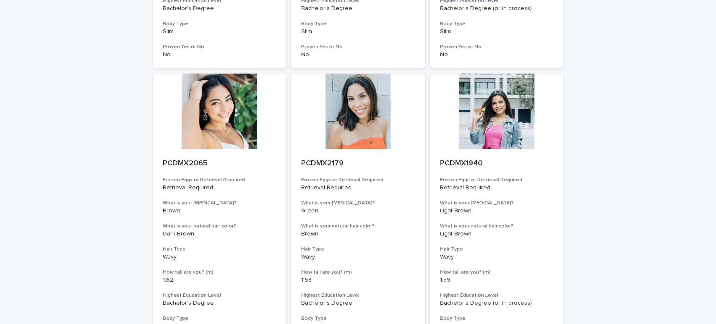
scroll to position [975, 0]
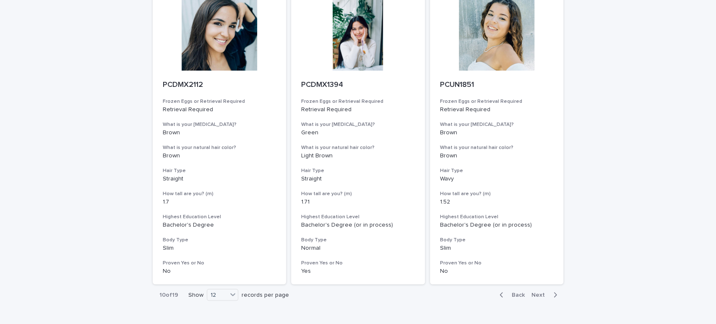
click at [531, 294] on span "Next" at bounding box center [540, 294] width 18 height 6
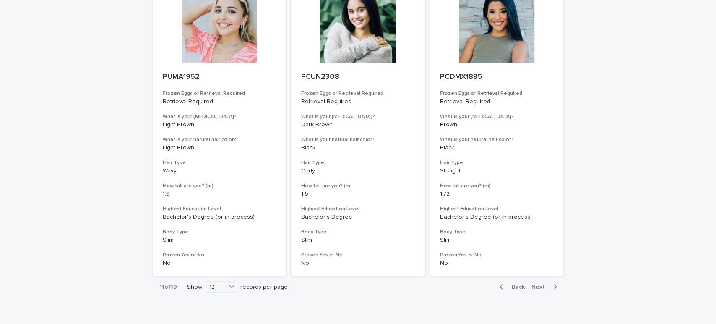
scroll to position [1021, 0]
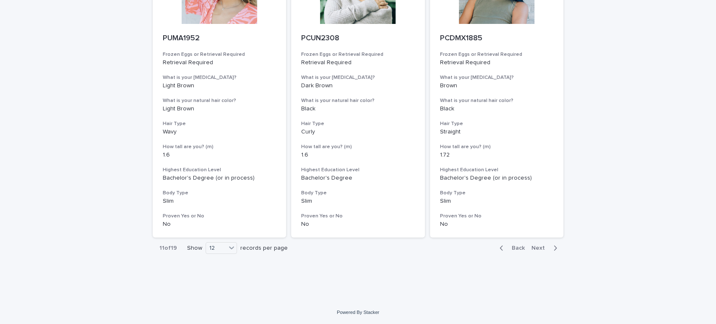
click at [536, 249] on span "Next" at bounding box center [540, 248] width 18 height 6
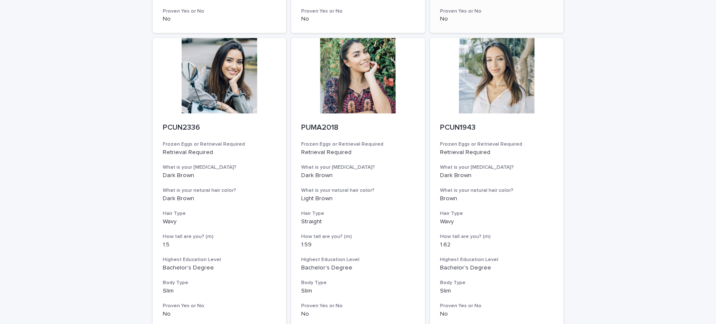
scroll to position [932, 0]
click at [396, 106] on div at bounding box center [358, 75] width 134 height 75
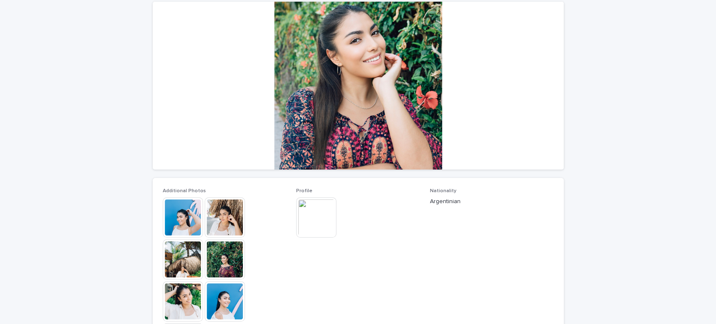
scroll to position [93, 0]
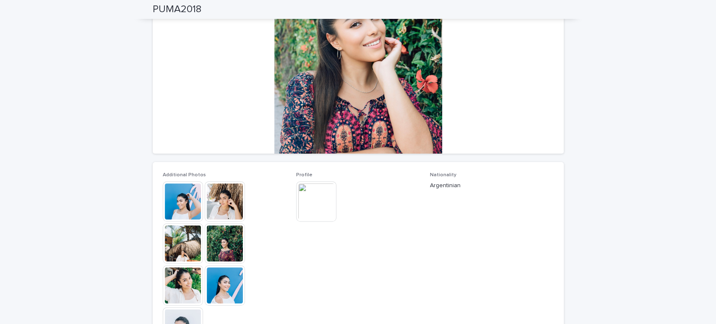
click at [187, 199] on img at bounding box center [183, 201] width 40 height 40
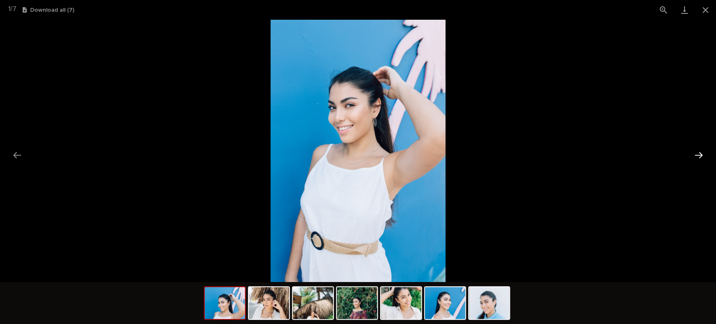
click at [701, 156] on button "Next slide" at bounding box center [699, 155] width 18 height 16
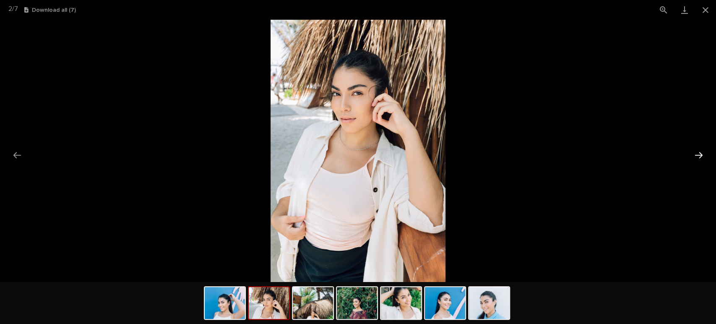
click at [701, 156] on button "Next slide" at bounding box center [699, 155] width 18 height 16
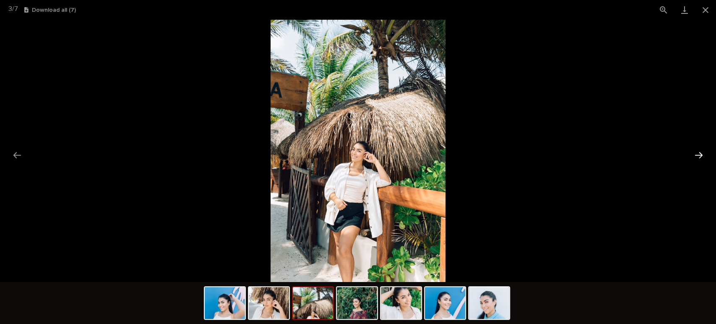
click at [701, 156] on button "Next slide" at bounding box center [699, 155] width 18 height 16
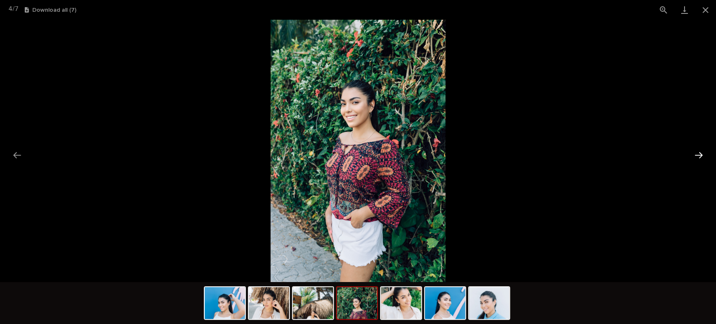
click at [701, 156] on button "Next slide" at bounding box center [699, 155] width 18 height 16
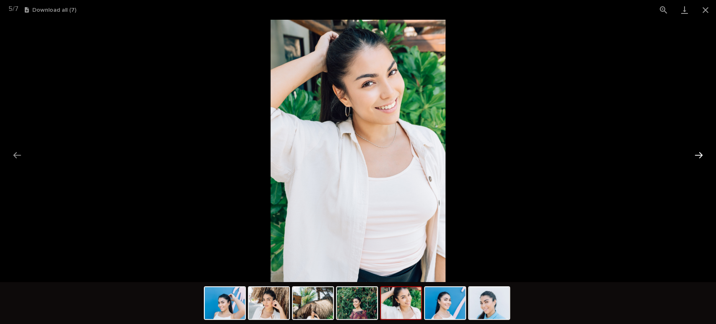
click at [701, 156] on button "Next slide" at bounding box center [699, 155] width 18 height 16
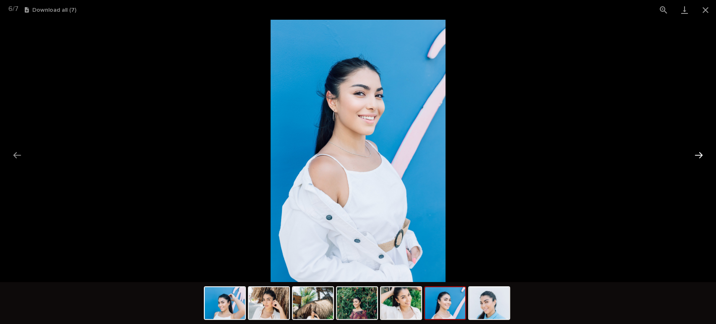
click at [701, 156] on button "Next slide" at bounding box center [699, 155] width 18 height 16
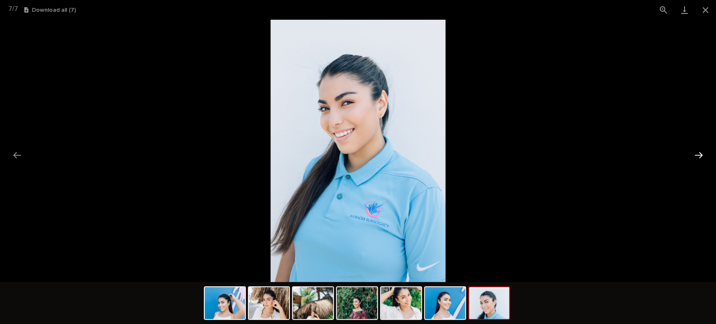
click at [701, 156] on button "Next slide" at bounding box center [699, 155] width 18 height 16
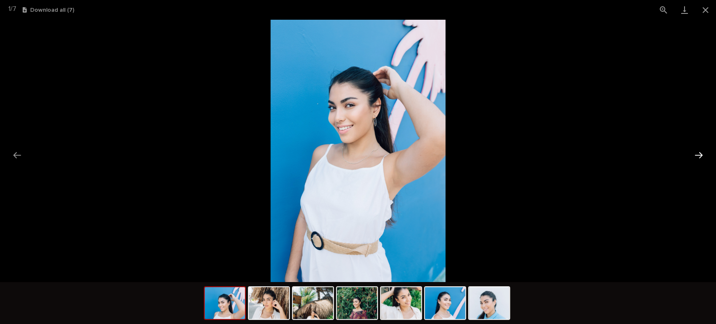
click at [701, 156] on button "Next slide" at bounding box center [699, 155] width 18 height 16
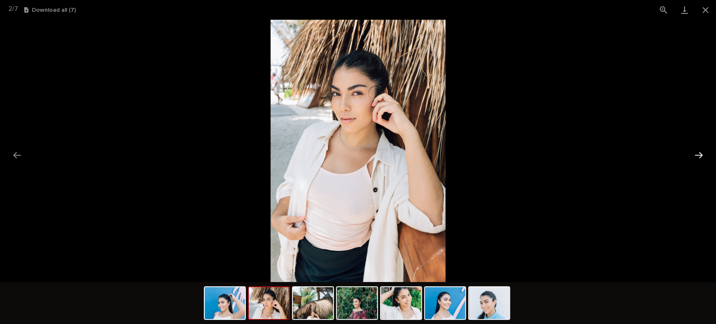
click at [701, 156] on button "Next slide" at bounding box center [699, 155] width 18 height 16
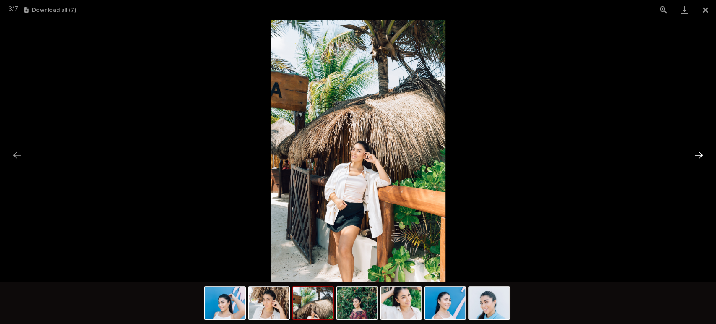
click at [701, 156] on button "Next slide" at bounding box center [699, 155] width 18 height 16
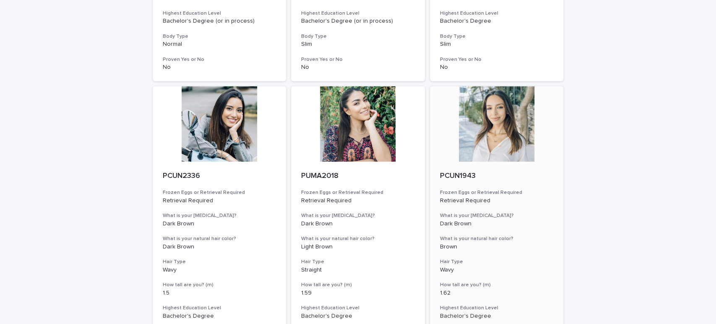
scroll to position [882, 0]
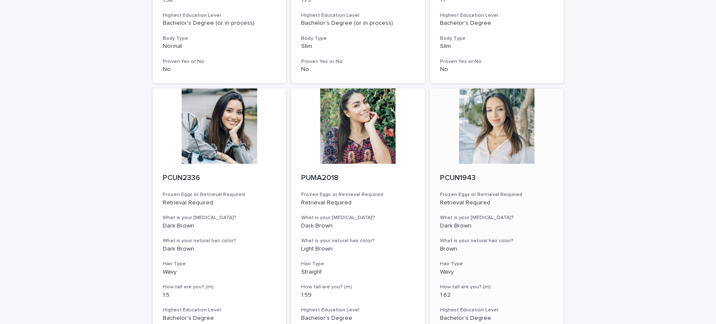
click at [503, 138] on div at bounding box center [497, 125] width 134 height 75
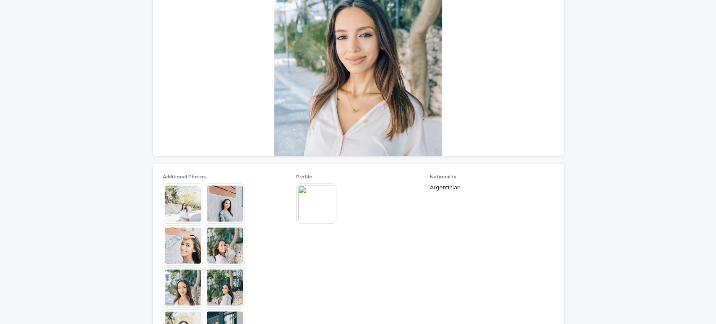
scroll to position [93, 0]
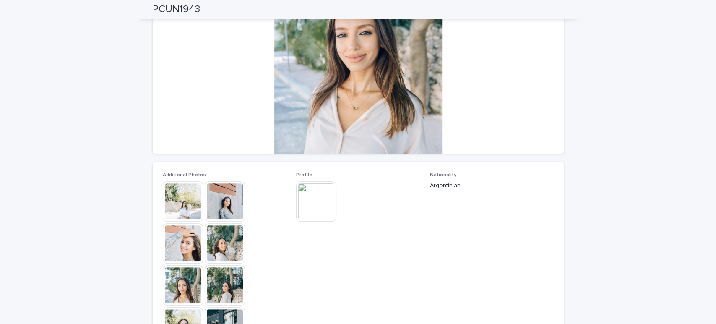
click at [171, 247] on img at bounding box center [183, 243] width 40 height 40
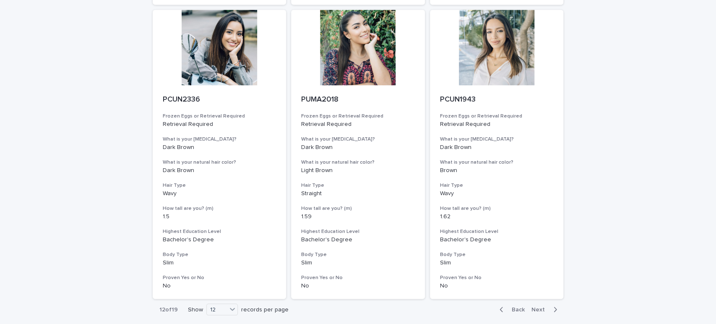
scroll to position [1021, 0]
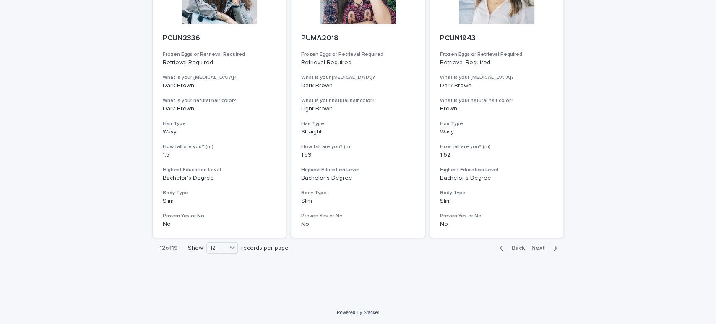
click at [539, 247] on span "Next" at bounding box center [540, 248] width 18 height 6
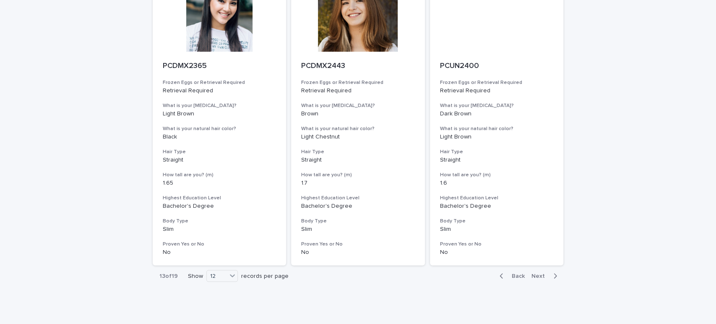
scroll to position [1021, 0]
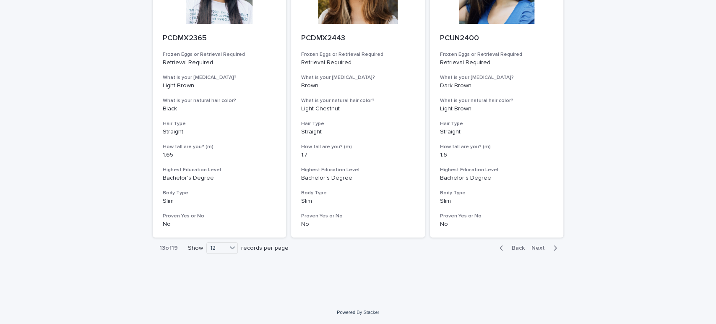
click at [537, 247] on span "Next" at bounding box center [540, 248] width 18 height 6
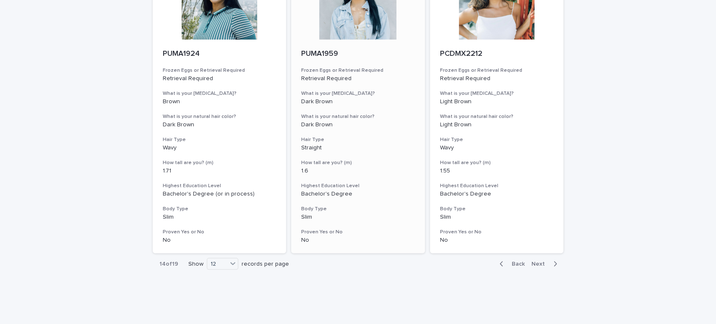
scroll to position [1021, 0]
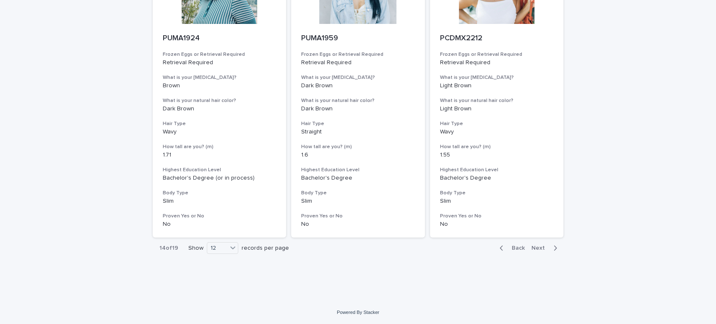
click at [532, 248] on span "Next" at bounding box center [540, 248] width 18 height 6
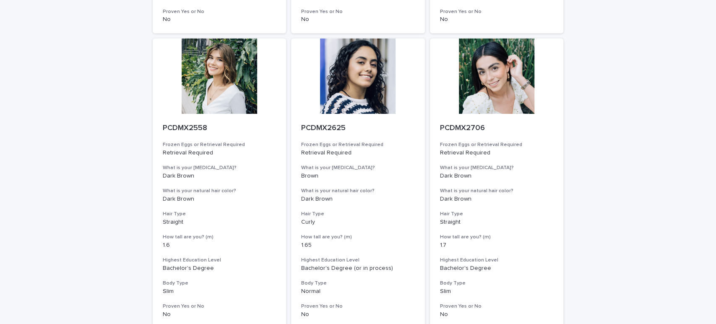
scroll to position [1021, 0]
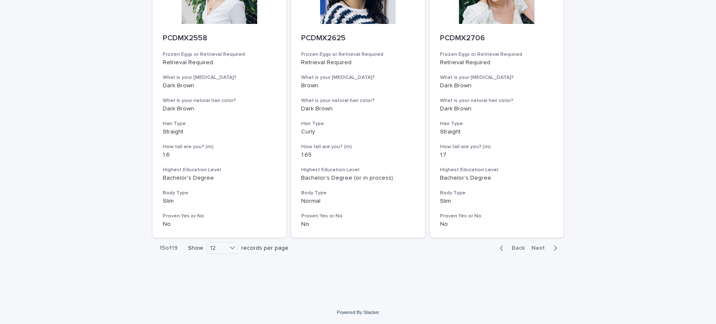
click at [537, 248] on span "Next" at bounding box center [540, 248] width 18 height 6
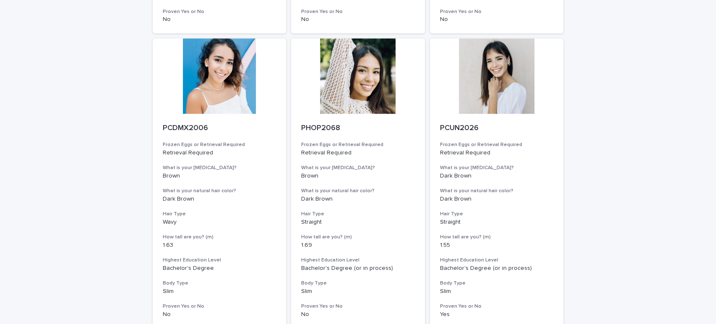
scroll to position [1021, 0]
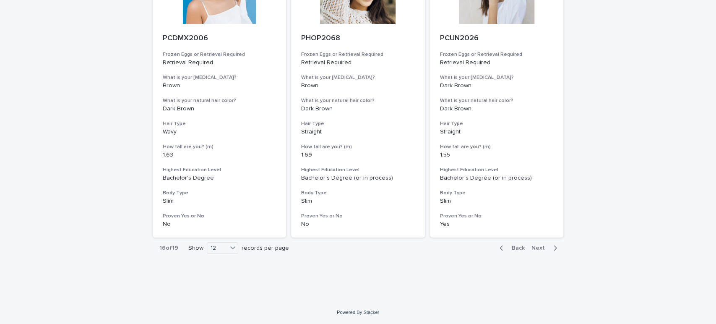
click at [542, 247] on span "Next" at bounding box center [540, 248] width 18 height 6
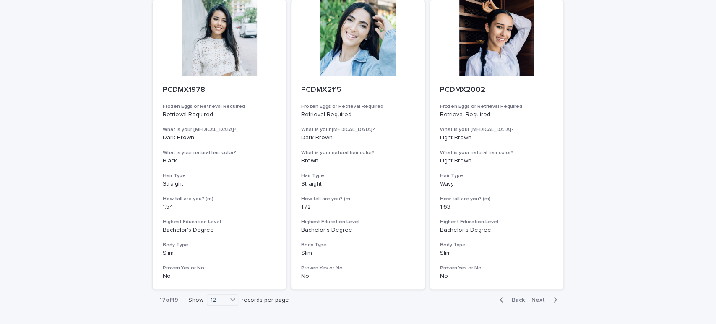
scroll to position [1021, 0]
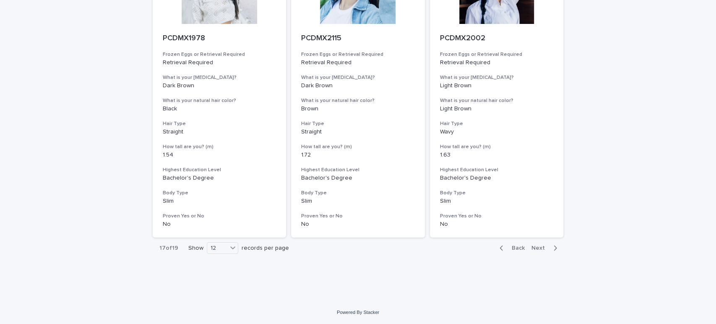
click at [538, 247] on span "Next" at bounding box center [540, 248] width 18 height 6
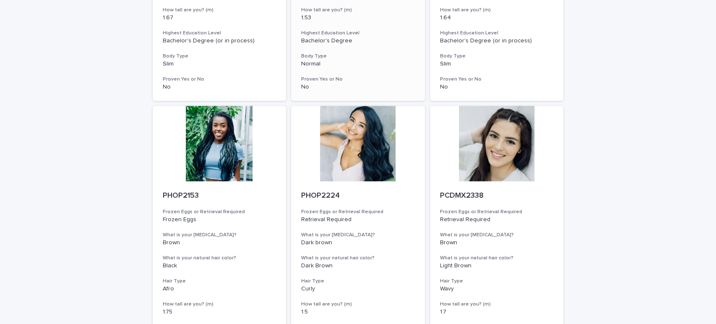
scroll to position [326, 0]
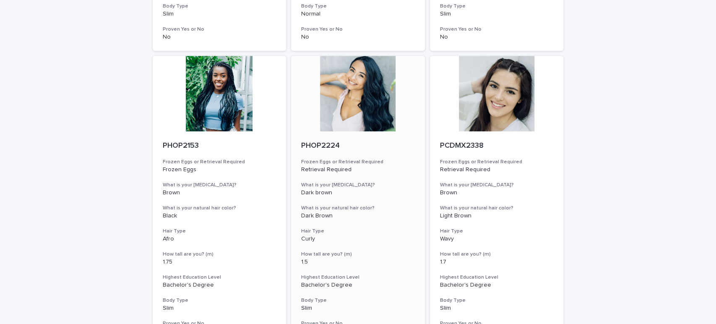
click at [383, 132] on div "PHOP2224 Frozen Eggs or Retrieval Required Retrieval Required What is your eye …" at bounding box center [358, 238] width 134 height 214
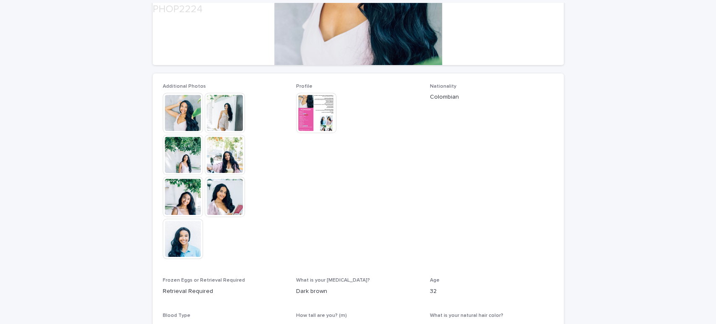
scroll to position [186, 0]
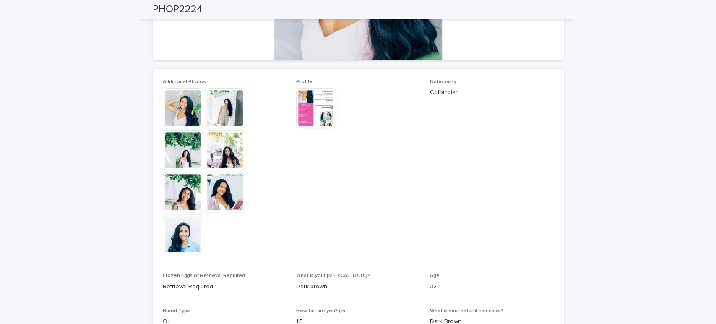
click at [180, 108] on img at bounding box center [183, 108] width 40 height 40
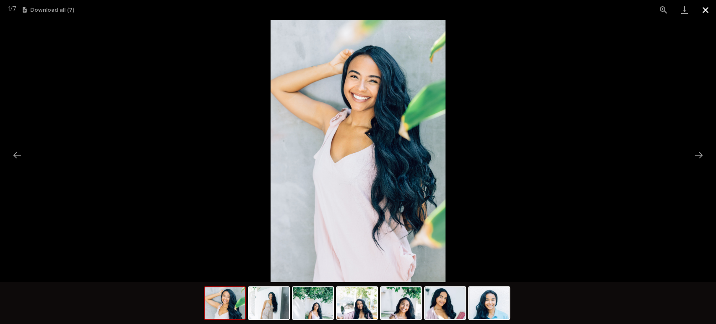
click at [708, 9] on button "Close gallery" at bounding box center [705, 10] width 21 height 20
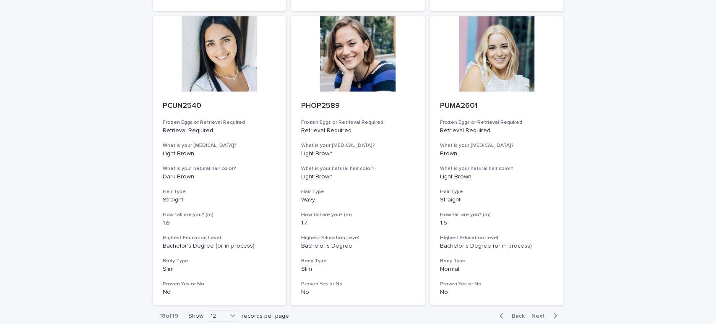
scroll to position [1021, 0]
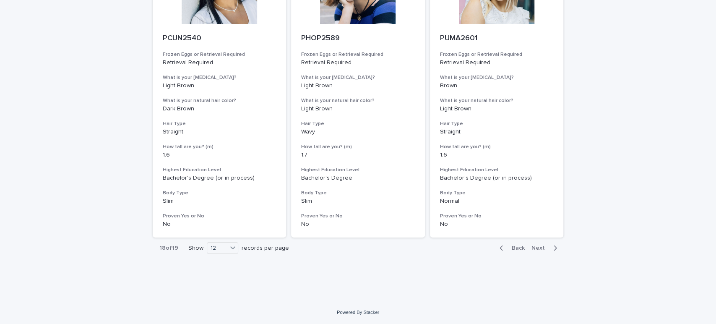
click at [541, 246] on span "Next" at bounding box center [540, 248] width 18 height 6
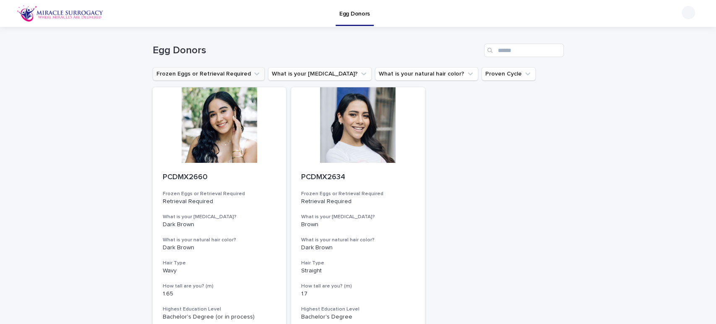
click at [239, 72] on button "Frozen Eggs or Retrieval Required" at bounding box center [209, 73] width 112 height 13
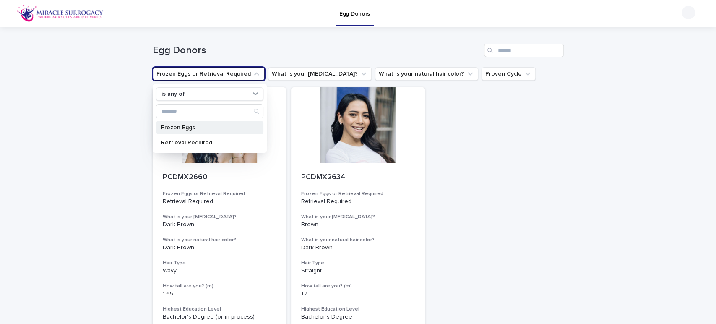
click at [171, 131] on div "Frozen Eggs" at bounding box center [209, 127] width 107 height 13
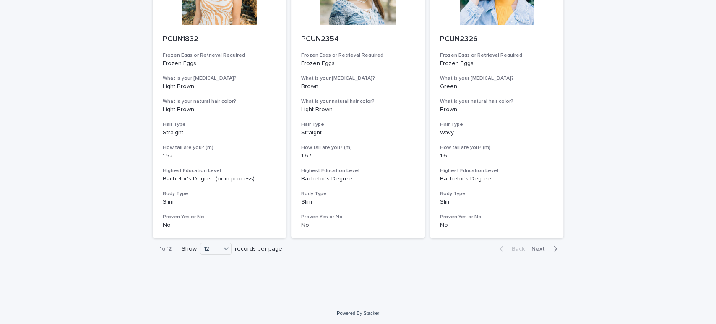
scroll to position [1038, 0]
click at [543, 246] on span "Next" at bounding box center [540, 248] width 18 height 6
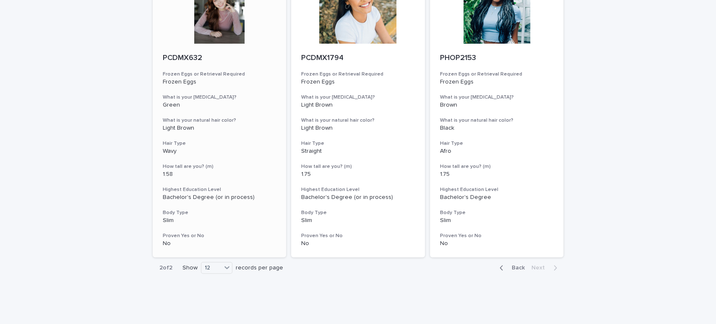
scroll to position [449, 0]
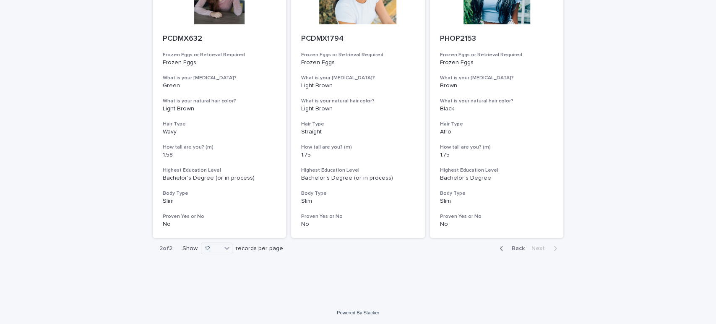
click at [517, 248] on span "Back" at bounding box center [515, 248] width 18 height 6
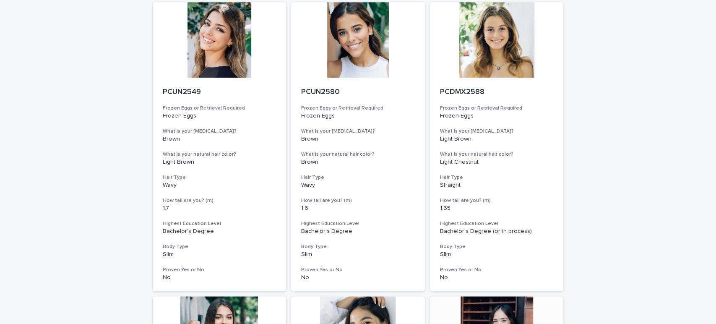
scroll to position [356, 0]
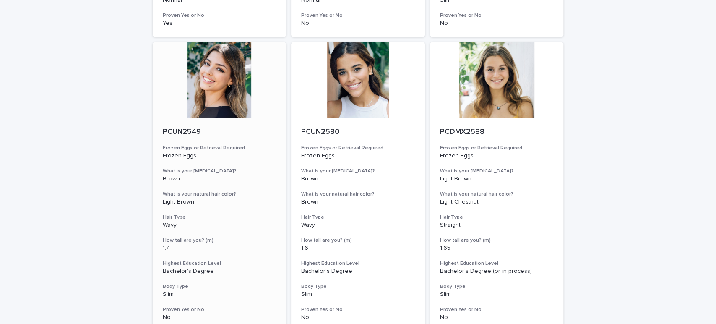
click at [214, 80] on div at bounding box center [220, 79] width 134 height 75
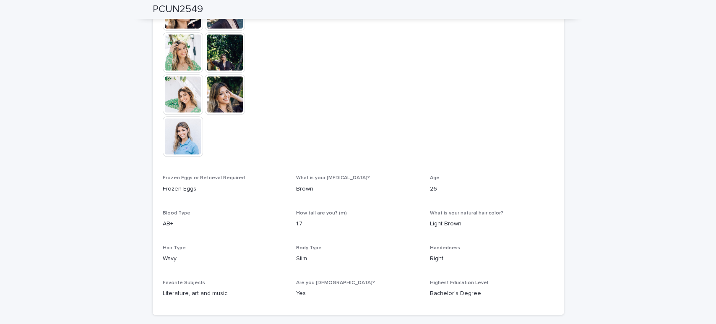
scroll to position [140, 0]
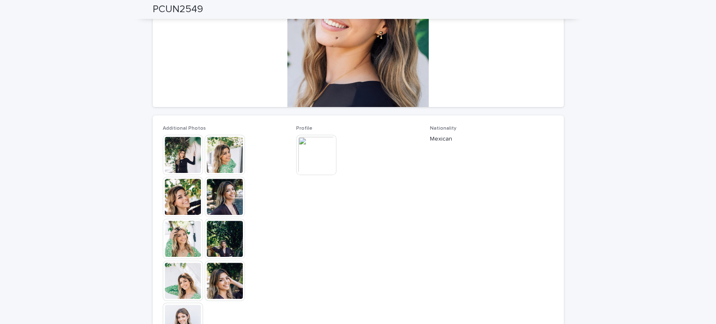
click at [321, 155] on img at bounding box center [316, 155] width 40 height 40
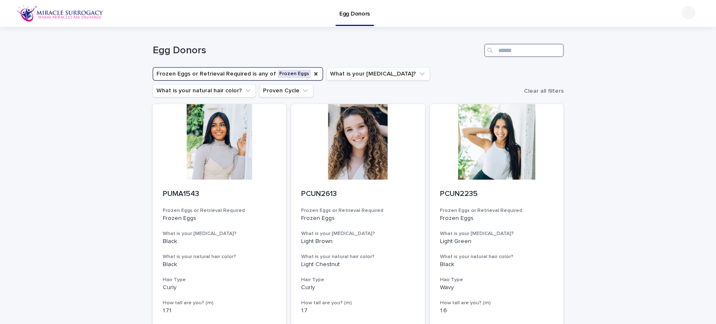
click at [513, 53] on input "Search" at bounding box center [524, 50] width 80 height 13
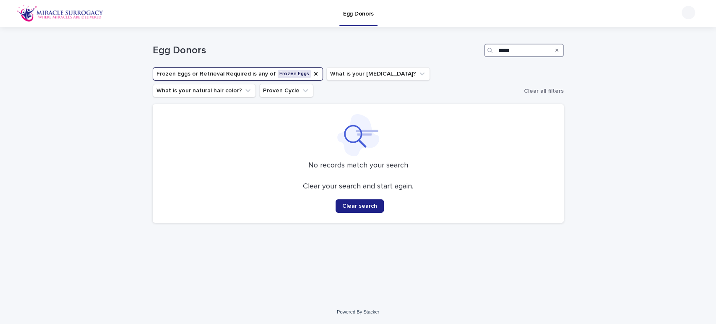
type input "*****"
click at [312, 74] on icon "Frozen Eggs or Retrieval Required" at bounding box center [315, 73] width 7 height 7
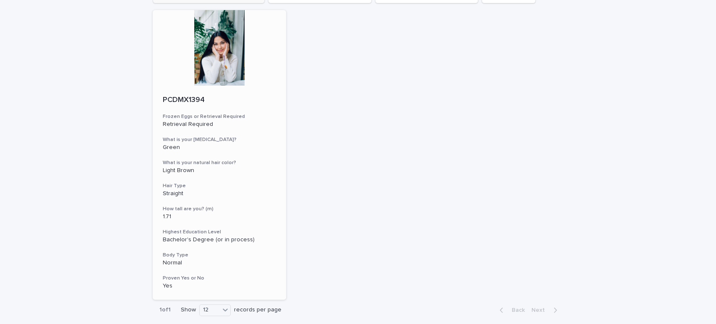
scroll to position [93, 0]
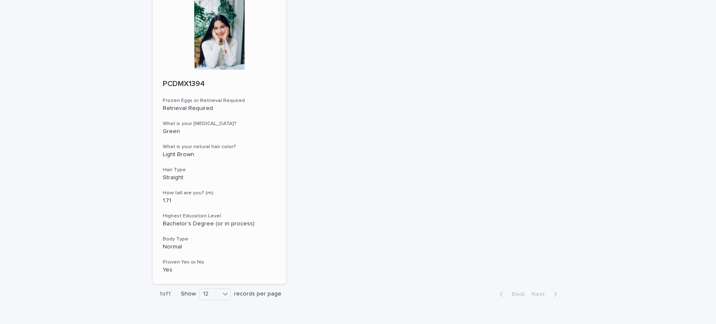
click at [227, 58] on div at bounding box center [220, 31] width 134 height 75
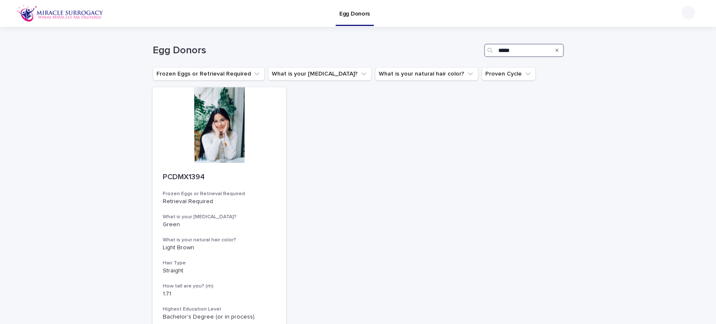
drag, startPoint x: 517, startPoint y: 50, endPoint x: 446, endPoint y: 56, distance: 70.6
click at [446, 56] on div "Egg Donors *****" at bounding box center [358, 50] width 411 height 13
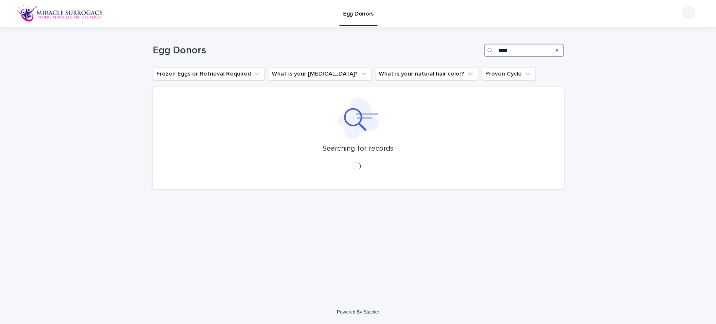
type input "****"
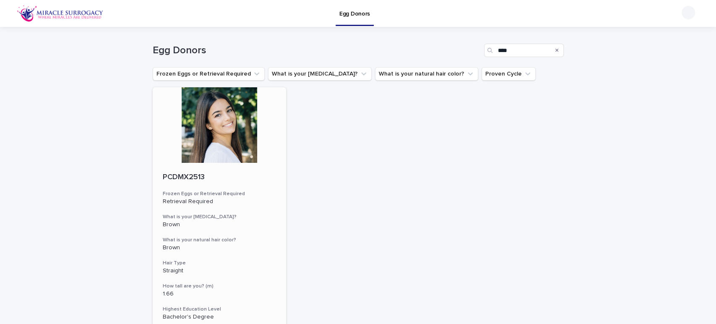
click at [234, 104] on div at bounding box center [220, 124] width 134 height 75
drag, startPoint x: 517, startPoint y: 51, endPoint x: 437, endPoint y: 57, distance: 80.7
click at [437, 57] on div "Egg Donors ****" at bounding box center [358, 50] width 411 height 13
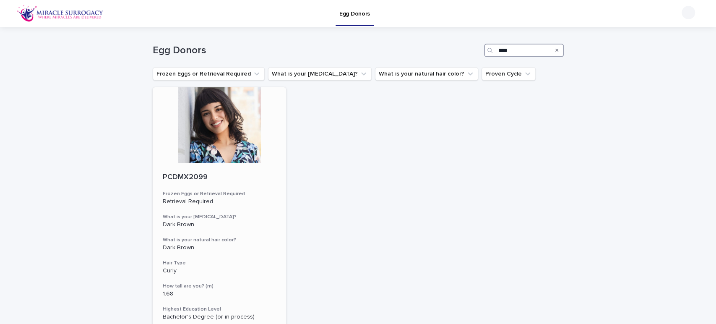
scroll to position [93, 0]
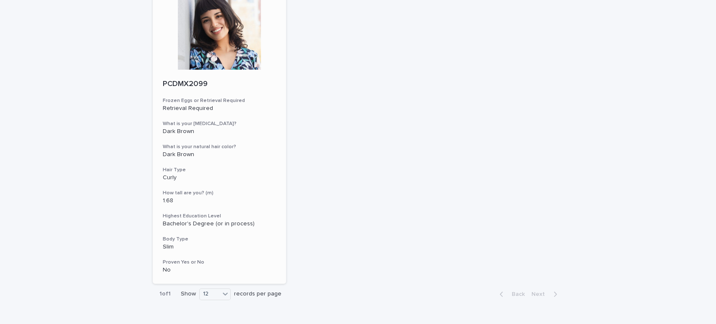
type input "****"
click at [237, 63] on div at bounding box center [220, 31] width 134 height 75
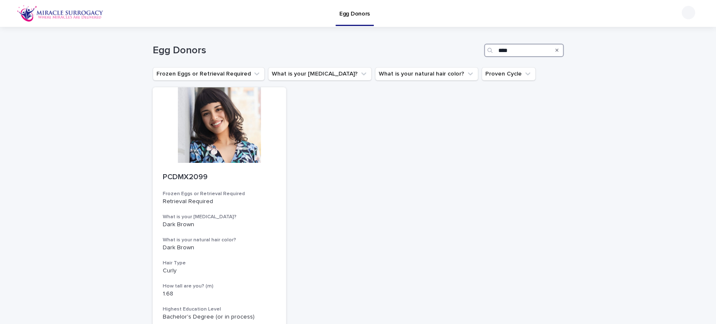
drag, startPoint x: 520, startPoint y: 50, endPoint x: 390, endPoint y: 49, distance: 130.0
click at [390, 49] on div "Egg Donors ****" at bounding box center [358, 50] width 411 height 13
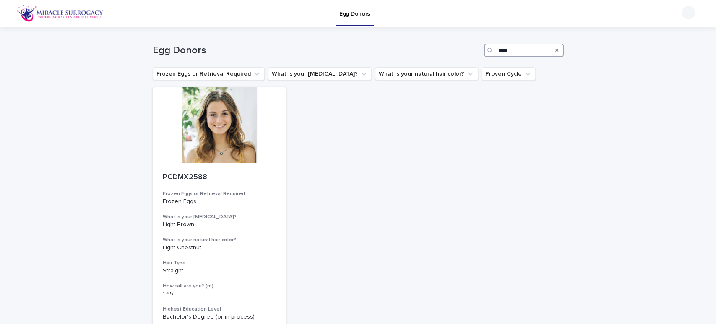
type input "****"
click at [253, 108] on div at bounding box center [220, 124] width 134 height 75
drag, startPoint x: 516, startPoint y: 52, endPoint x: 423, endPoint y: 54, distance: 92.3
click at [423, 54] on div "Egg Donors ****" at bounding box center [358, 50] width 411 height 13
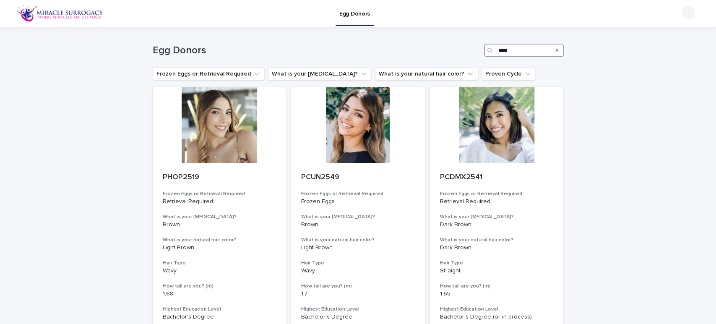
type input "****"
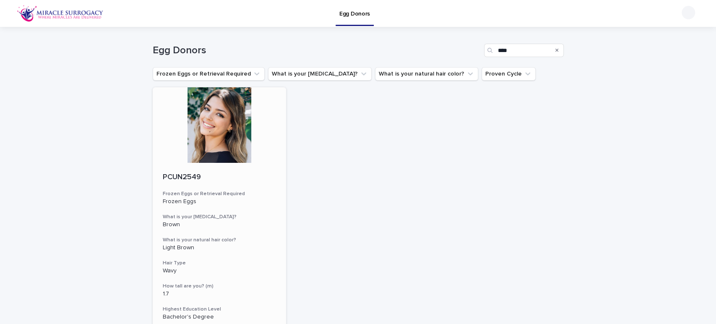
click at [210, 109] on div at bounding box center [220, 124] width 134 height 75
drag, startPoint x: 510, startPoint y: 52, endPoint x: 431, endPoint y: 49, distance: 78.9
click at [431, 49] on div "Egg Donors ****" at bounding box center [358, 50] width 411 height 13
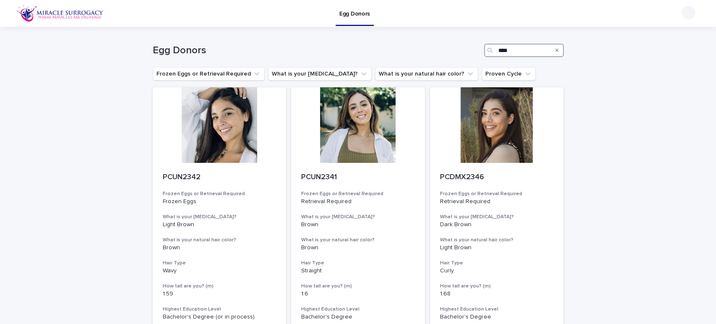
type input "****"
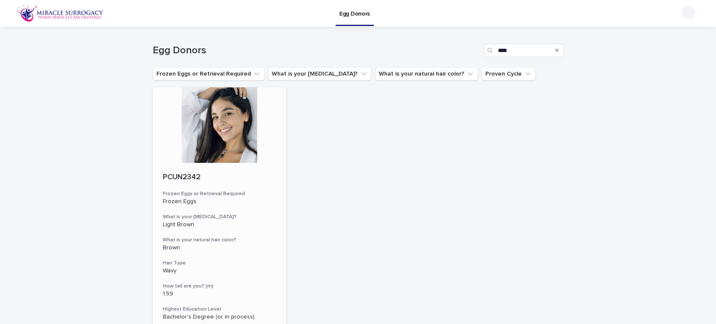
click at [253, 124] on div at bounding box center [220, 124] width 134 height 75
drag, startPoint x: 515, startPoint y: 50, endPoint x: 385, endPoint y: 47, distance: 130.0
click at [385, 47] on div "Egg Donors ****" at bounding box center [358, 50] width 411 height 13
type input "****"
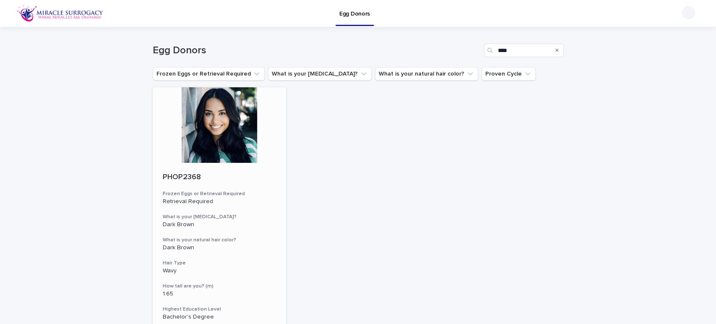
click at [236, 133] on div at bounding box center [220, 124] width 134 height 75
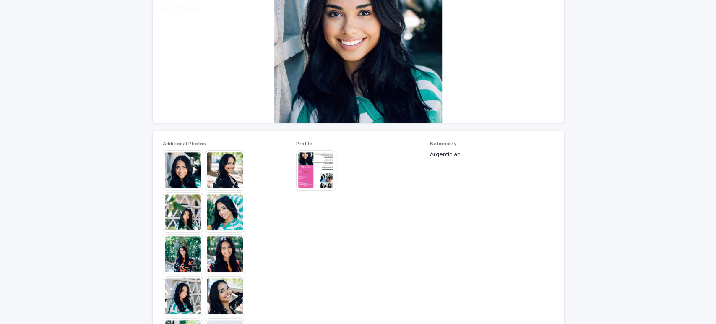
scroll to position [233, 0]
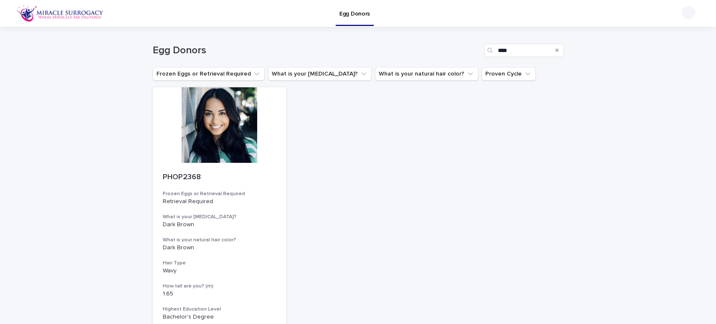
click at [554, 49] on div "Search" at bounding box center [556, 50] width 13 height 13
click at [555, 48] on icon "Search" at bounding box center [556, 50] width 3 height 5
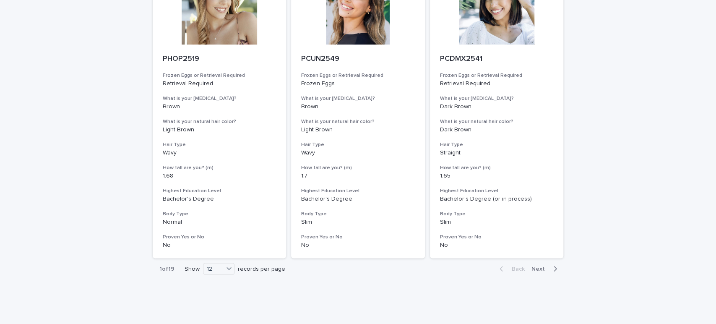
scroll to position [1021, 0]
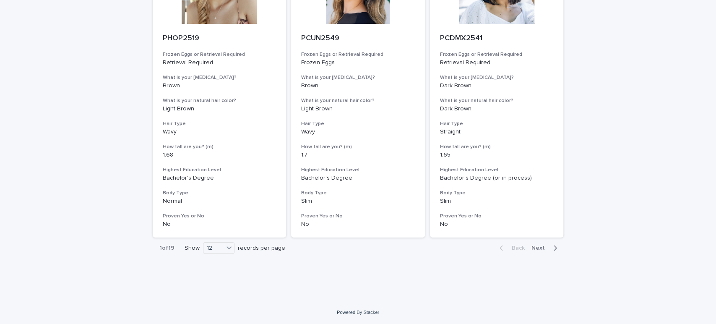
click at [549, 254] on div "Back Next" at bounding box center [528, 247] width 71 height 21
click at [553, 247] on icon "button" at bounding box center [555, 248] width 4 height 8
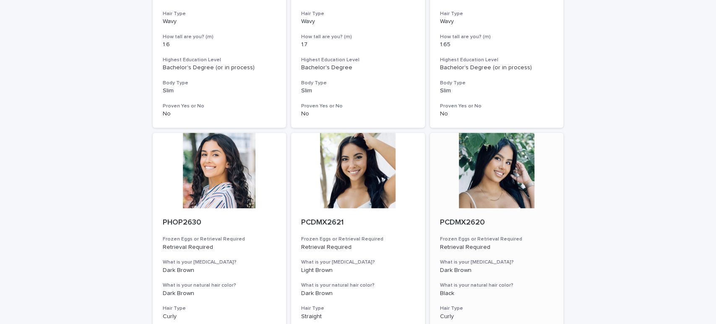
scroll to position [1021, 0]
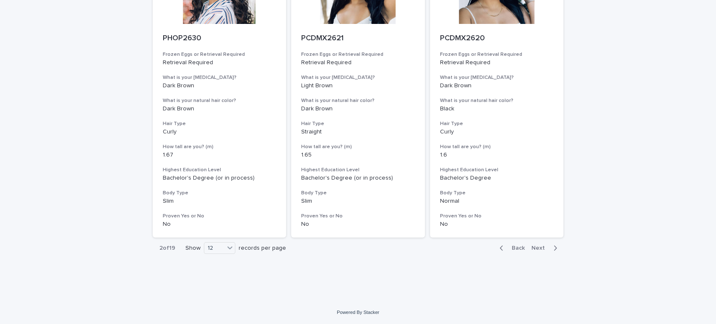
click at [541, 247] on span "Next" at bounding box center [540, 248] width 18 height 6
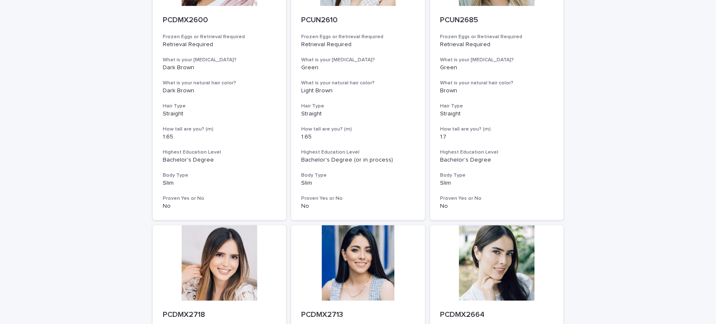
scroll to position [1021, 0]
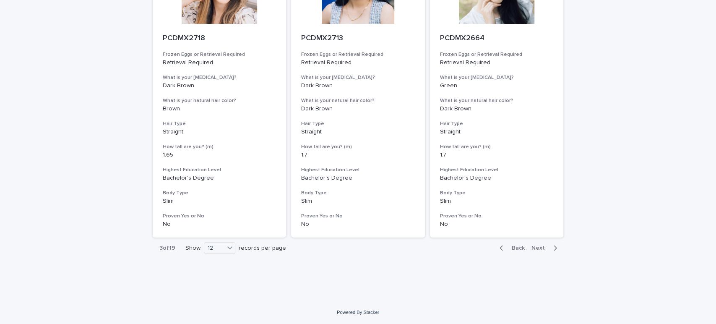
click at [544, 248] on span "Next" at bounding box center [540, 248] width 18 height 6
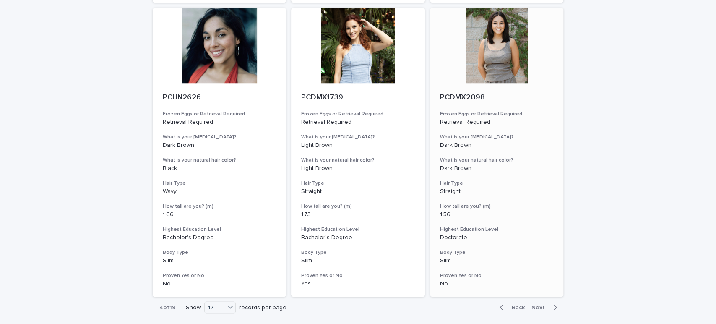
scroll to position [1021, 0]
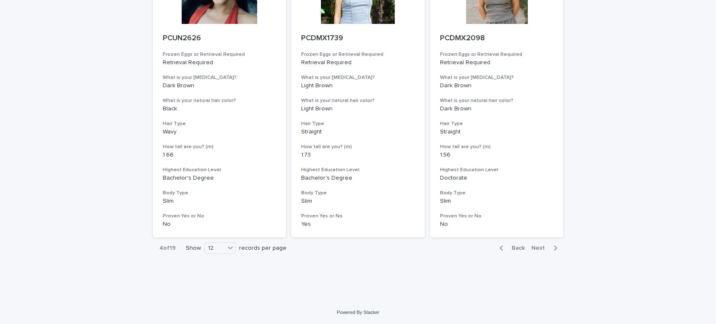
click at [548, 252] on div "Back Next" at bounding box center [528, 247] width 71 height 21
click at [553, 248] on icon "button" at bounding box center [555, 248] width 4 height 8
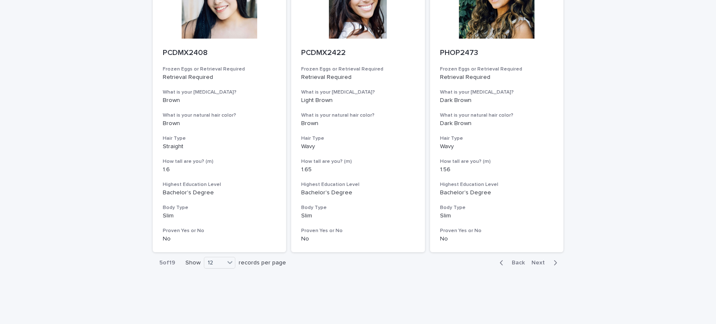
scroll to position [1021, 0]
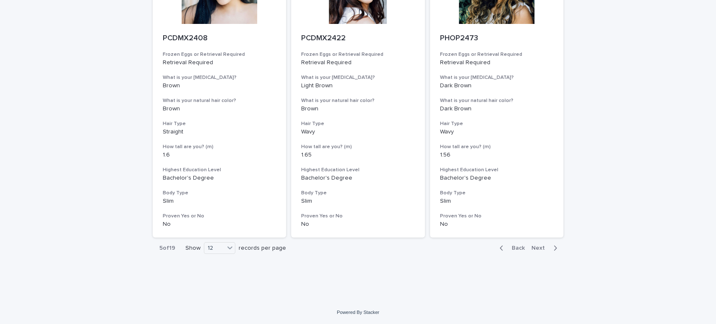
click at [545, 249] on span "Next" at bounding box center [540, 248] width 18 height 6
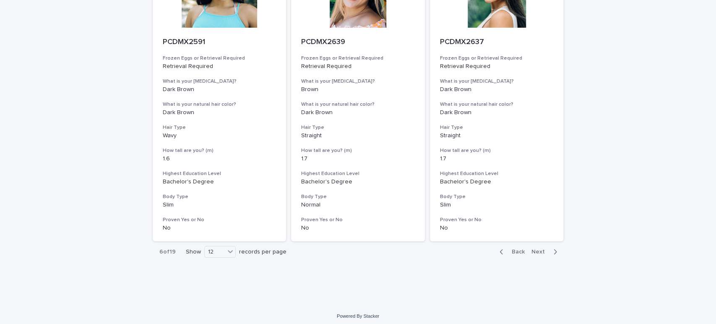
scroll to position [1021, 0]
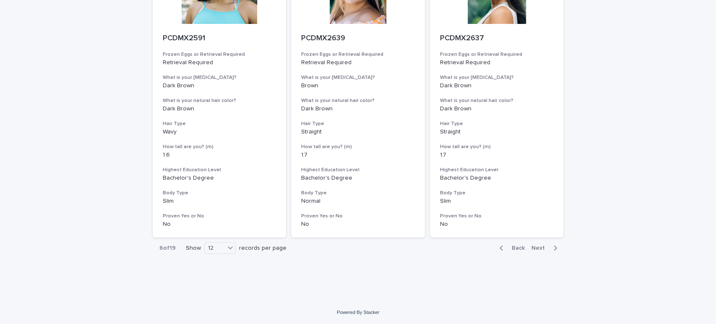
click at [541, 247] on span "Next" at bounding box center [540, 248] width 18 height 6
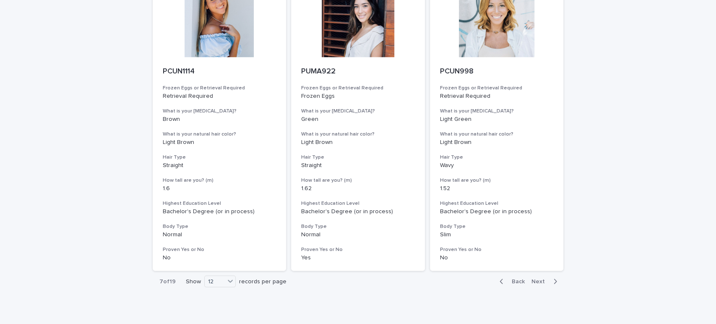
scroll to position [1021, 0]
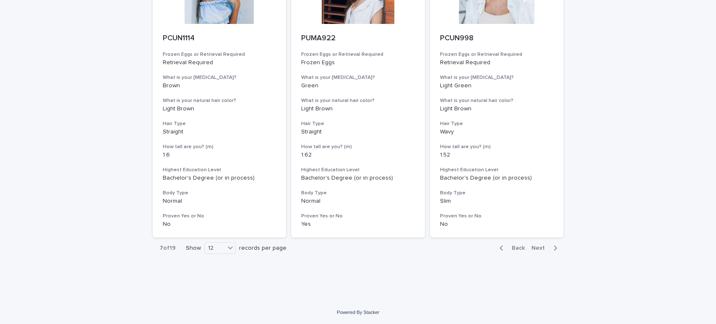
click at [546, 249] on button "Next" at bounding box center [546, 248] width 36 height 8
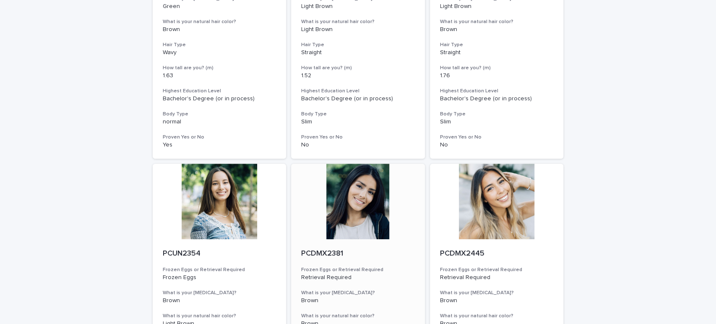
scroll to position [276, 0]
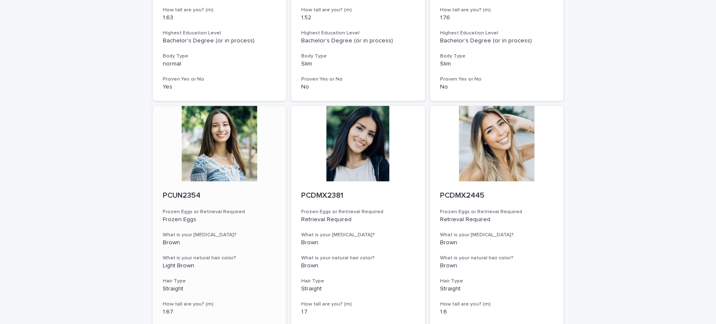
click at [243, 170] on div at bounding box center [220, 143] width 134 height 75
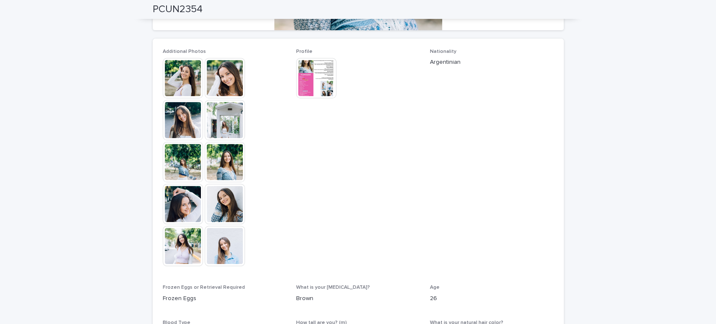
scroll to position [16, 0]
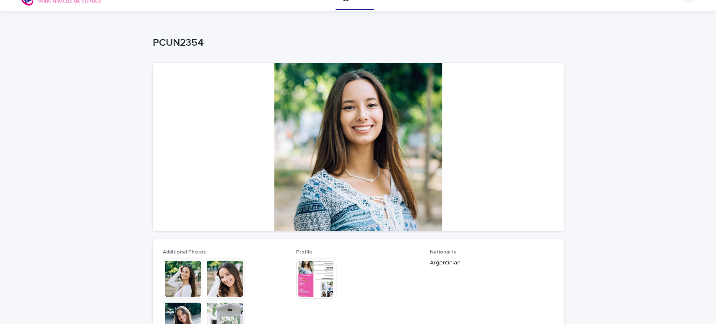
click at [218, 280] on img at bounding box center [225, 278] width 40 height 40
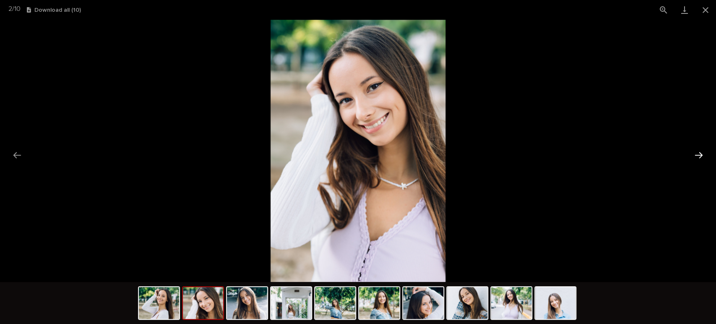
click at [695, 152] on button "Next slide" at bounding box center [699, 155] width 18 height 16
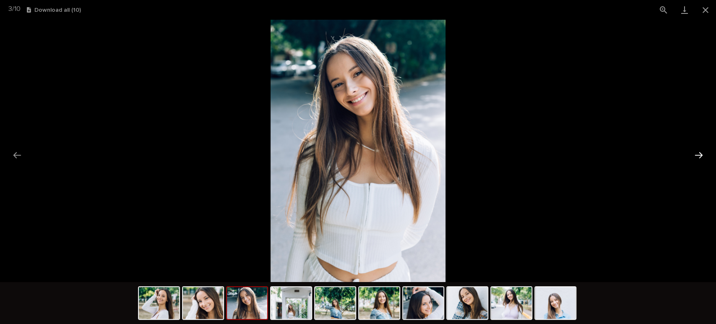
click at [695, 152] on button "Next slide" at bounding box center [699, 155] width 18 height 16
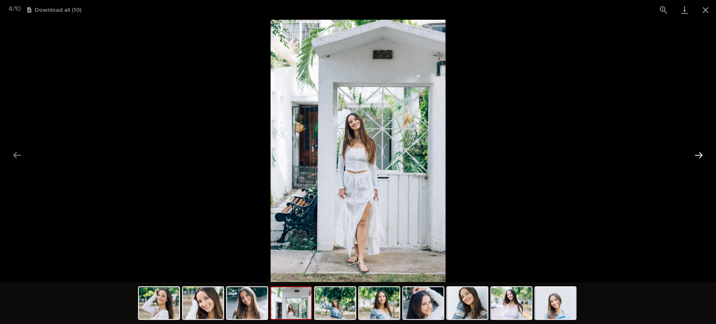
click at [695, 152] on button "Next slide" at bounding box center [699, 155] width 18 height 16
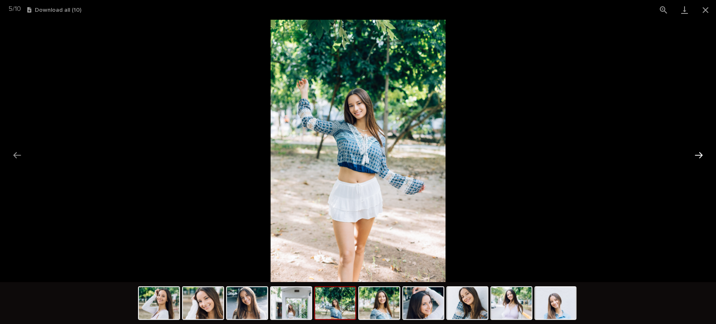
click at [695, 152] on button "Next slide" at bounding box center [699, 155] width 18 height 16
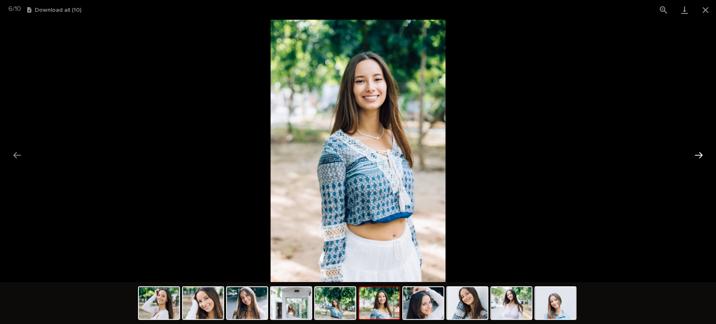
click at [695, 152] on button "Next slide" at bounding box center [699, 155] width 18 height 16
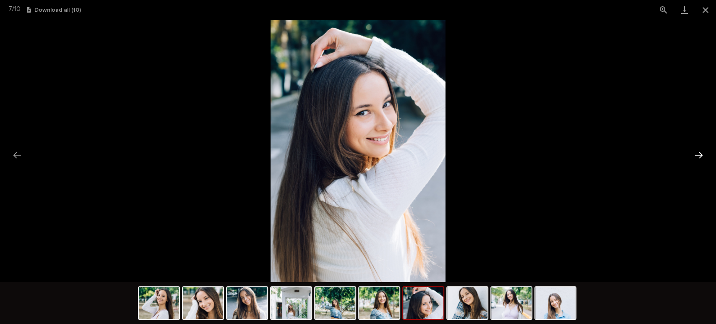
click at [695, 152] on button "Next slide" at bounding box center [699, 155] width 18 height 16
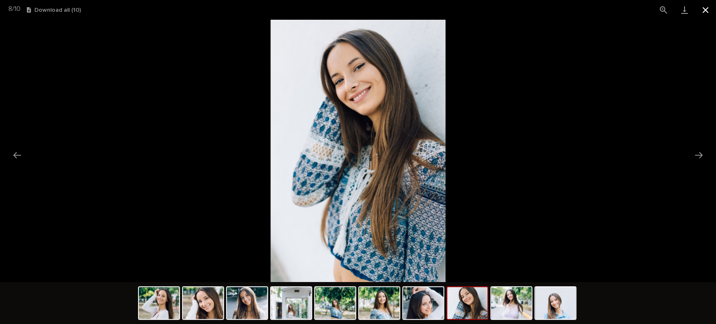
click at [705, 10] on button "Close gallery" at bounding box center [705, 10] width 21 height 20
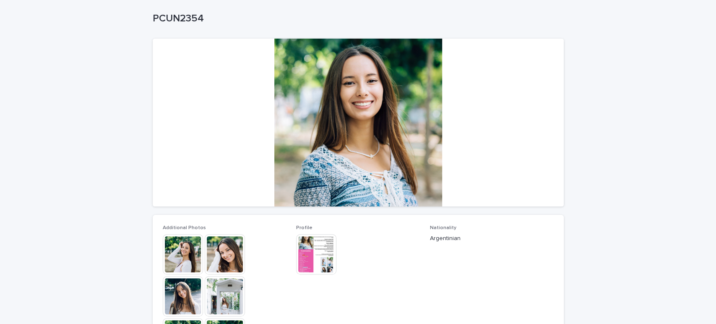
scroll to position [62, 0]
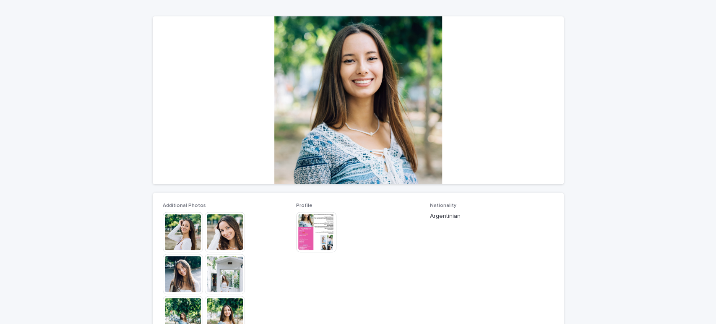
click at [313, 237] on img at bounding box center [316, 232] width 40 height 40
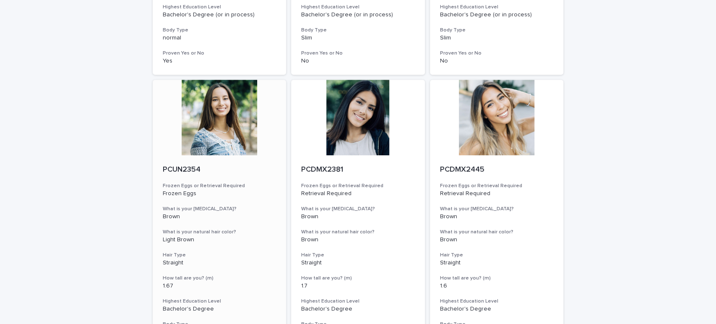
scroll to position [372, 0]
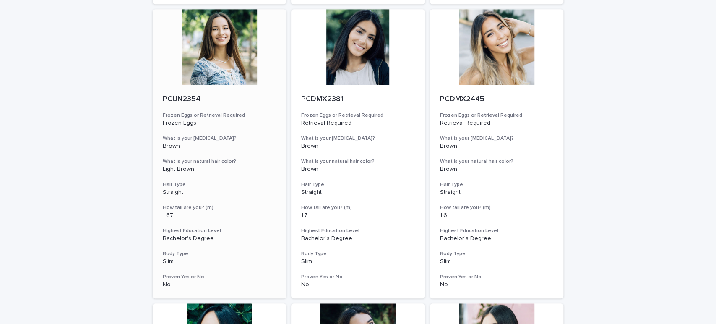
click at [220, 78] on div at bounding box center [220, 46] width 134 height 75
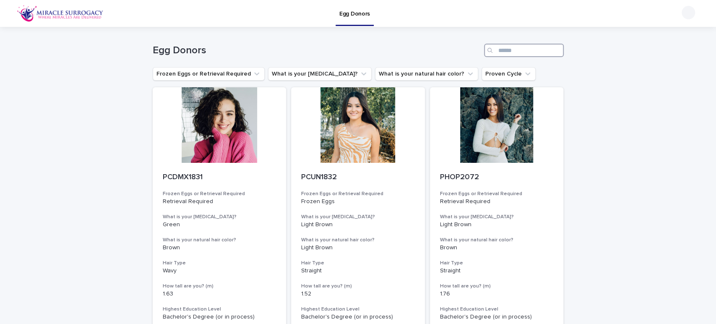
click at [510, 49] on input "Search" at bounding box center [524, 50] width 80 height 13
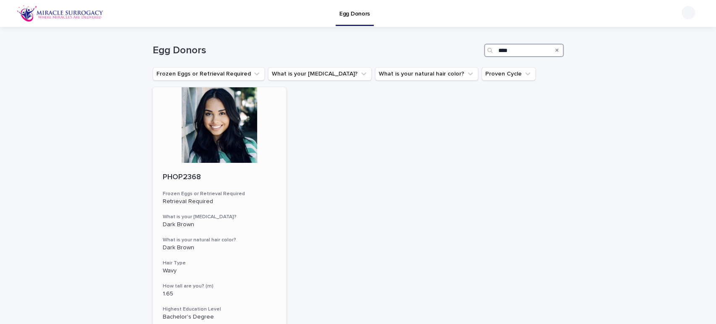
type input "****"
click at [226, 130] on div at bounding box center [220, 124] width 134 height 75
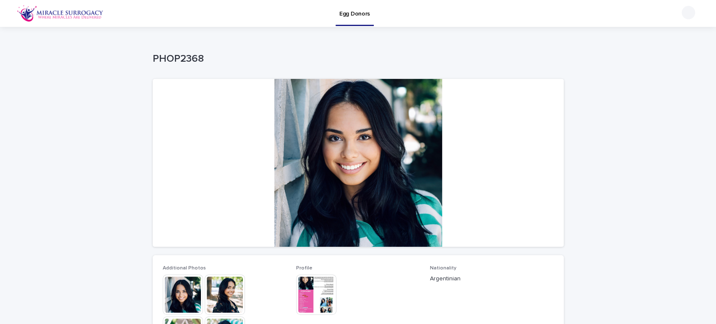
click at [231, 294] on img at bounding box center [225, 294] width 40 height 40
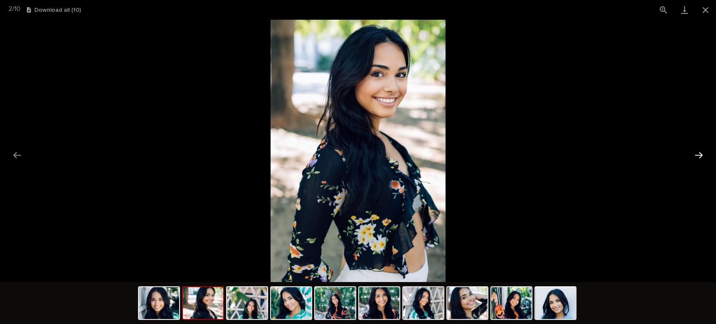
click at [703, 151] on button "Next slide" at bounding box center [699, 155] width 18 height 16
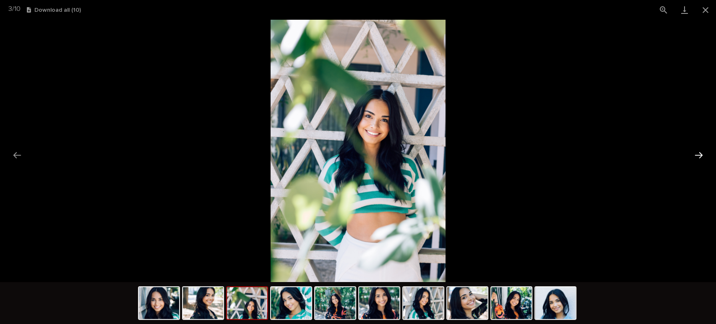
click at [703, 151] on button "Next slide" at bounding box center [699, 155] width 18 height 16
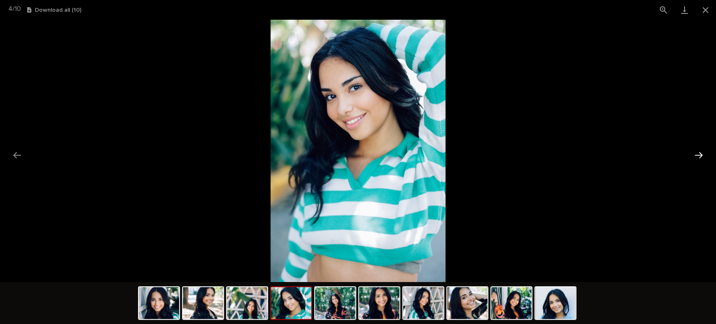
click at [703, 151] on button "Next slide" at bounding box center [699, 155] width 18 height 16
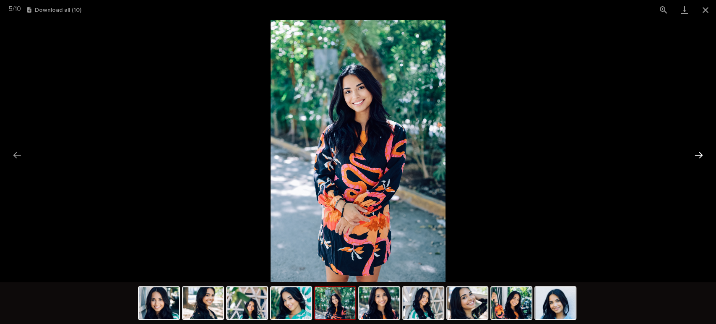
click at [703, 151] on button "Next slide" at bounding box center [699, 155] width 18 height 16
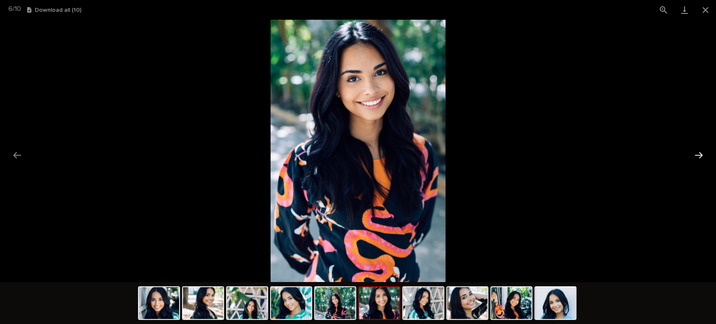
click at [703, 151] on button "Next slide" at bounding box center [699, 155] width 18 height 16
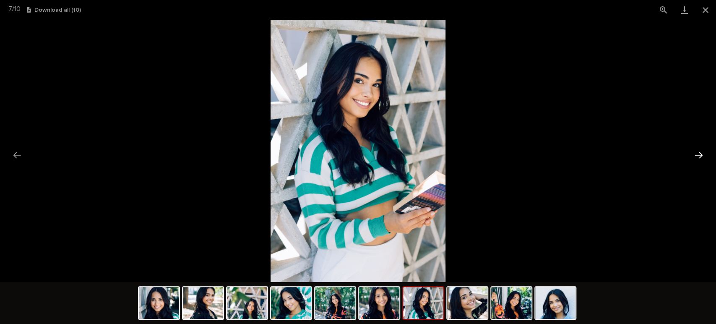
click at [703, 151] on button "Next slide" at bounding box center [699, 155] width 18 height 16
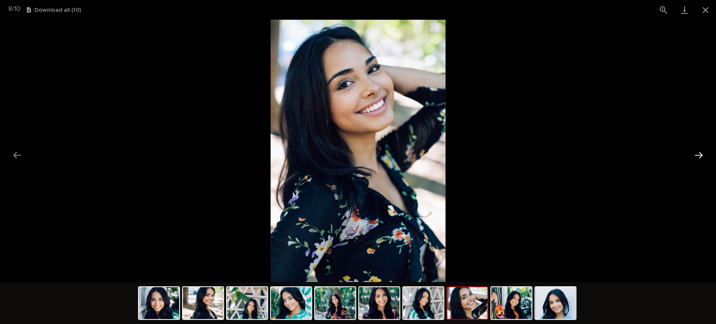
click at [703, 151] on button "Next slide" at bounding box center [699, 155] width 18 height 16
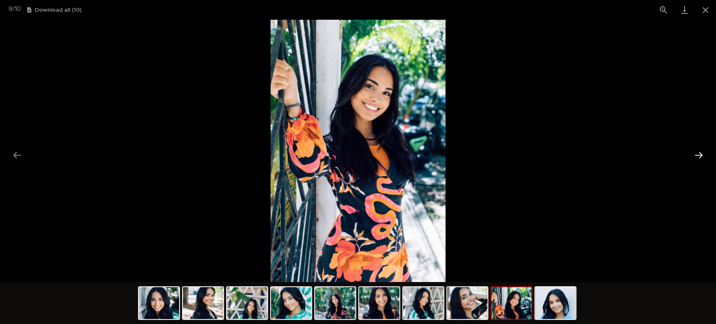
click at [703, 151] on button "Next slide" at bounding box center [699, 155] width 18 height 16
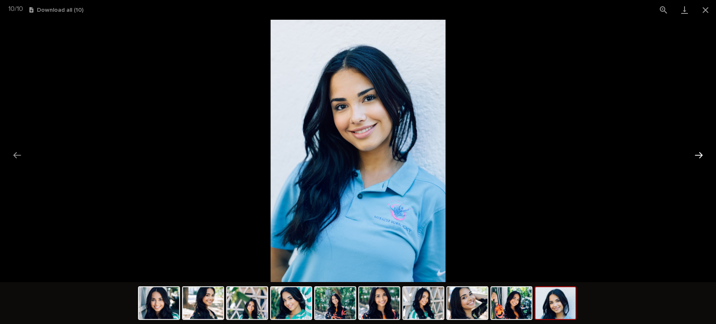
click at [703, 151] on button "Next slide" at bounding box center [699, 155] width 18 height 16
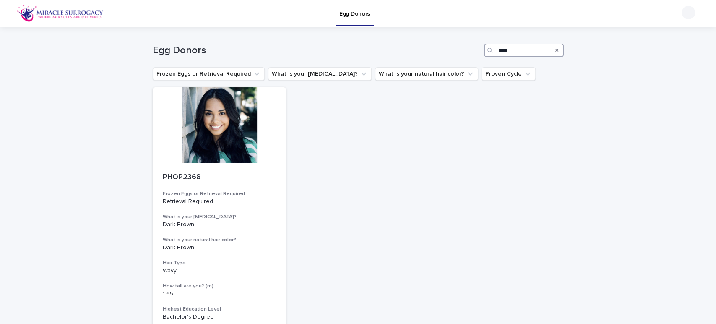
drag, startPoint x: 520, startPoint y: 51, endPoint x: 456, endPoint y: 54, distance: 63.8
click at [456, 54] on div "Egg Donors ****" at bounding box center [358, 50] width 411 height 13
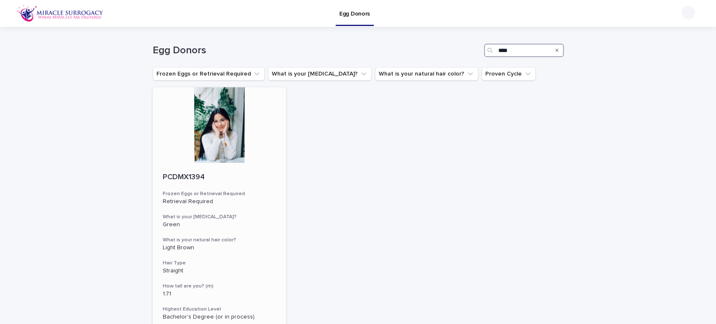
type input "****"
click at [231, 141] on div at bounding box center [220, 124] width 134 height 75
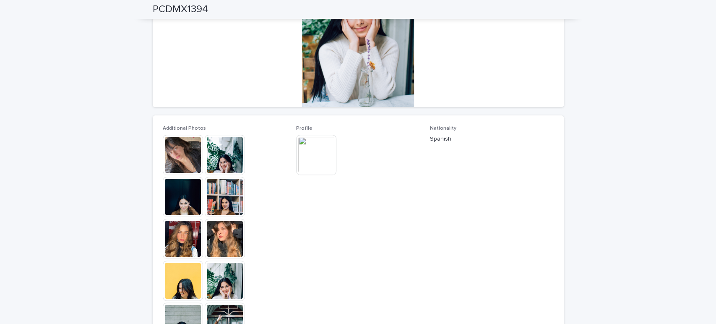
scroll to position [233, 0]
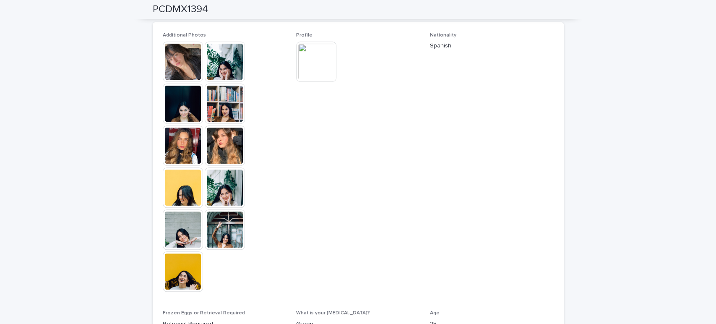
click at [188, 66] on img at bounding box center [183, 62] width 40 height 40
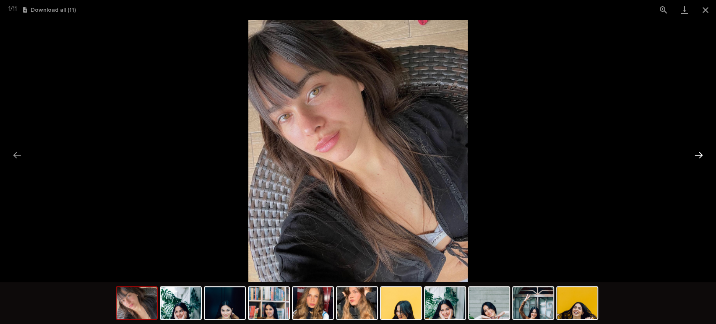
click at [691, 157] on button "Next slide" at bounding box center [699, 155] width 18 height 16
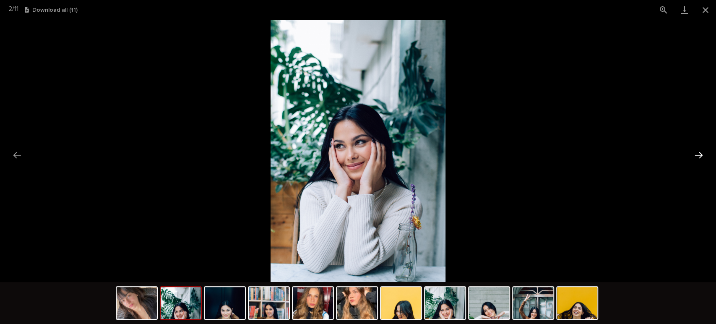
click at [691, 157] on button "Next slide" at bounding box center [699, 155] width 18 height 16
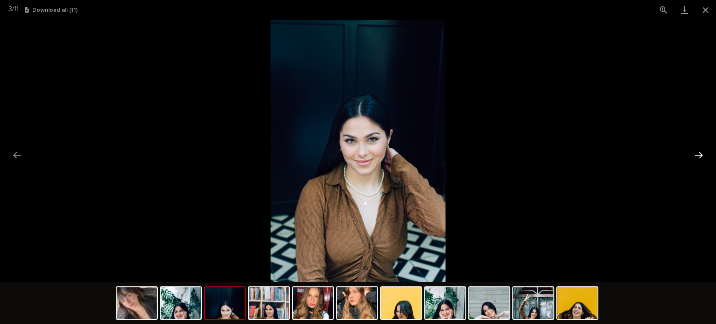
click at [691, 157] on button "Next slide" at bounding box center [699, 155] width 18 height 16
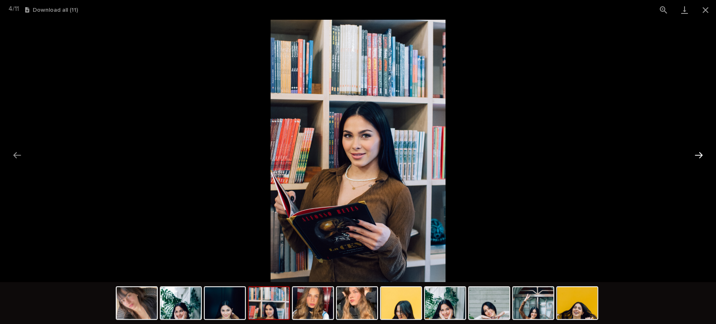
click at [691, 157] on button "Next slide" at bounding box center [699, 155] width 18 height 16
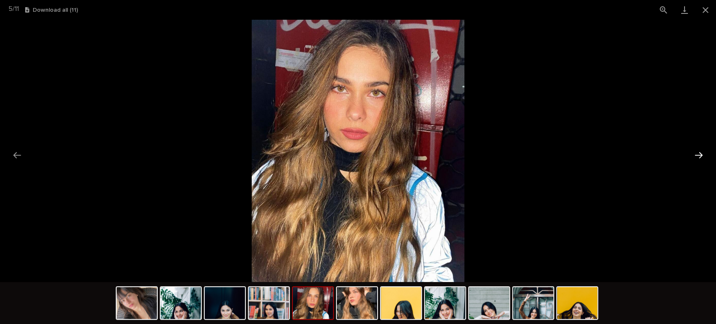
click at [691, 157] on button "Next slide" at bounding box center [699, 155] width 18 height 16
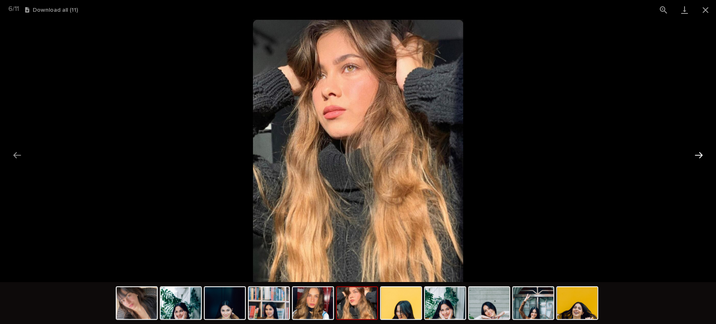
click at [691, 157] on button "Next slide" at bounding box center [699, 155] width 18 height 16
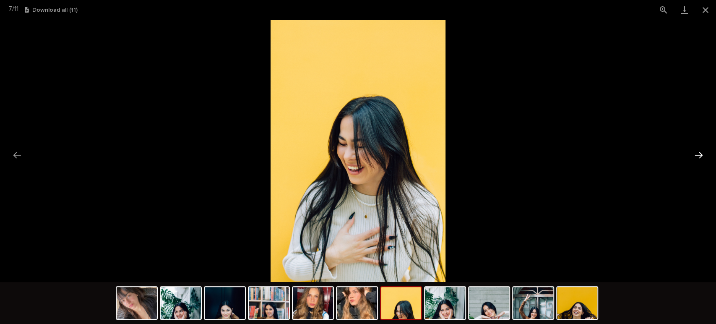
click at [691, 157] on button "Next slide" at bounding box center [699, 155] width 18 height 16
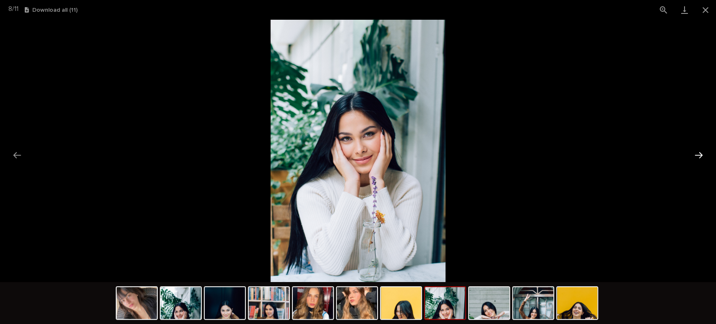
click at [691, 157] on button "Next slide" at bounding box center [699, 155] width 18 height 16
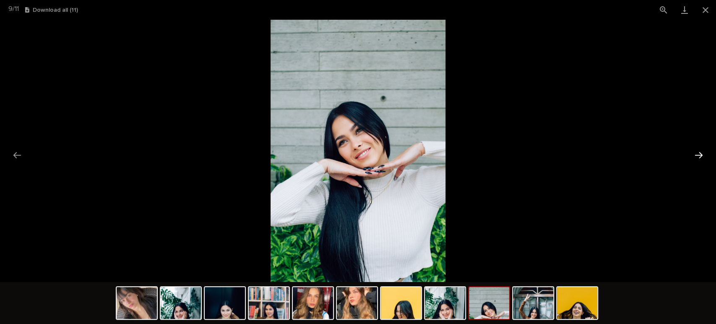
click at [691, 157] on button "Next slide" at bounding box center [699, 155] width 18 height 16
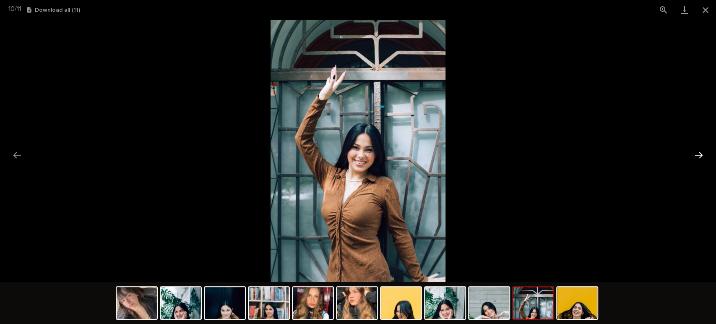
click at [691, 157] on button "Next slide" at bounding box center [699, 155] width 18 height 16
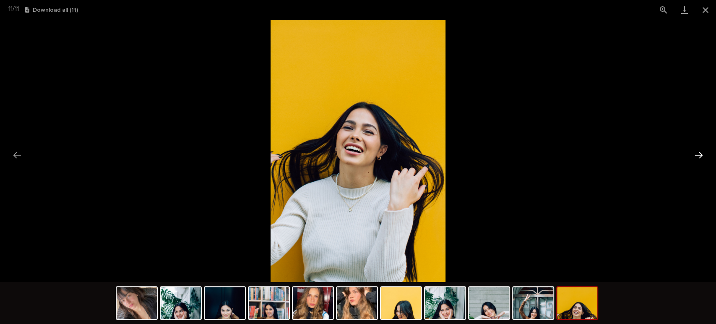
click at [691, 157] on button "Next slide" at bounding box center [699, 155] width 18 height 16
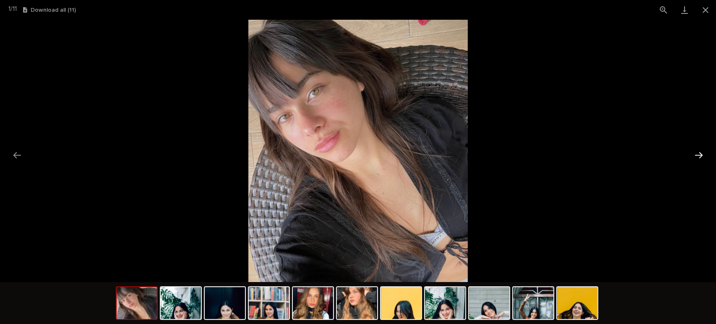
click at [691, 157] on button "Next slide" at bounding box center [699, 155] width 18 height 16
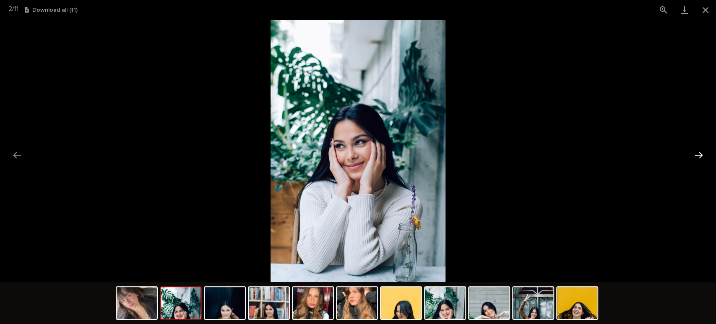
click at [691, 157] on button "Next slide" at bounding box center [699, 155] width 18 height 16
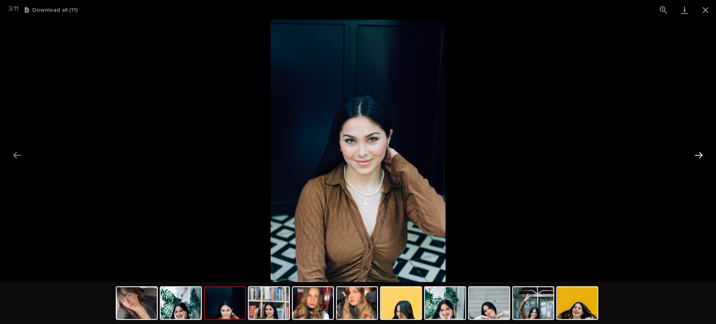
click at [691, 157] on button "Next slide" at bounding box center [699, 155] width 18 height 16
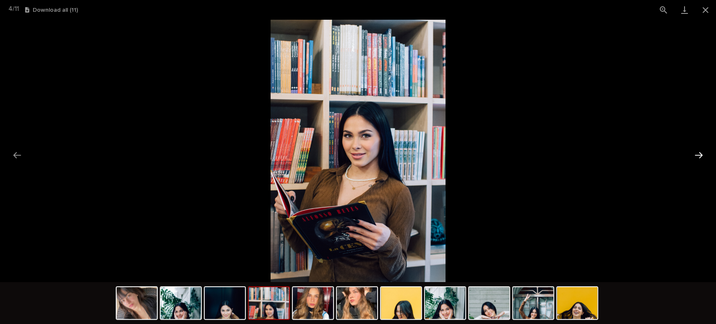
click at [691, 157] on button "Next slide" at bounding box center [699, 155] width 18 height 16
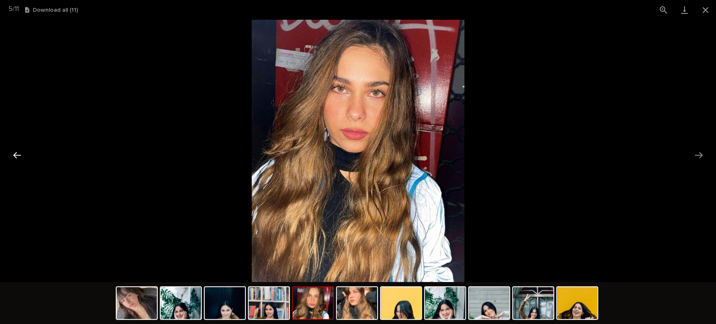
click at [16, 157] on button "Previous slide" at bounding box center [17, 155] width 18 height 16
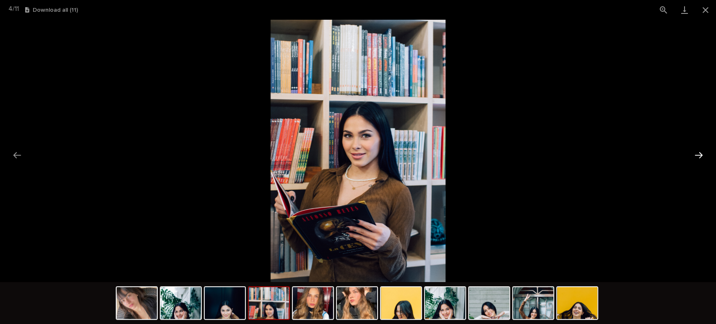
click at [698, 156] on button "Next slide" at bounding box center [699, 155] width 18 height 16
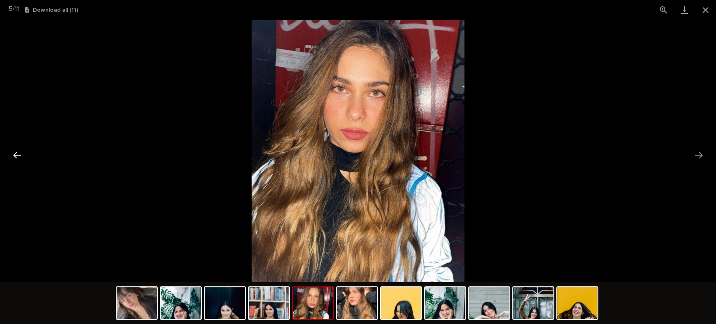
click at [22, 153] on button "Previous slide" at bounding box center [17, 155] width 18 height 16
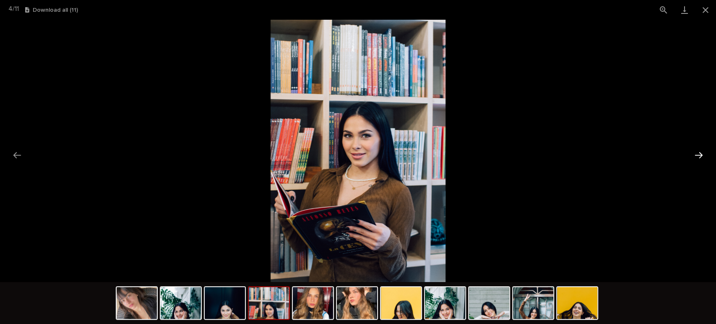
click at [697, 158] on button "Next slide" at bounding box center [699, 155] width 18 height 16
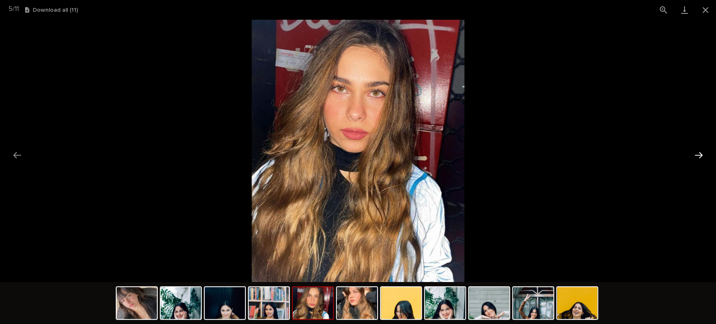
click at [697, 159] on button "Next slide" at bounding box center [699, 155] width 18 height 16
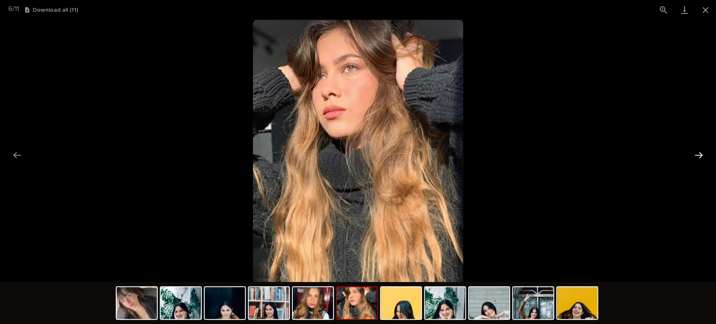
click at [697, 159] on button "Next slide" at bounding box center [699, 155] width 18 height 16
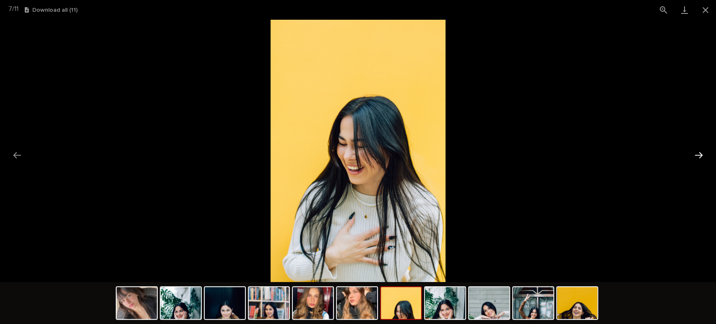
click at [697, 159] on button "Next slide" at bounding box center [699, 155] width 18 height 16
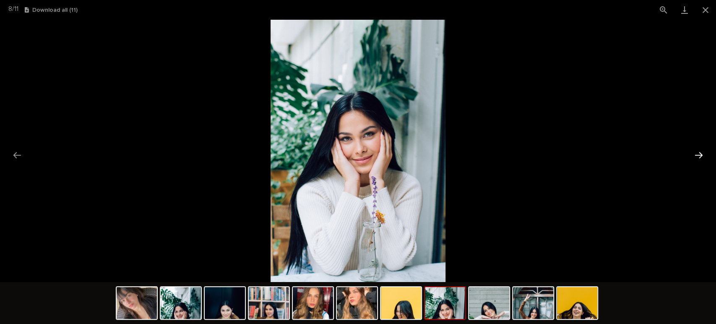
click at [697, 159] on button "Next slide" at bounding box center [699, 155] width 18 height 16
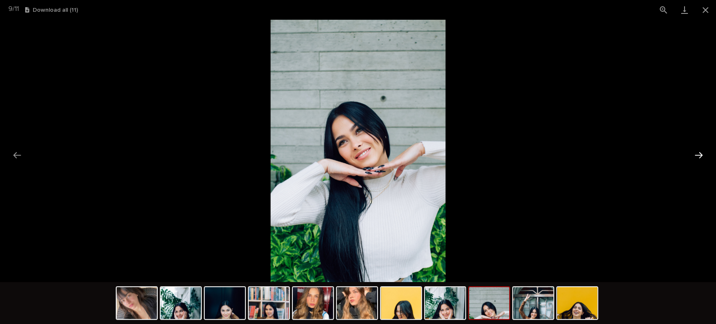
click at [697, 159] on button "Next slide" at bounding box center [699, 155] width 18 height 16
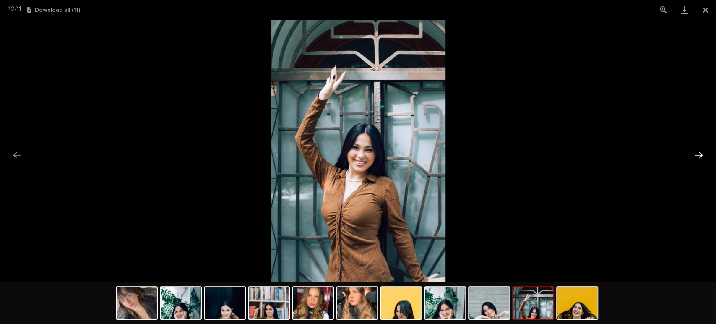
click at [697, 159] on button "Next slide" at bounding box center [699, 155] width 18 height 16
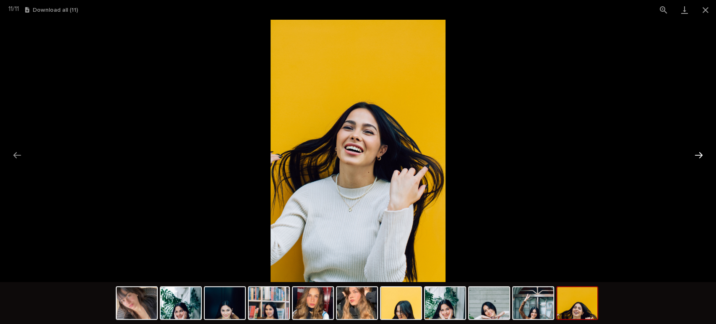
click at [697, 159] on button "Next slide" at bounding box center [699, 155] width 18 height 16
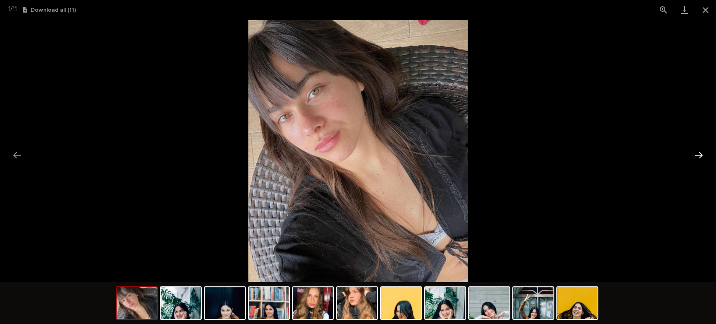
click at [697, 159] on button "Next slide" at bounding box center [699, 155] width 18 height 16
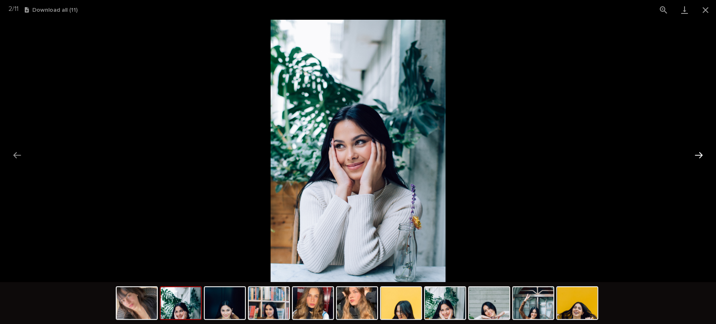
click at [697, 159] on button "Next slide" at bounding box center [699, 155] width 18 height 16
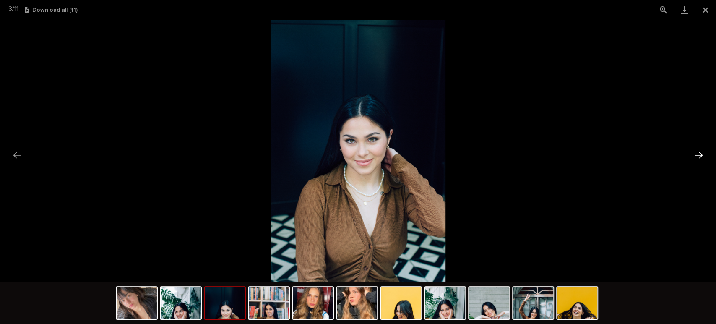
click at [697, 159] on button "Next slide" at bounding box center [699, 155] width 18 height 16
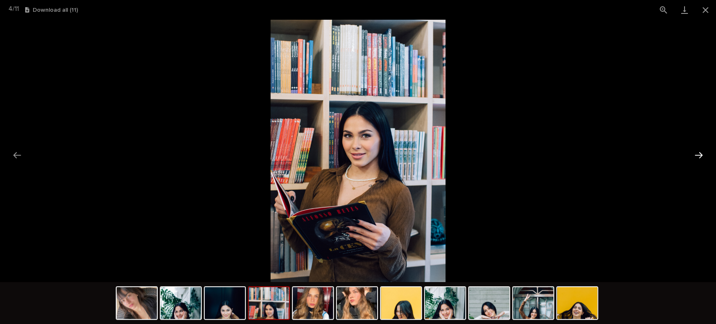
click at [696, 157] on button "Next slide" at bounding box center [699, 155] width 18 height 16
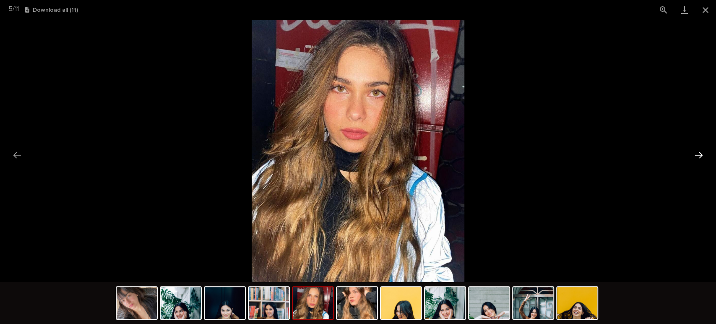
click at [696, 157] on button "Next slide" at bounding box center [699, 155] width 18 height 16
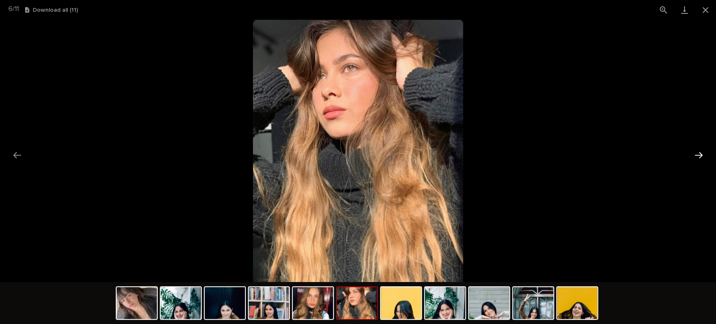
click at [696, 157] on button "Next slide" at bounding box center [699, 155] width 18 height 16
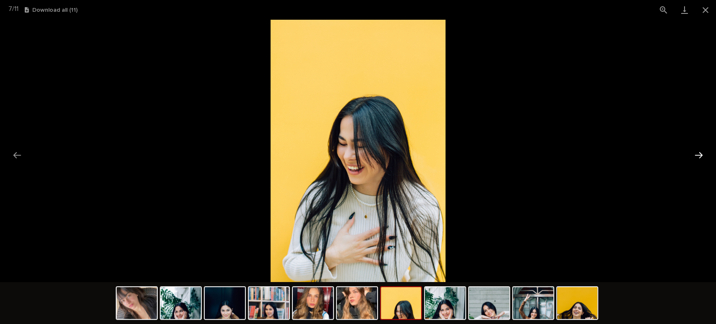
click at [696, 157] on button "Next slide" at bounding box center [699, 155] width 18 height 16
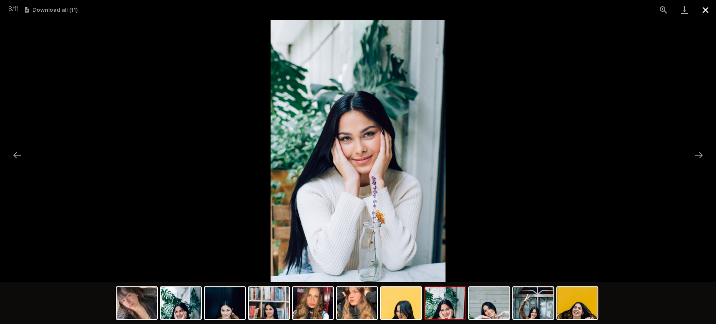
click at [703, 9] on button "Close gallery" at bounding box center [705, 10] width 21 height 20
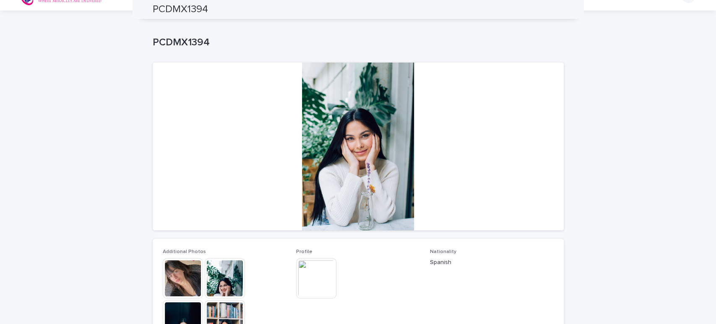
scroll to position [0, 0]
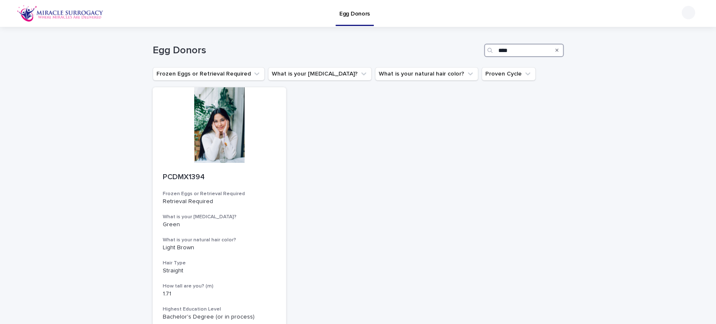
drag, startPoint x: 518, startPoint y: 51, endPoint x: 470, endPoint y: 48, distance: 47.9
click at [470, 48] on div "Egg Donors ****" at bounding box center [358, 50] width 411 height 13
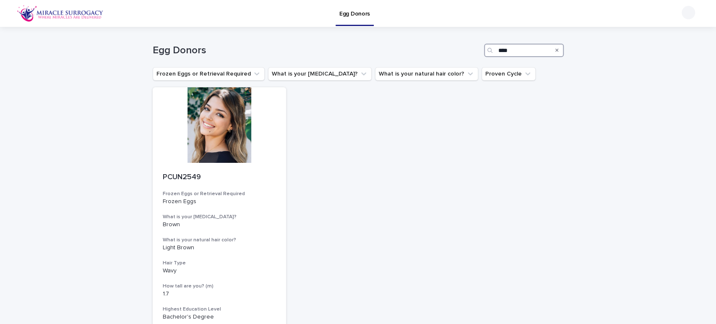
type input "****"
click at [195, 145] on div at bounding box center [220, 124] width 134 height 75
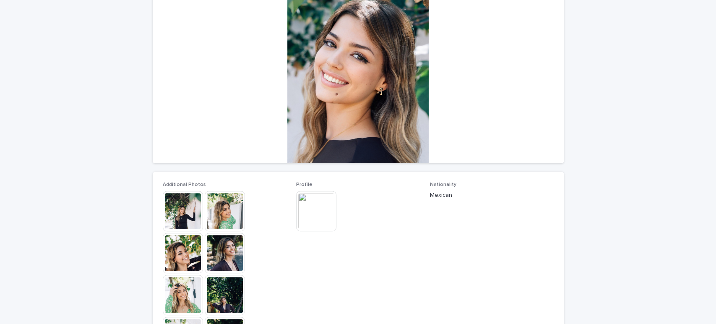
scroll to position [186, 0]
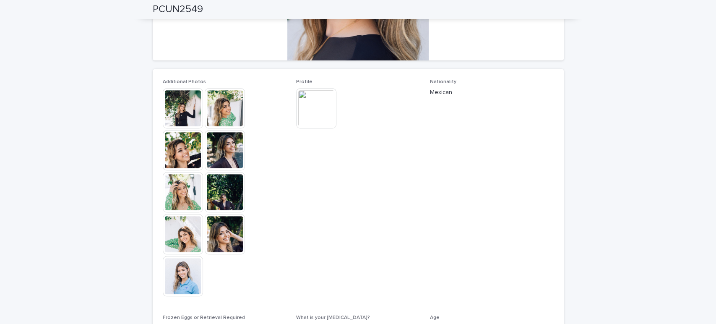
click at [187, 109] on img at bounding box center [183, 108] width 40 height 40
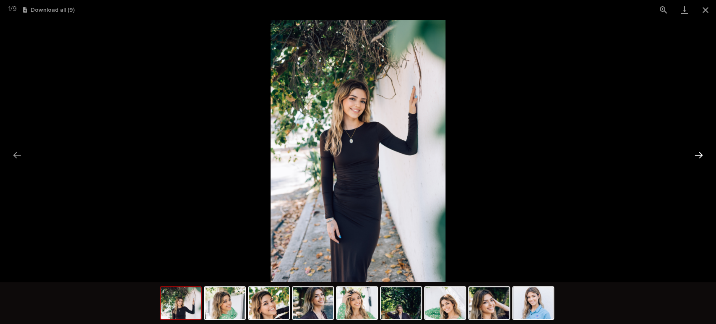
click at [698, 153] on button "Next slide" at bounding box center [699, 155] width 18 height 16
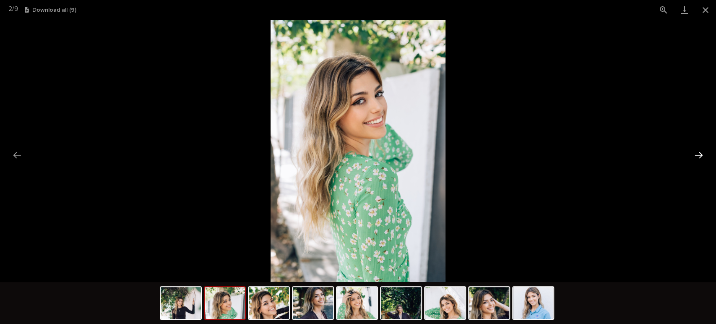
click at [695, 156] on button "Next slide" at bounding box center [699, 155] width 18 height 16
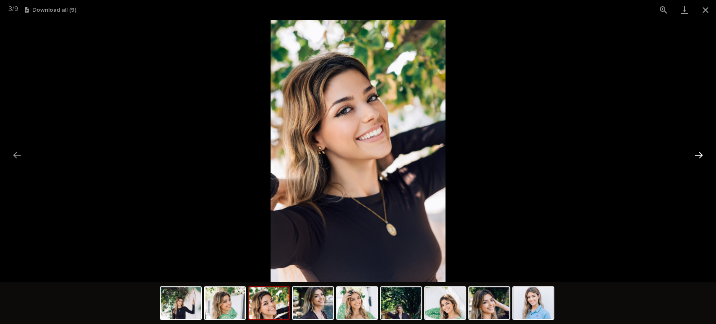
click at [695, 156] on button "Next slide" at bounding box center [699, 155] width 18 height 16
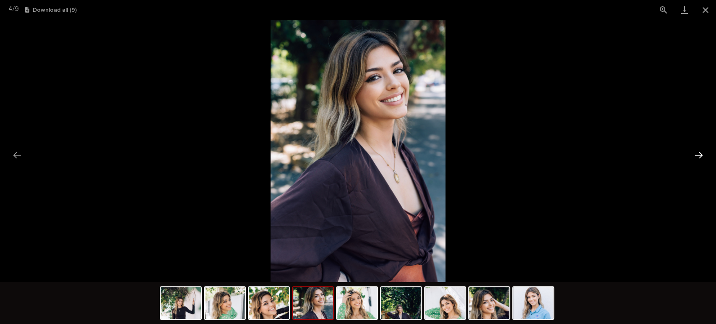
click at [695, 156] on button "Next slide" at bounding box center [699, 155] width 18 height 16
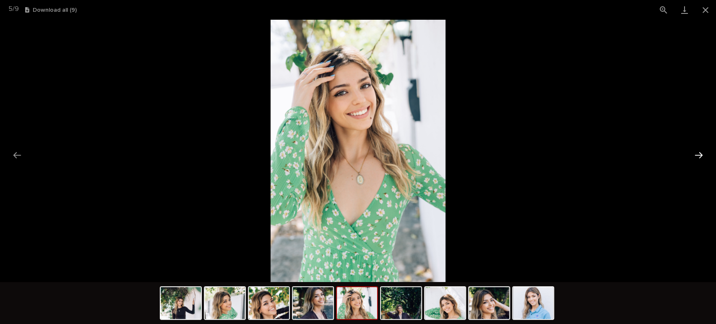
click at [695, 156] on button "Next slide" at bounding box center [699, 155] width 18 height 16
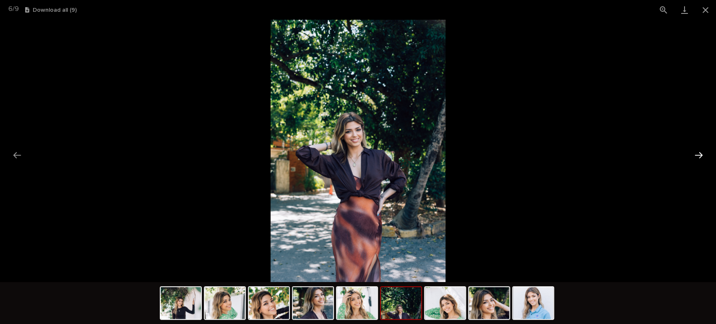
click at [695, 156] on button "Next slide" at bounding box center [699, 155] width 18 height 16
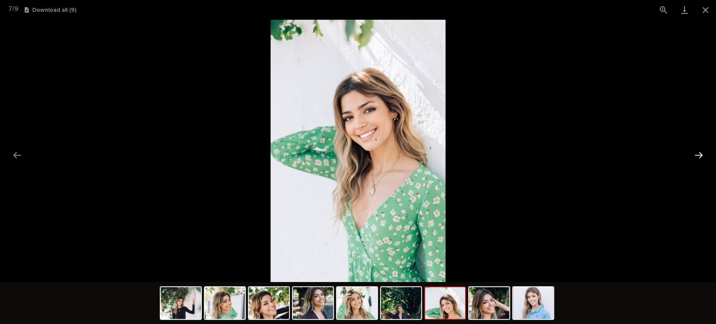
click at [695, 156] on button "Next slide" at bounding box center [699, 155] width 18 height 16
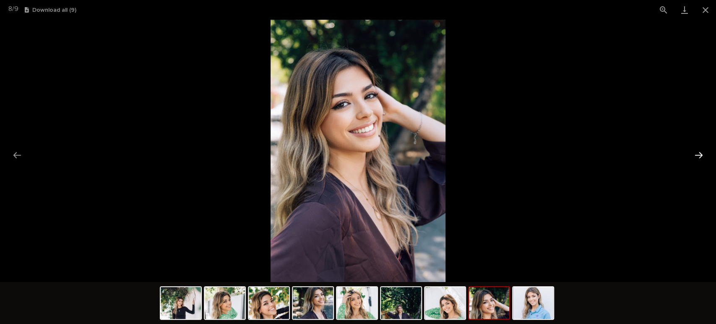
click at [695, 156] on button "Next slide" at bounding box center [699, 155] width 18 height 16
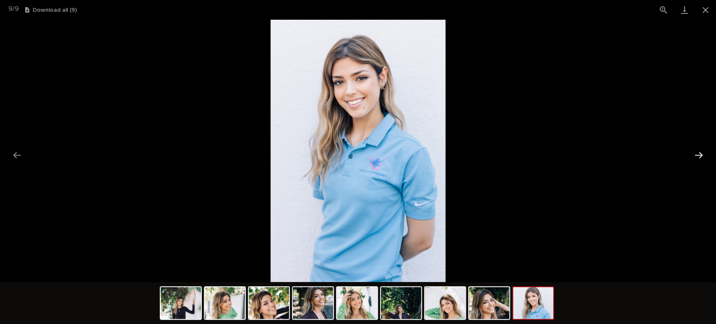
click at [701, 154] on button "Next slide" at bounding box center [699, 155] width 18 height 16
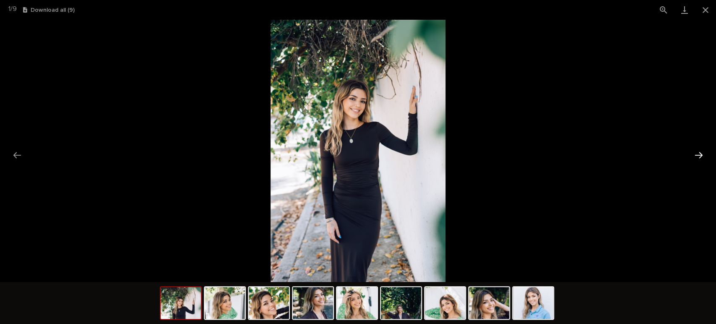
click at [701, 154] on button "Next slide" at bounding box center [699, 155] width 18 height 16
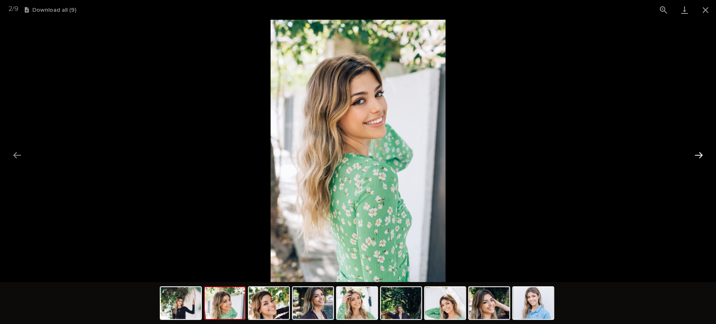
click at [701, 154] on button "Next slide" at bounding box center [699, 155] width 18 height 16
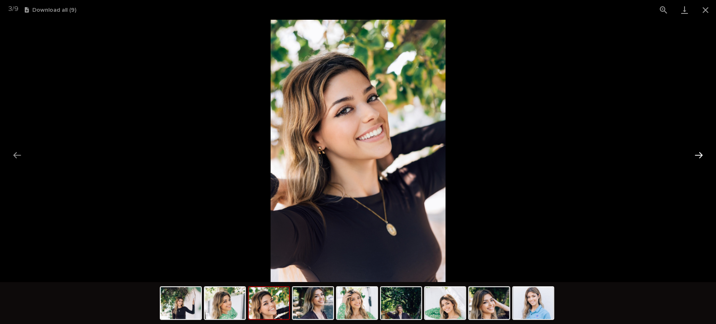
click at [701, 154] on button "Next slide" at bounding box center [699, 155] width 18 height 16
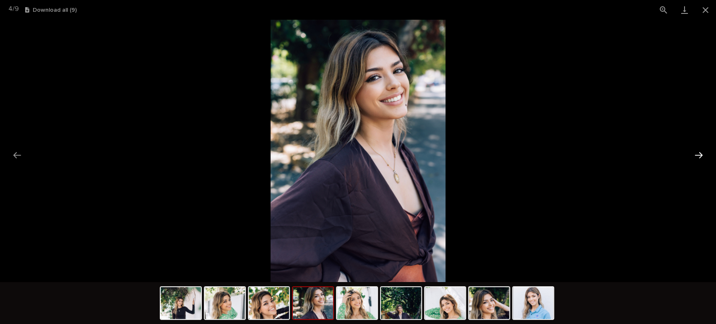
click at [701, 154] on button "Next slide" at bounding box center [699, 155] width 18 height 16
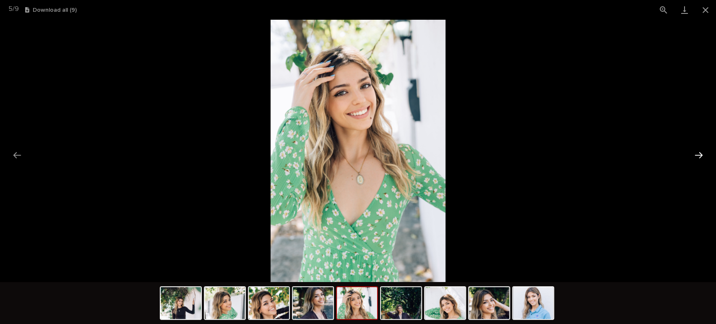
click at [701, 154] on button "Next slide" at bounding box center [699, 155] width 18 height 16
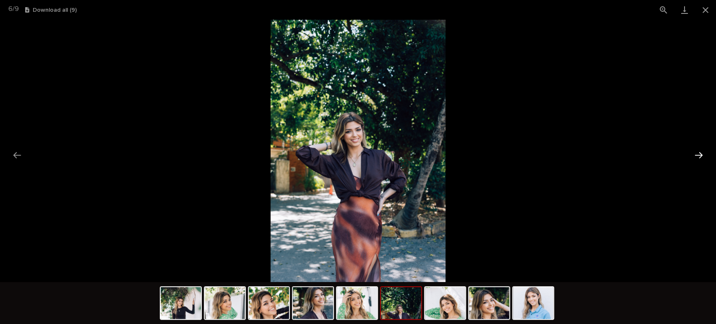
click at [701, 154] on button "Next slide" at bounding box center [699, 155] width 18 height 16
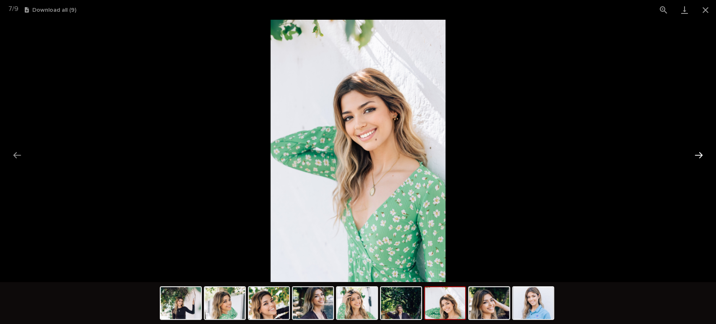
click at [701, 154] on button "Next slide" at bounding box center [699, 155] width 18 height 16
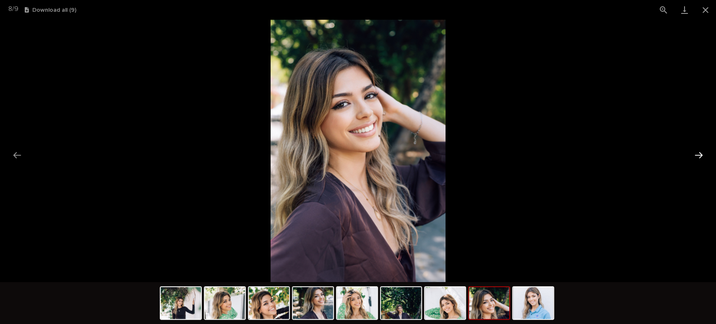
click at [701, 154] on button "Next slide" at bounding box center [699, 155] width 18 height 16
